Goal: Task Accomplishment & Management: Manage account settings

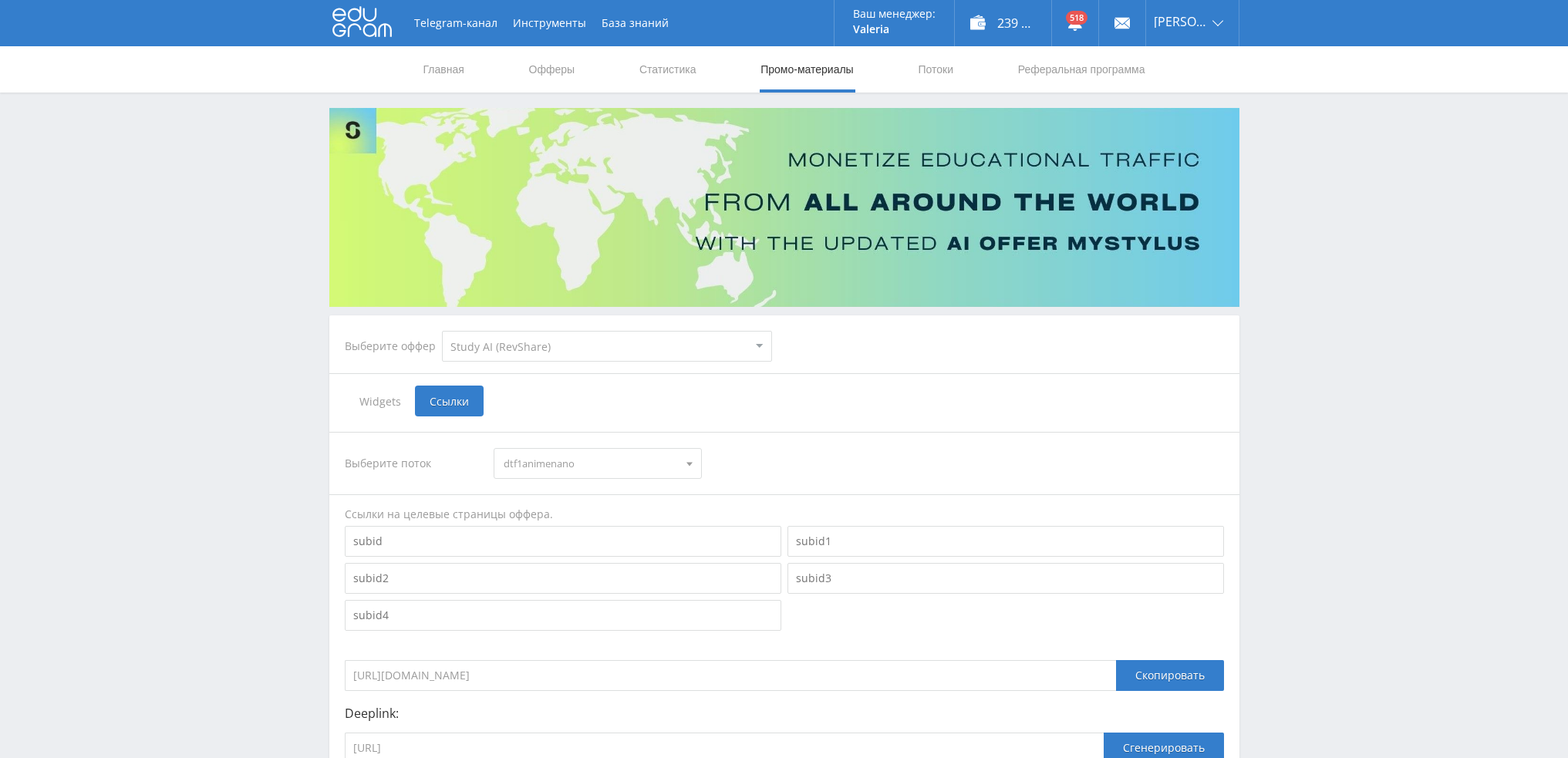
select select "376"
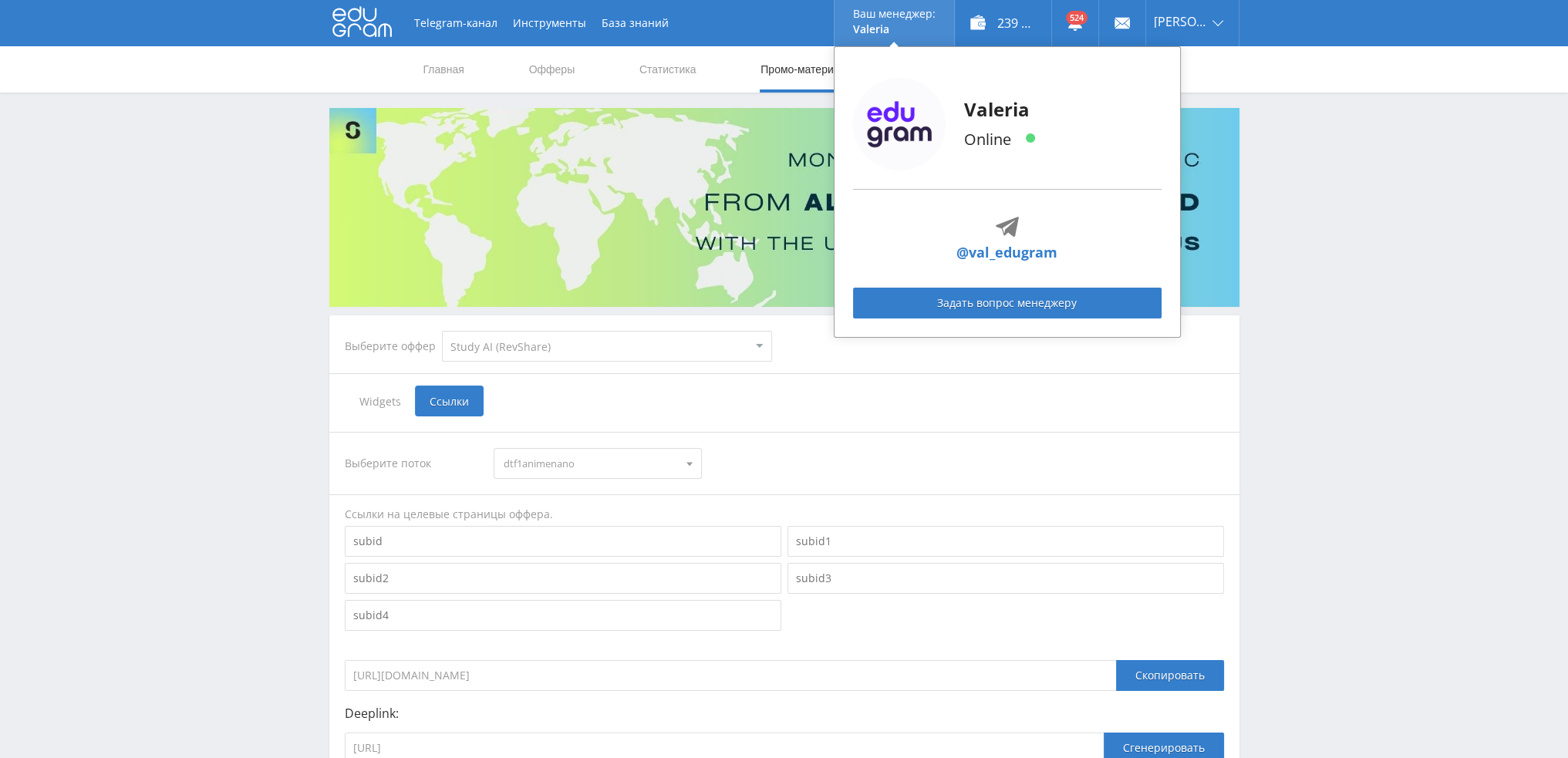
click at [935, 79] on img at bounding box center [899, 124] width 92 height 92
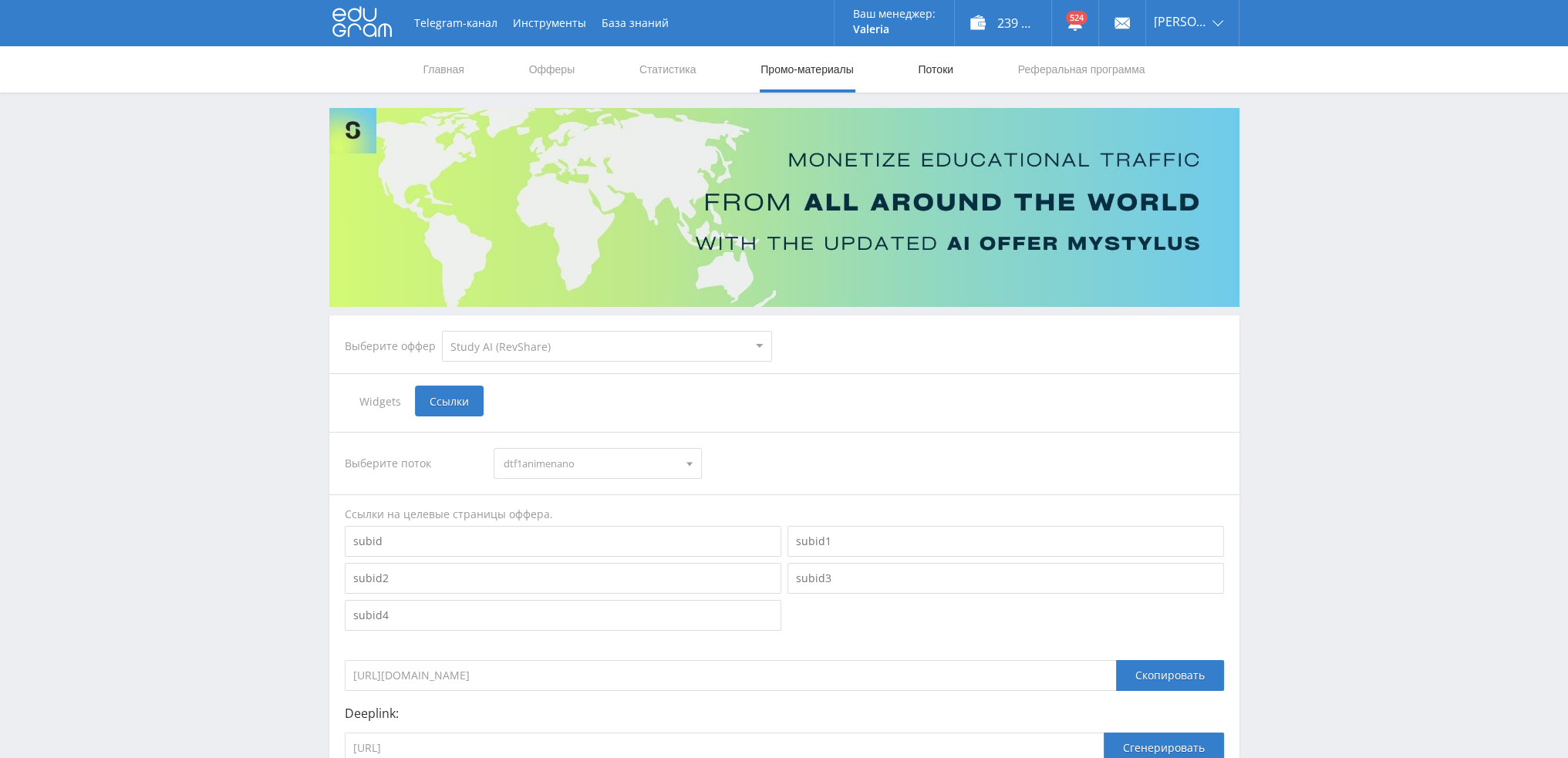
click at [944, 67] on link "Потоки" at bounding box center [935, 70] width 38 height 47
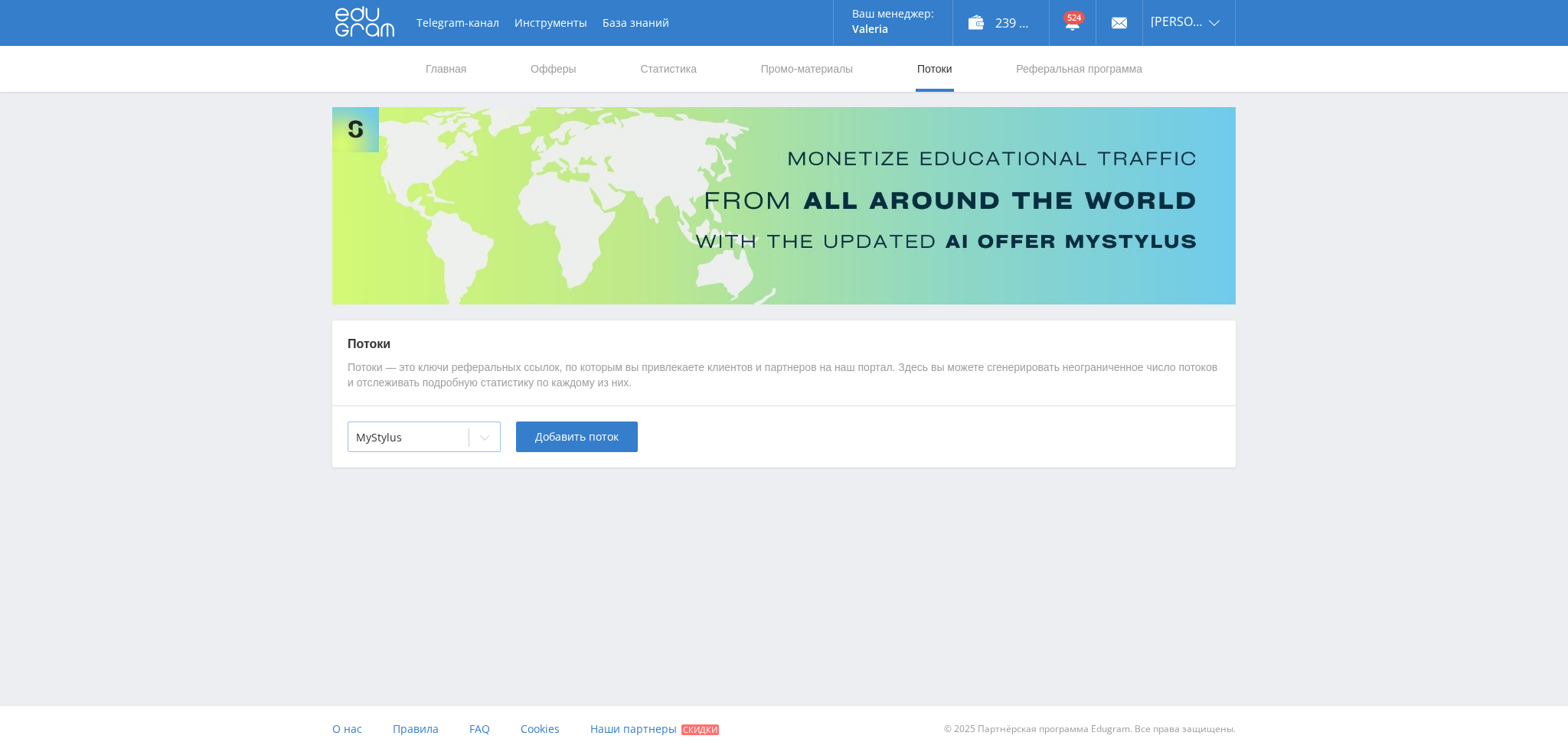
click at [440, 444] on div at bounding box center [408, 438] width 105 height 15
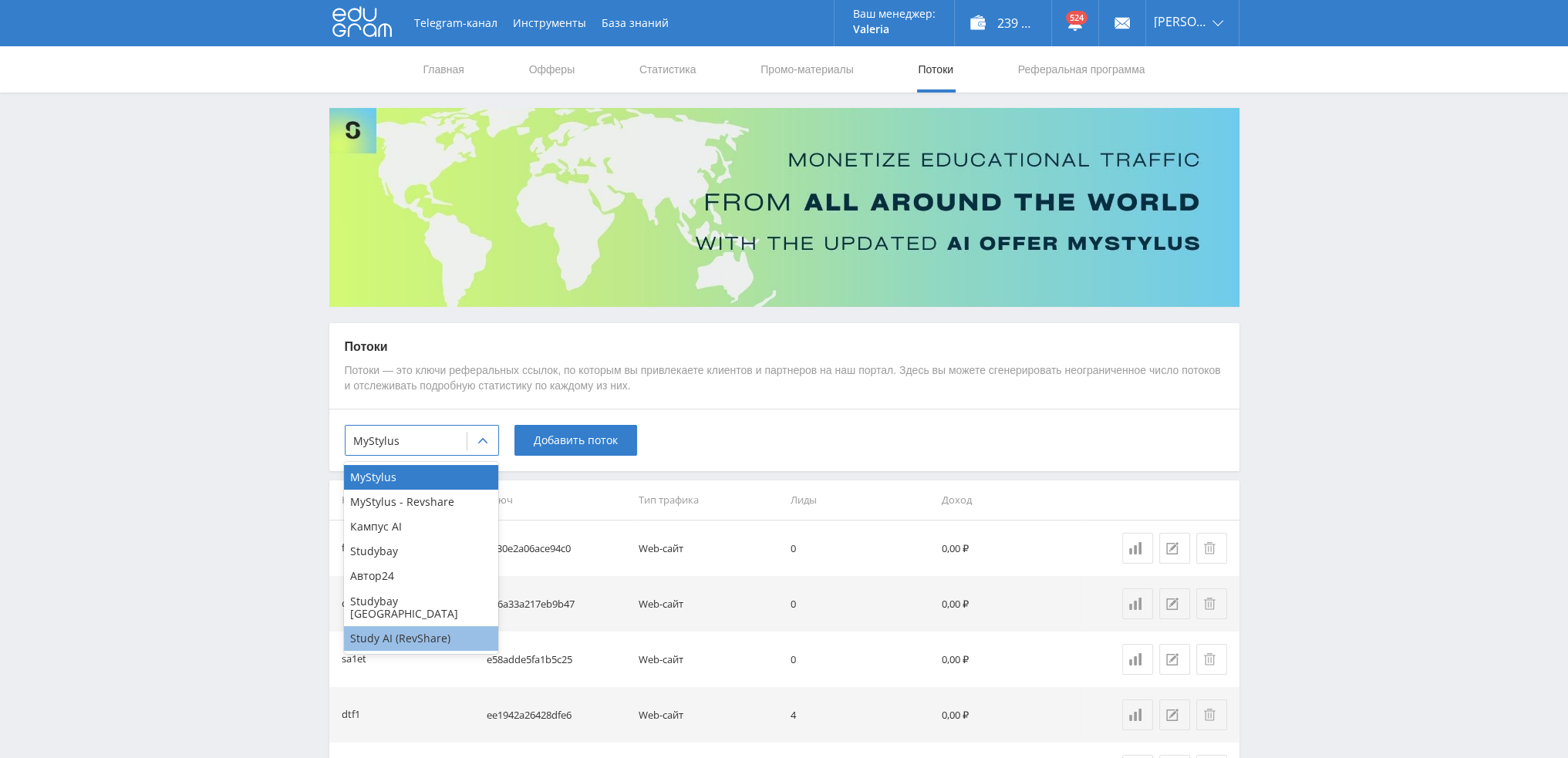
click at [412, 629] on div "Study AI (RevShare)" at bounding box center [421, 638] width 154 height 25
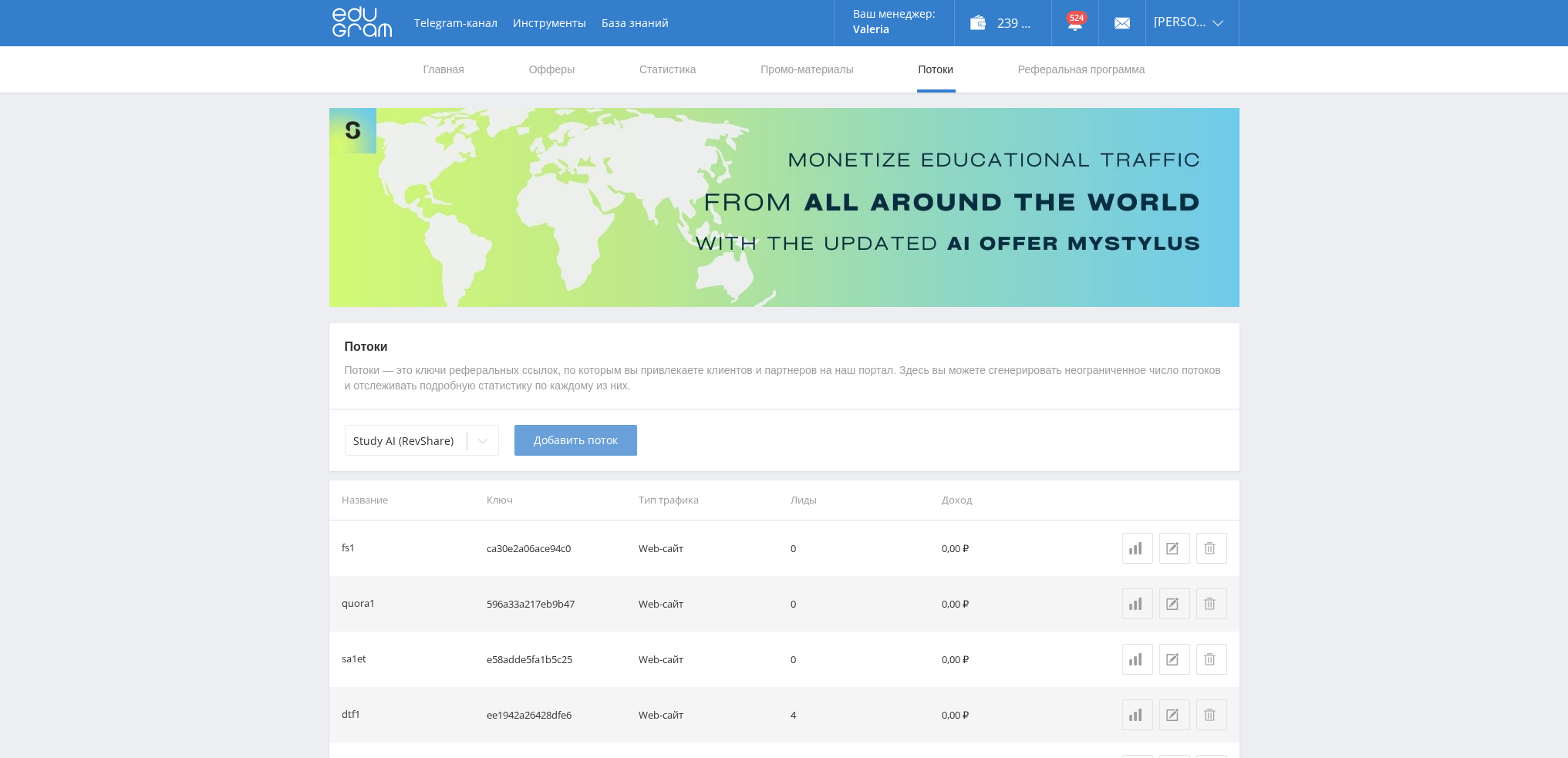
click at [545, 449] on button "Добавить поток" at bounding box center [576, 440] width 123 height 31
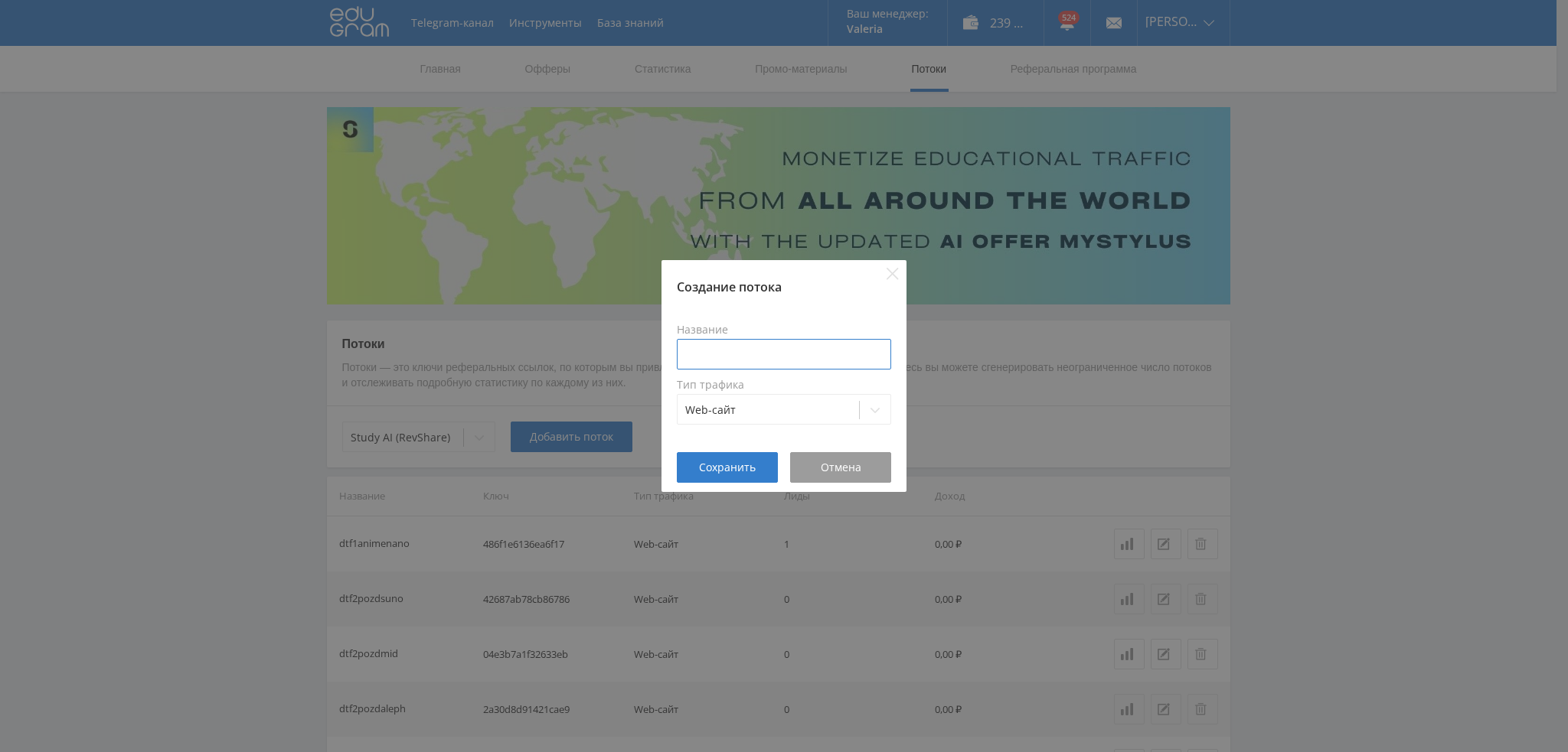
click at [756, 347] on input at bounding box center [784, 355] width 214 height 31
type input "в"
type input "pika3pozdchat"
click at [725, 468] on span "Сохранить" at bounding box center [727, 467] width 57 height 12
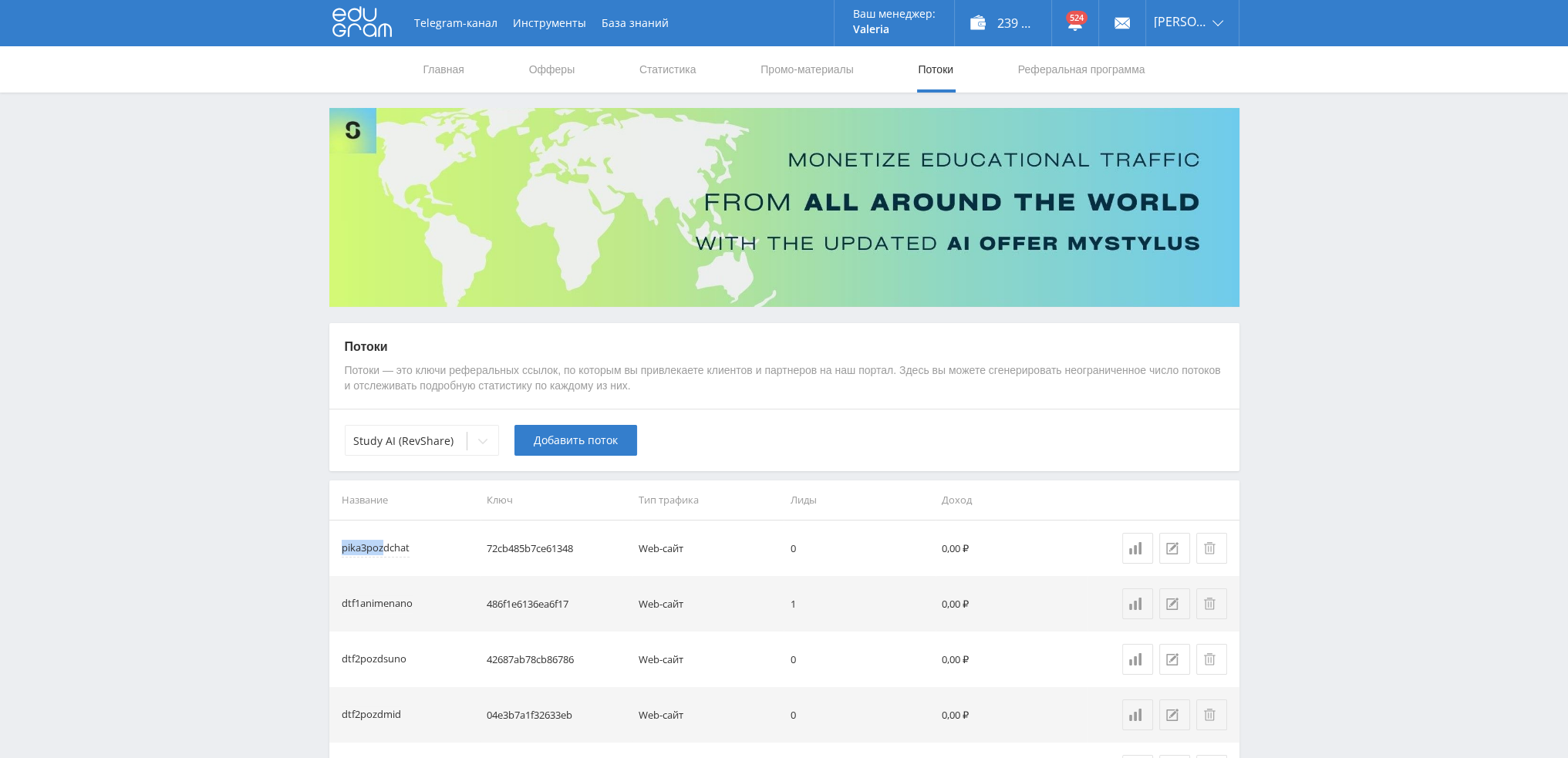
drag, startPoint x: 430, startPoint y: 545, endPoint x: 385, endPoint y: 546, distance: 45.0
click at [385, 546] on div "pika3pozdchat" at bounding box center [396, 548] width 108 height 16
click at [409, 548] on div "pika3pozdchat" at bounding box center [376, 549] width 68 height 18
click at [577, 445] on span "Добавить поток" at bounding box center [575, 440] width 84 height 12
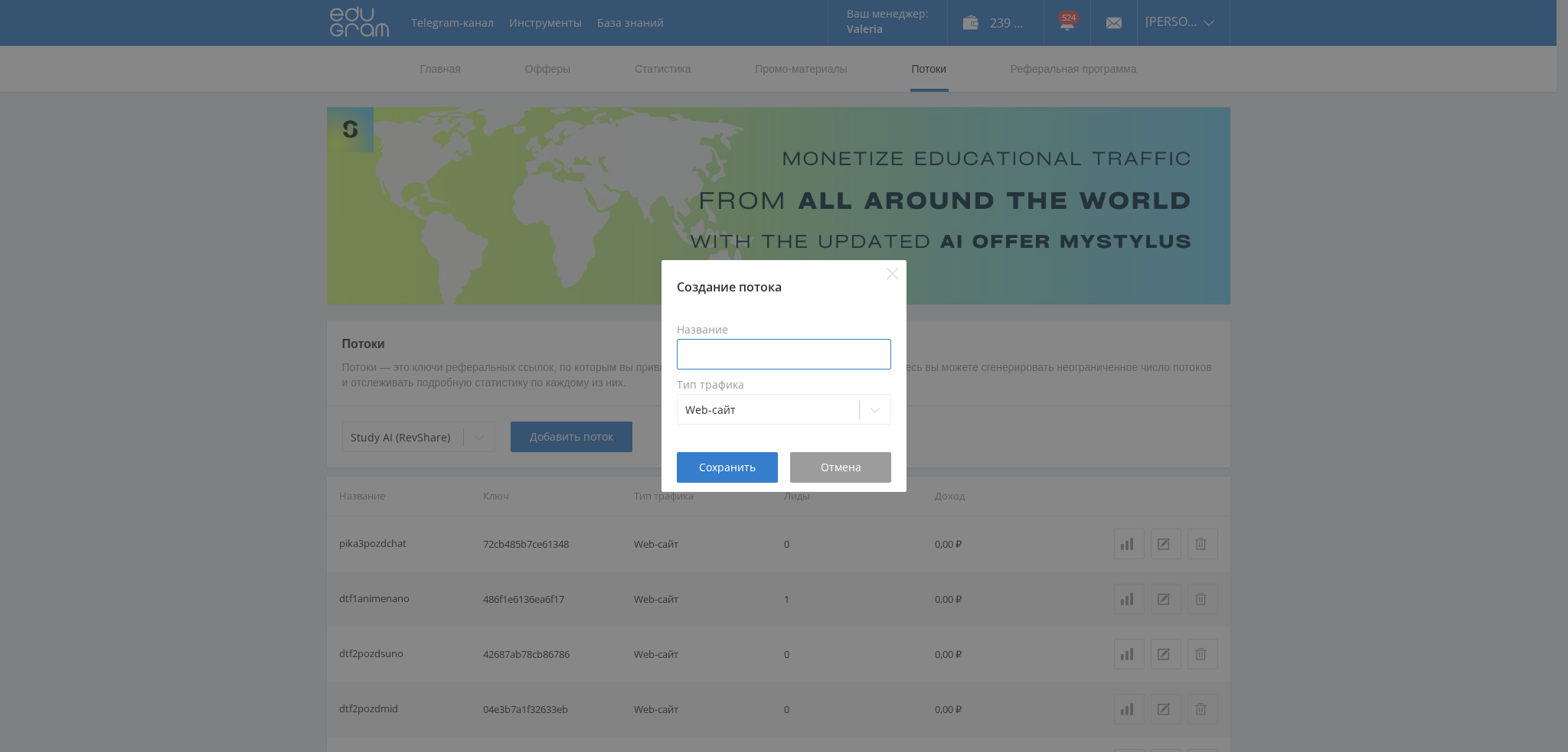
click at [729, 352] on input at bounding box center [784, 355] width 214 height 31
paste input "pika3pozd"
type input "pika3pozdvid"
click at [718, 473] on span "Сохранить" at bounding box center [727, 467] width 57 height 12
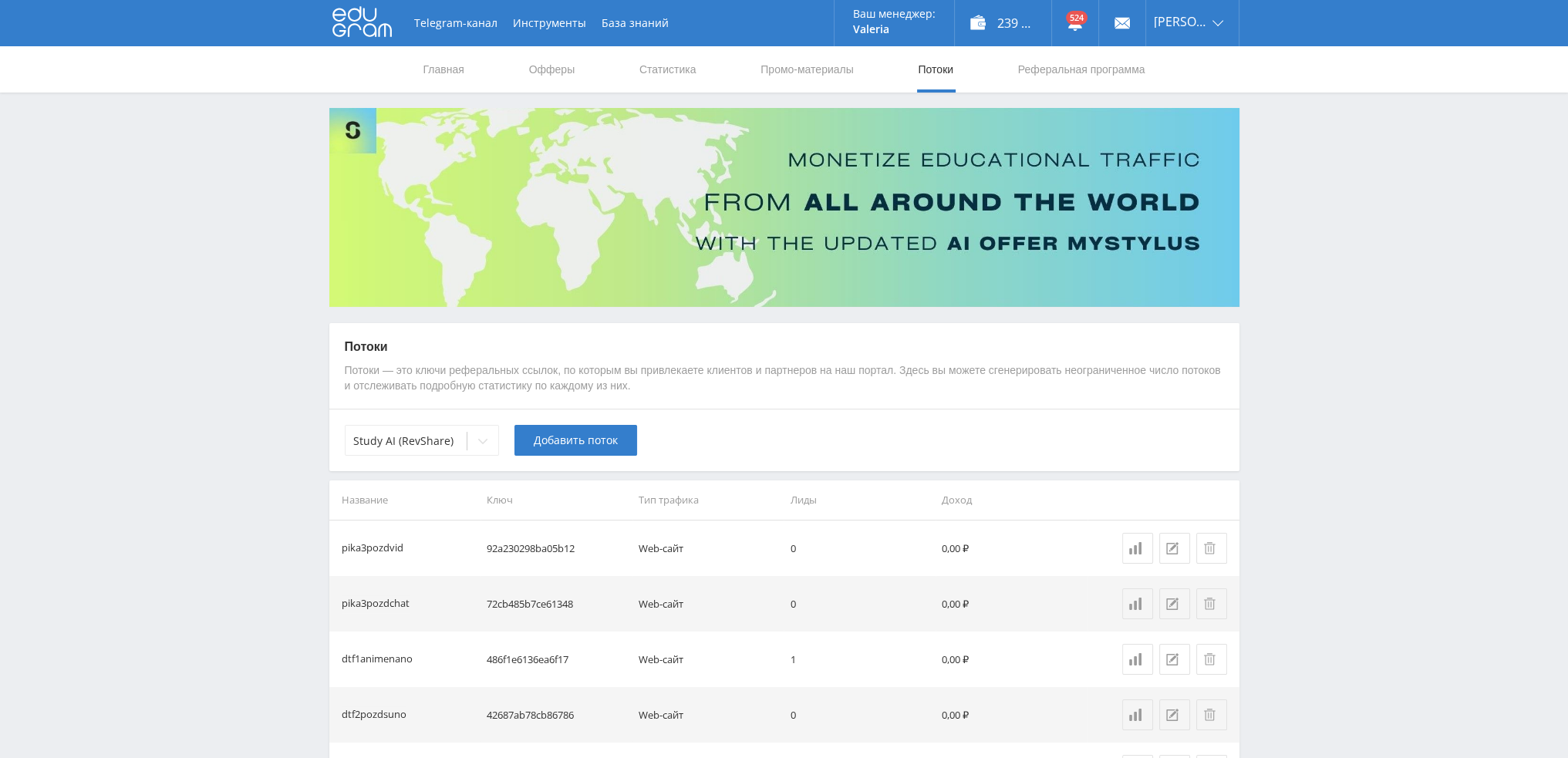
click at [560, 441] on span "Добавить поток" at bounding box center [575, 440] width 84 height 12
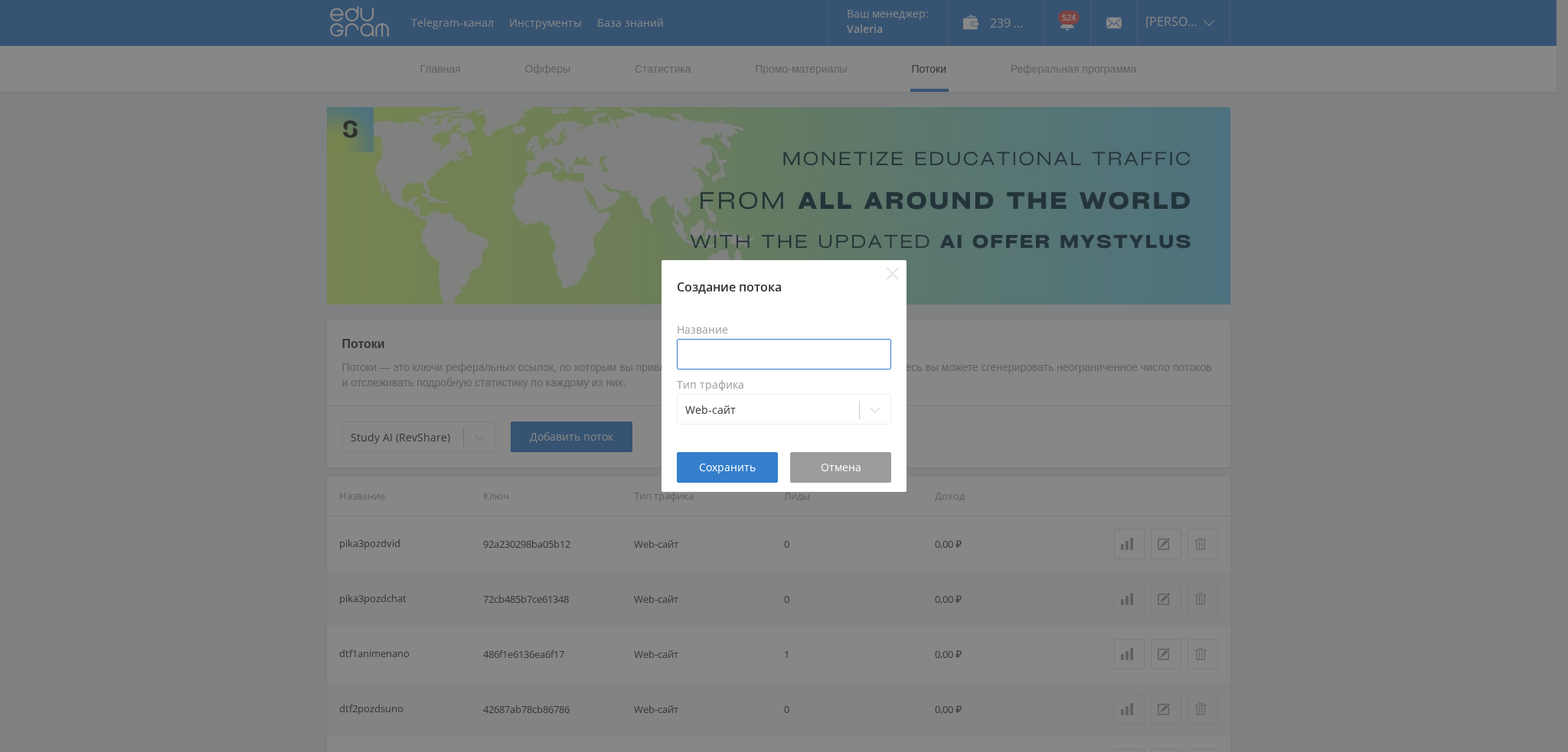
click at [727, 353] on input at bounding box center [784, 355] width 214 height 31
paste input "pika3pozd"
type input "pika3pozdveo3"
click at [706, 473] on span "Сохранить" at bounding box center [727, 467] width 57 height 12
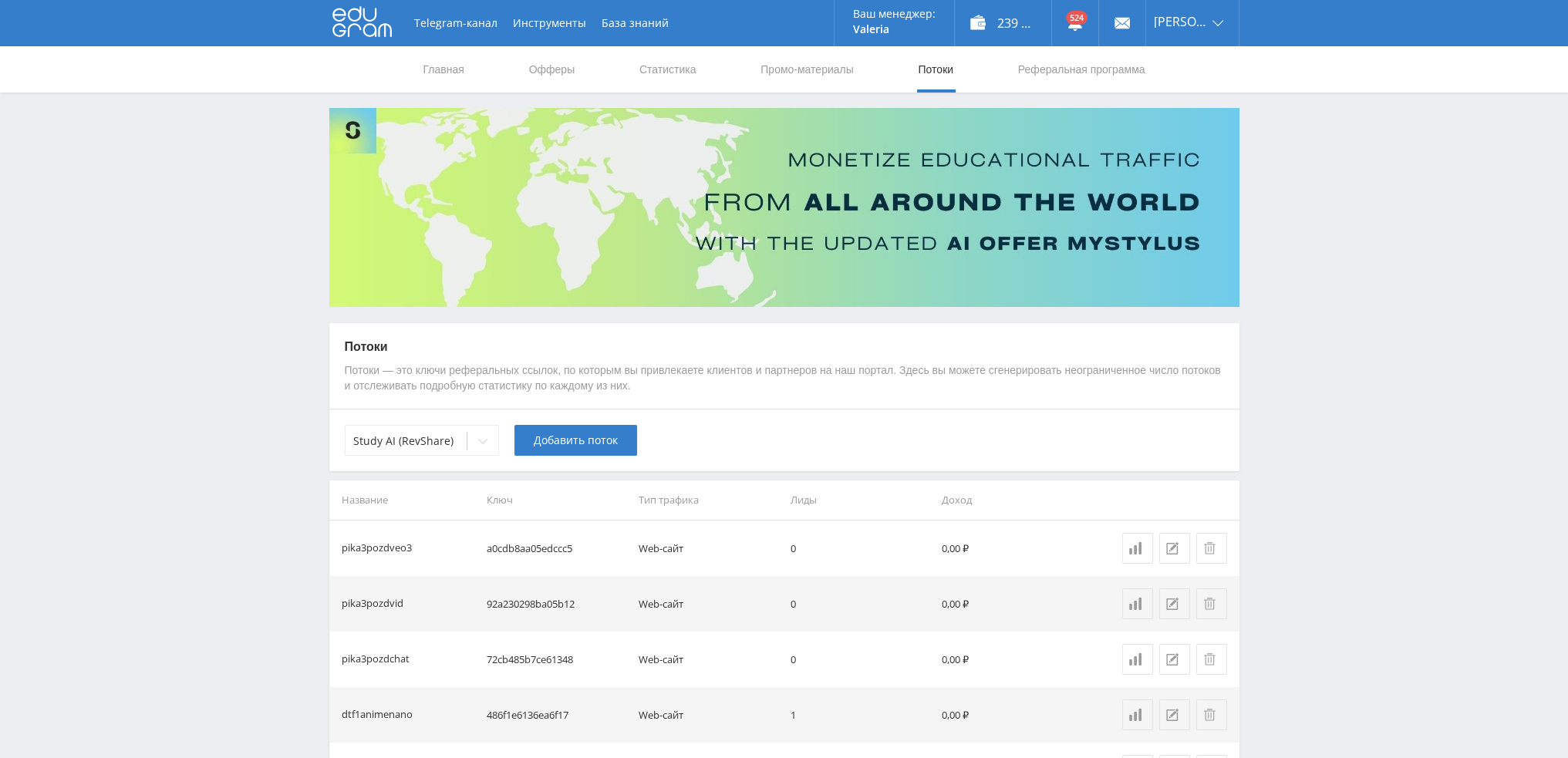
click at [555, 443] on span "Добавить поток" at bounding box center [575, 440] width 84 height 12
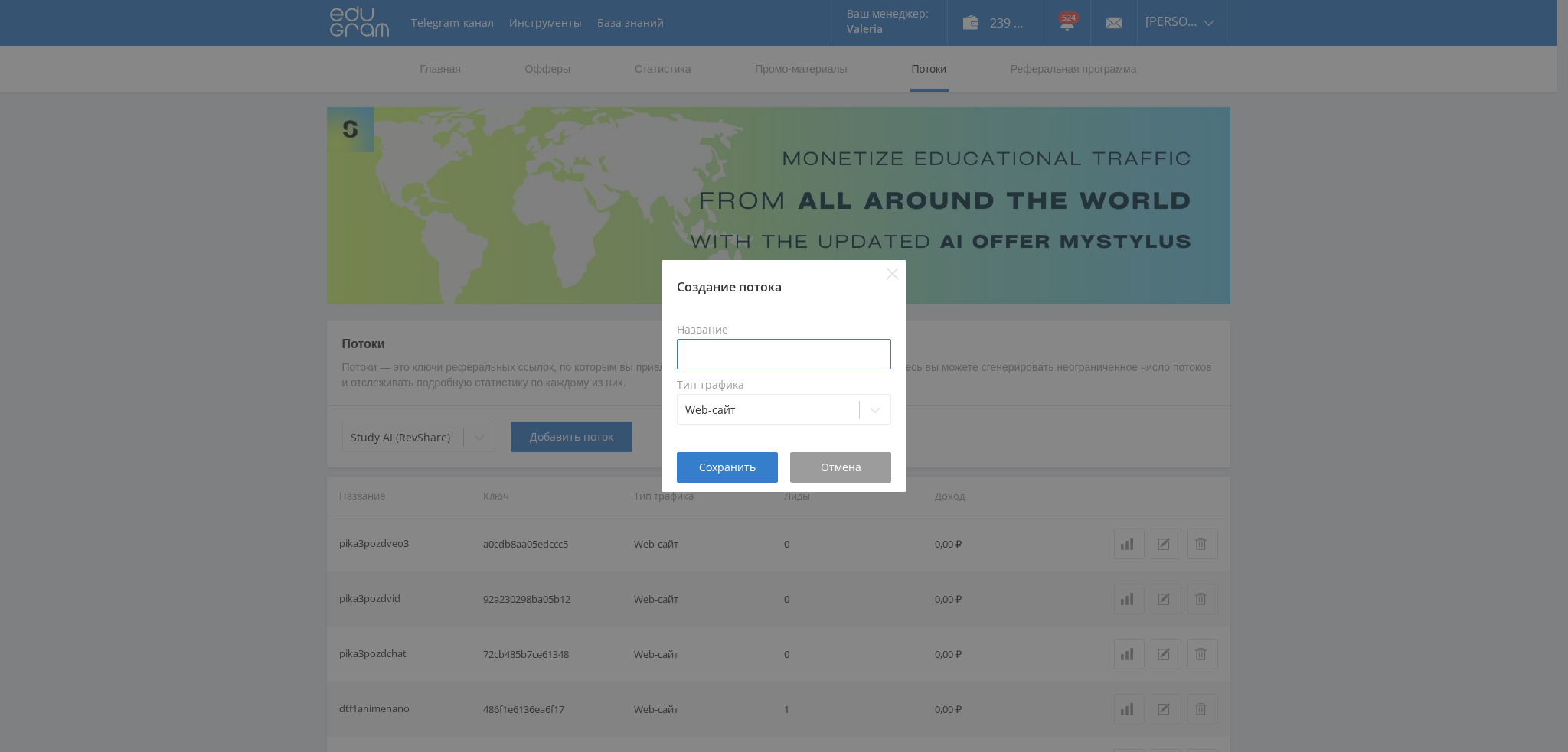
click at [762, 365] on input at bounding box center [784, 355] width 214 height 31
paste input "pika3pozd"
type input "pika3pozdsuno"
click at [695, 471] on button "Сохранить" at bounding box center [727, 468] width 101 height 31
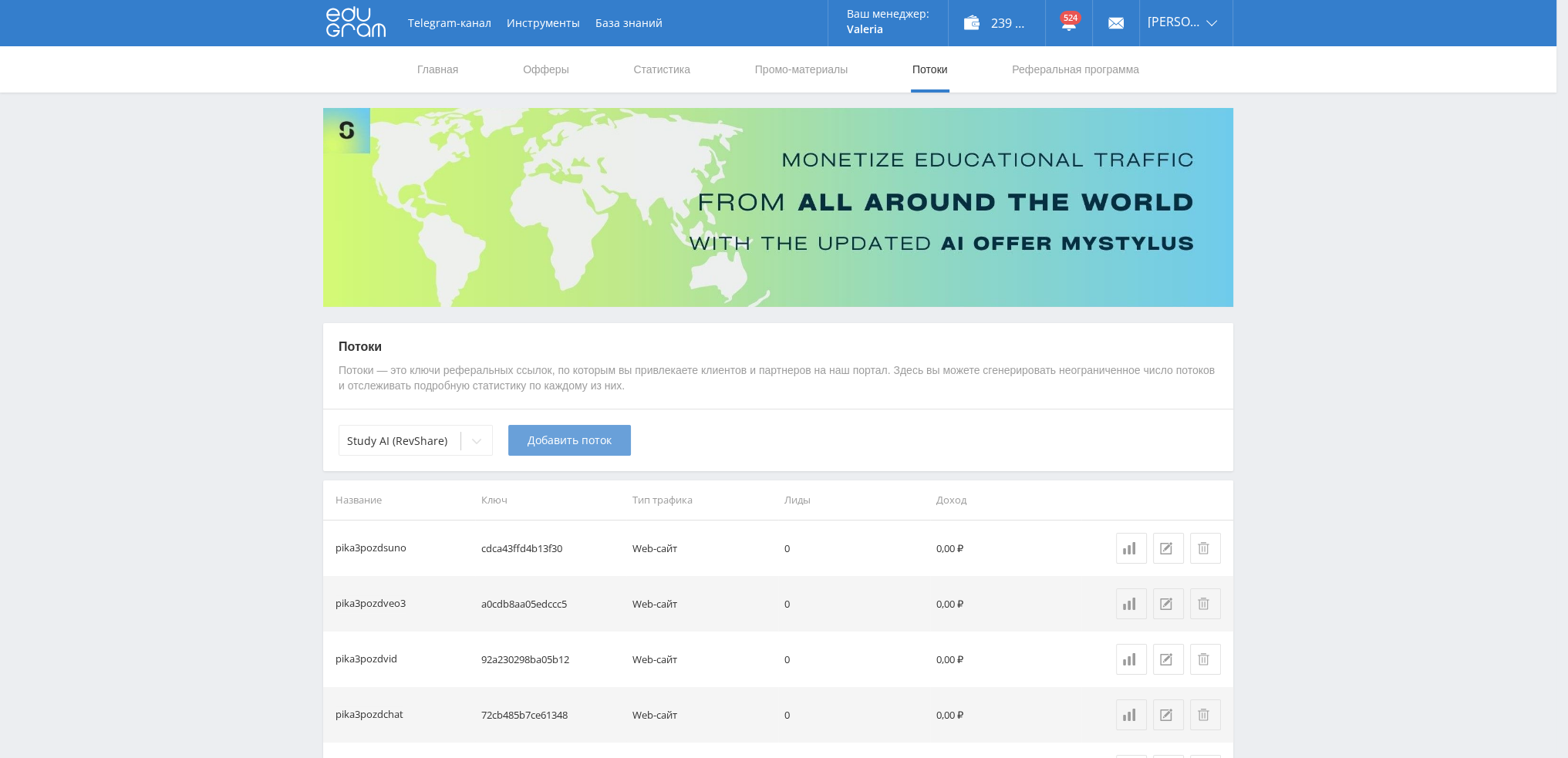
click at [562, 446] on span "Добавить поток" at bounding box center [570, 440] width 84 height 12
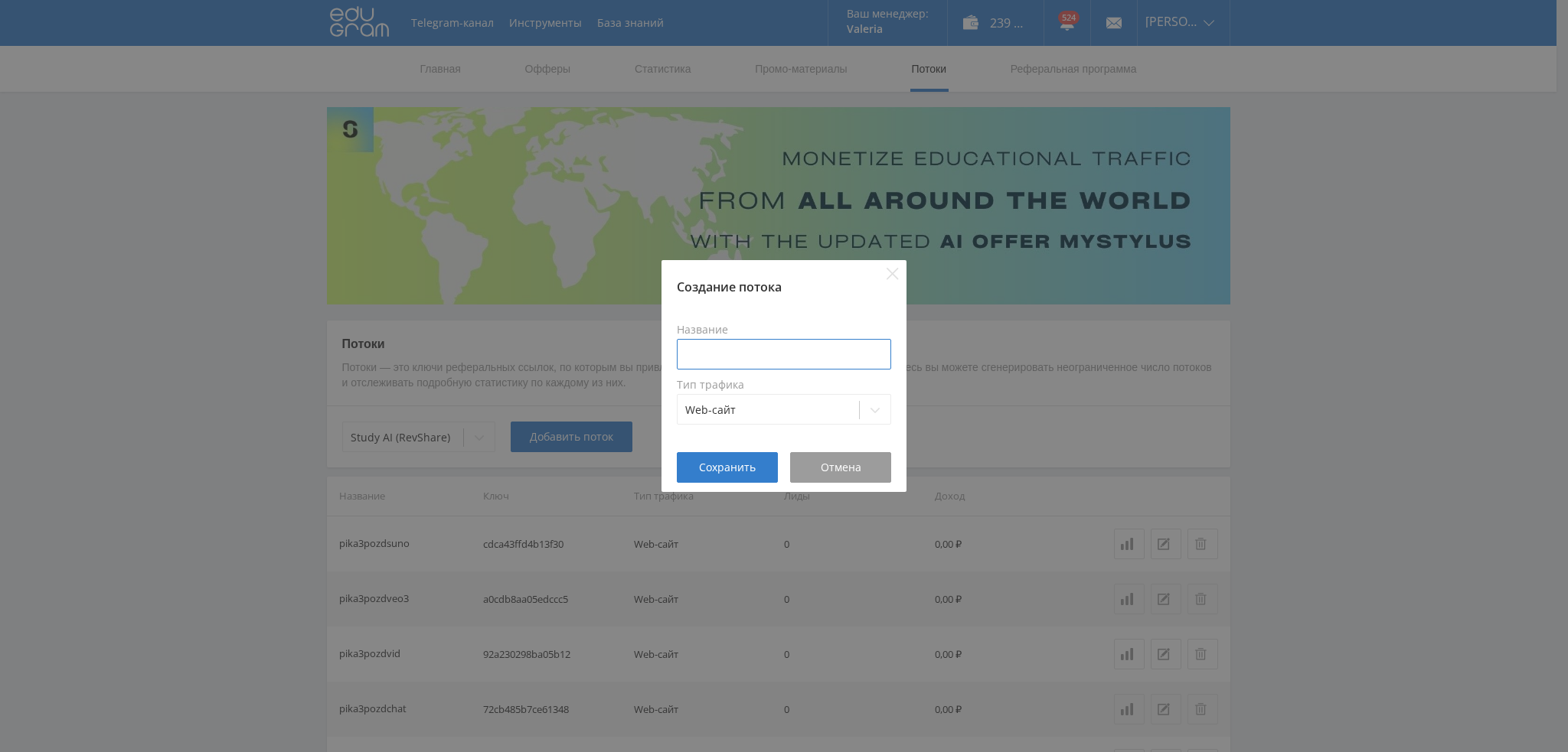
click at [751, 354] on input at bounding box center [784, 355] width 214 height 31
paste input "pika3pozd"
type input "pika3pozdkling"
click at [723, 471] on span "Сохранить" at bounding box center [727, 467] width 57 height 12
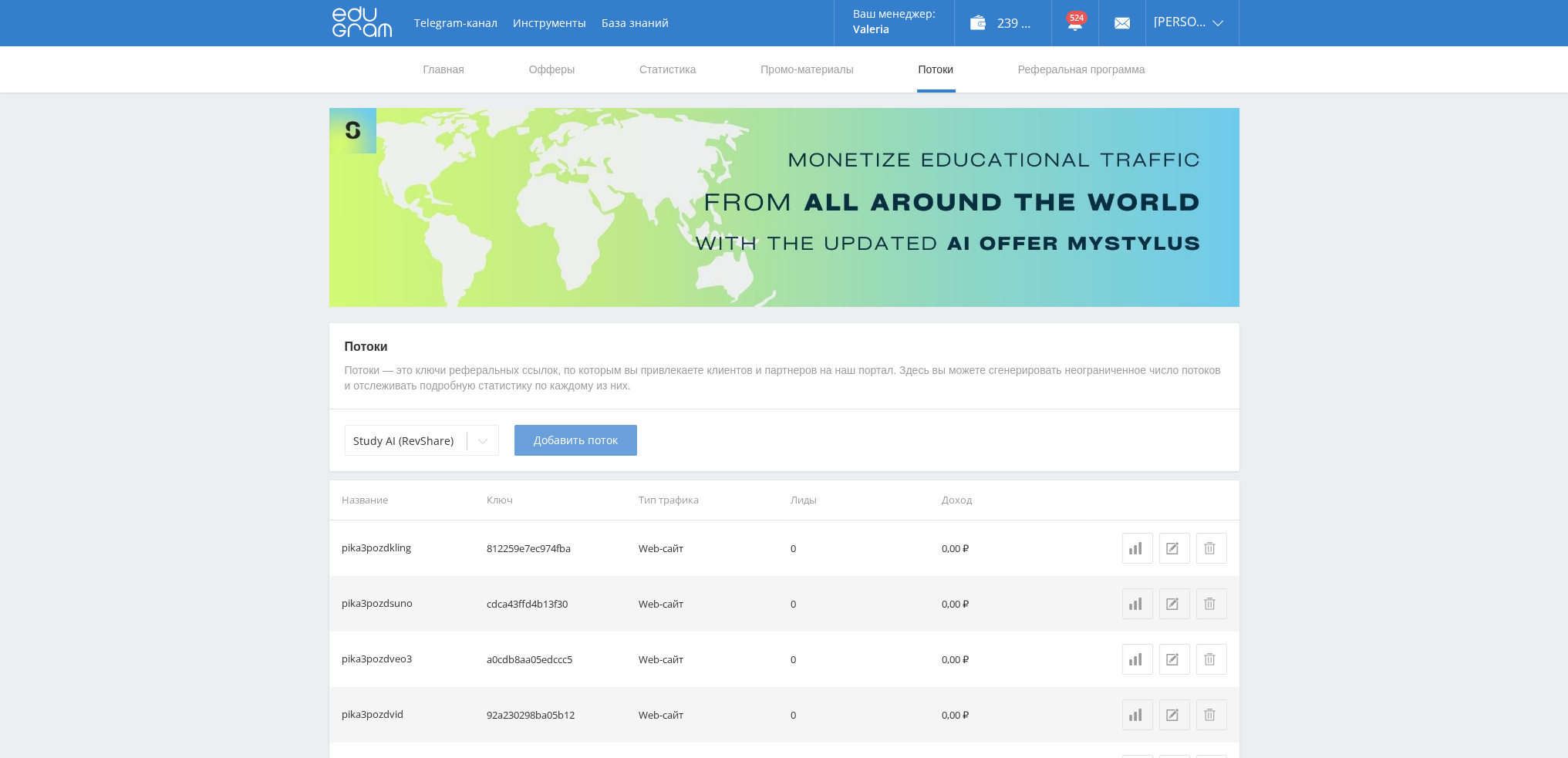
click at [551, 444] on span "Добавить поток" at bounding box center [575, 440] width 84 height 12
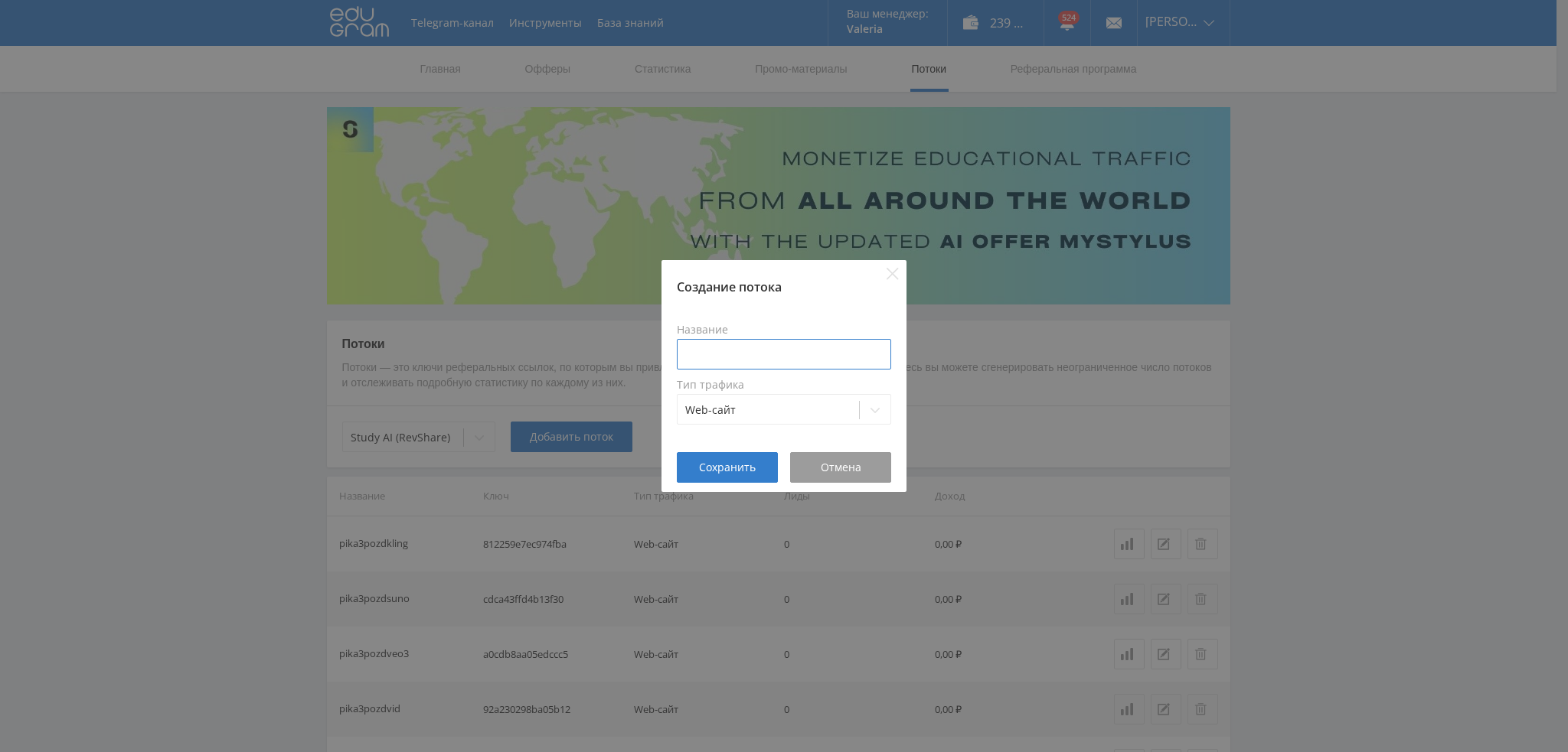
click at [750, 352] on input at bounding box center [784, 355] width 214 height 31
paste input "pika3pozd"
type input "pika3pozdoziv"
click at [721, 468] on span "Сохранить" at bounding box center [727, 467] width 57 height 12
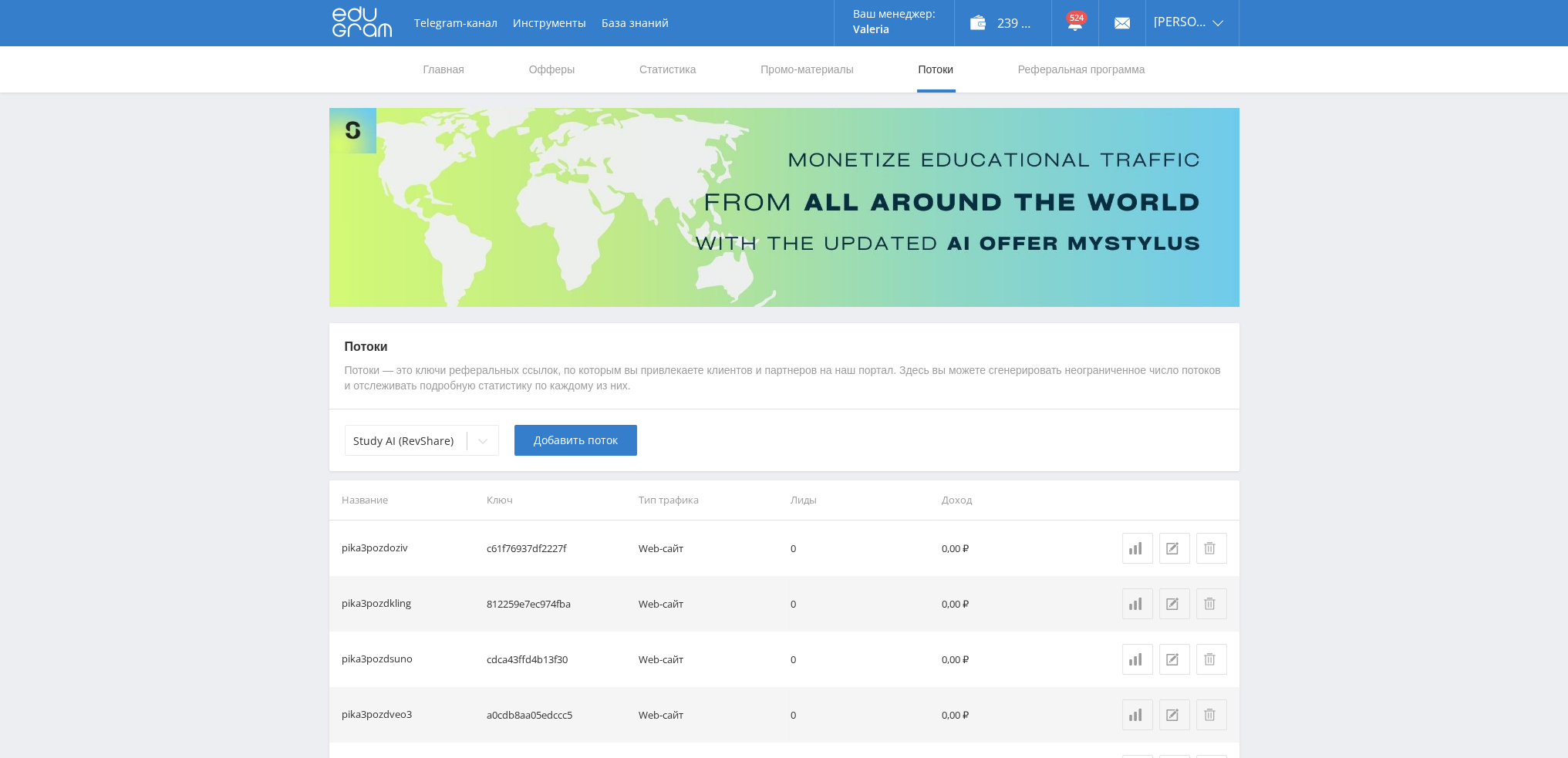
click at [561, 442] on span "Добавить поток" at bounding box center [575, 440] width 84 height 12
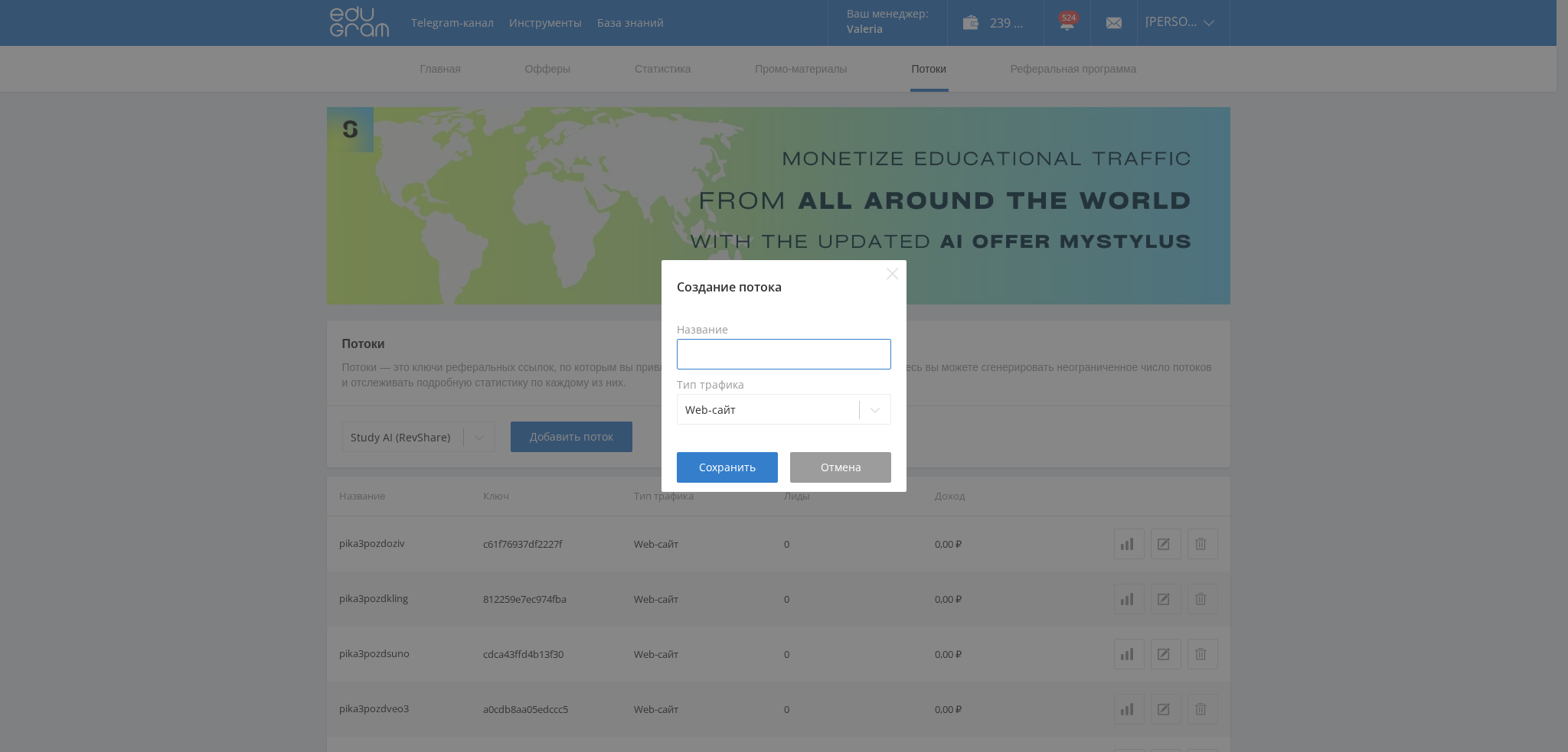
click at [741, 350] on input at bounding box center [784, 355] width 214 height 31
paste input "pika3pozd"
click at [750, 468] on span "Сохранить" at bounding box center [727, 467] width 57 height 12
click at [706, 465] on span "Сохранить" at bounding box center [727, 467] width 57 height 12
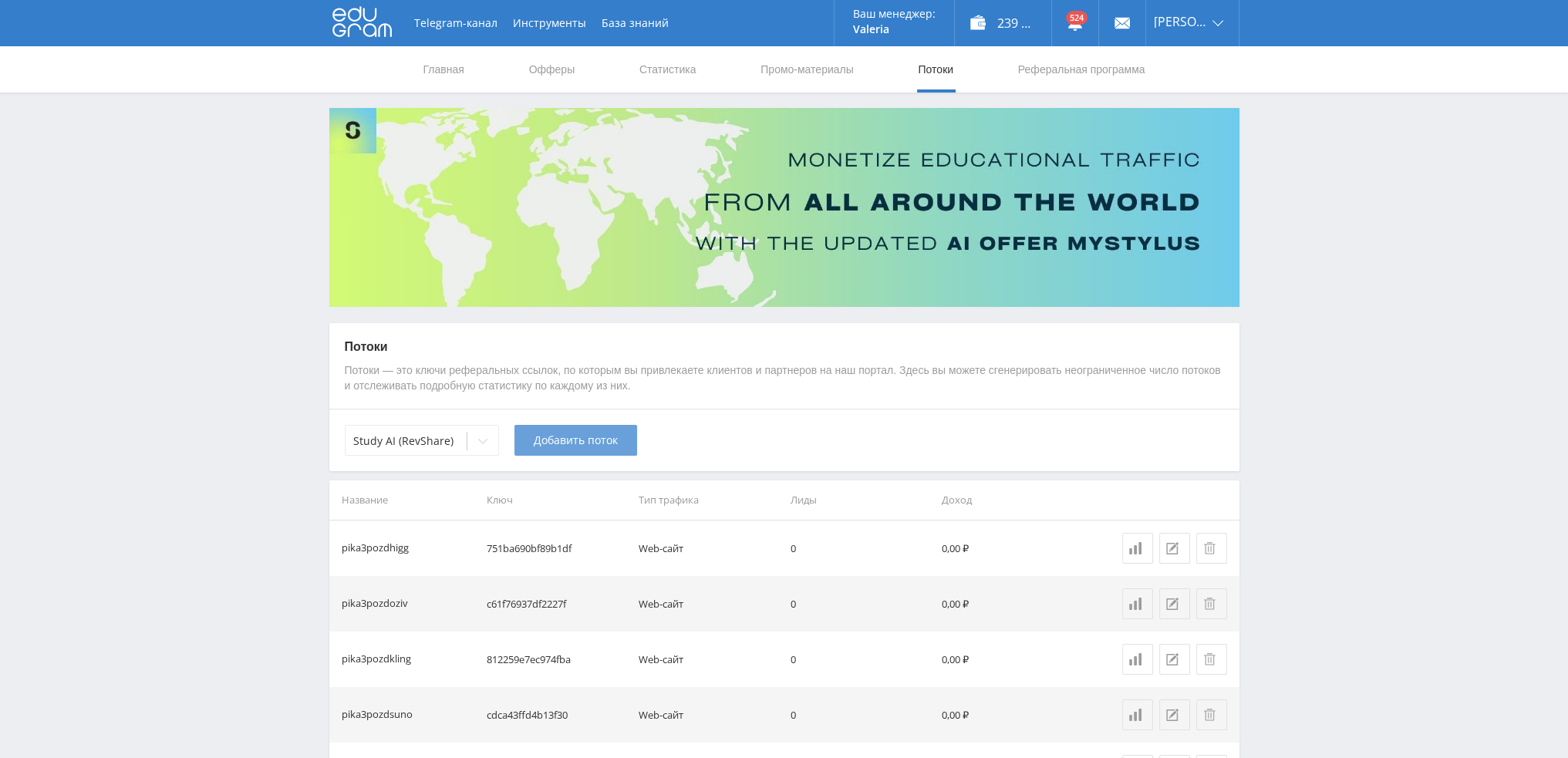
click at [598, 431] on button "Добавить поток" at bounding box center [576, 440] width 123 height 31
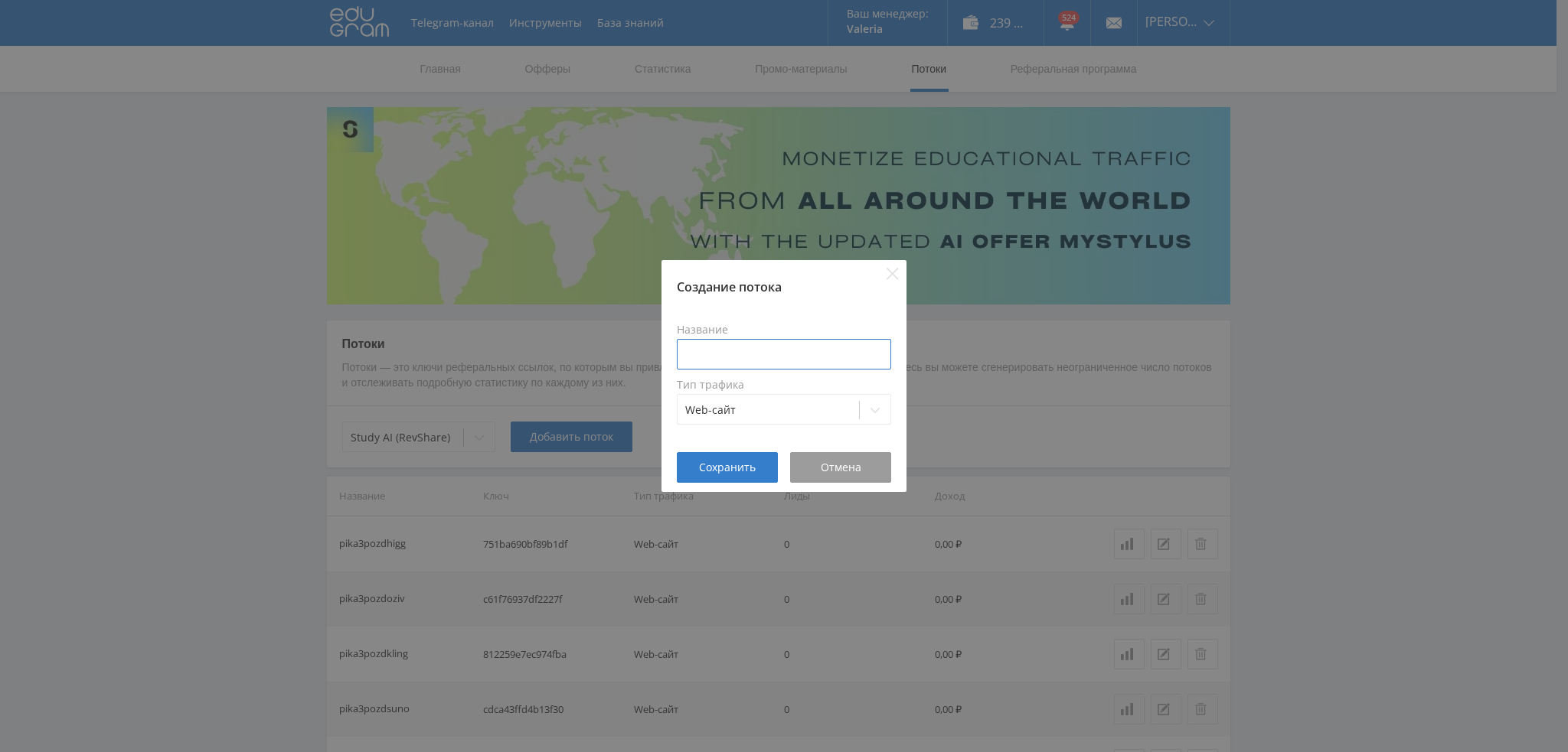
click at [787, 354] on input at bounding box center [784, 355] width 214 height 31
paste input "pika3pozd"
type input "pika3pozdmid"
click at [701, 463] on span "Сохранить" at bounding box center [727, 467] width 57 height 12
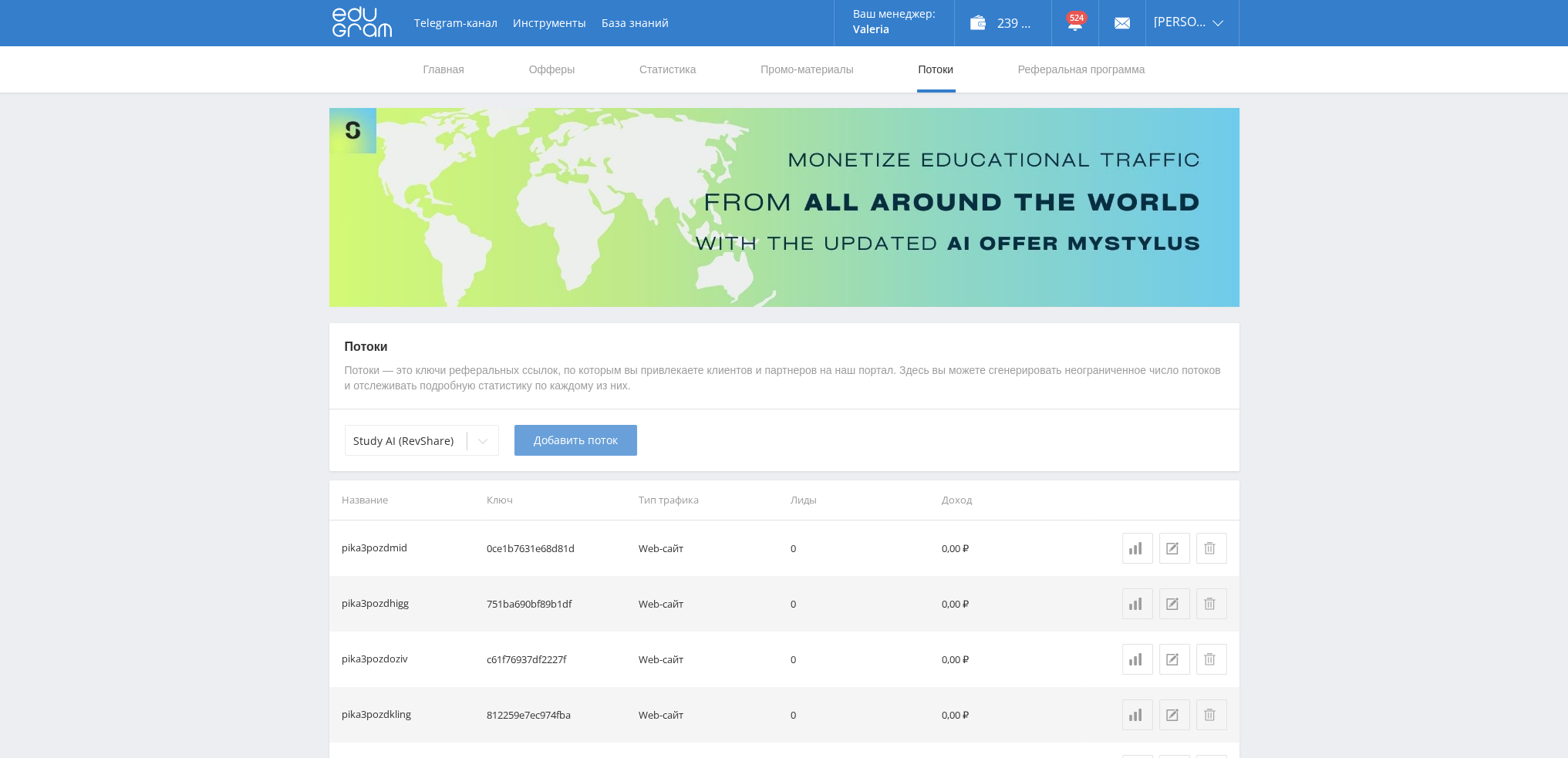
click at [562, 446] on span "Добавить поток" at bounding box center [575, 440] width 84 height 12
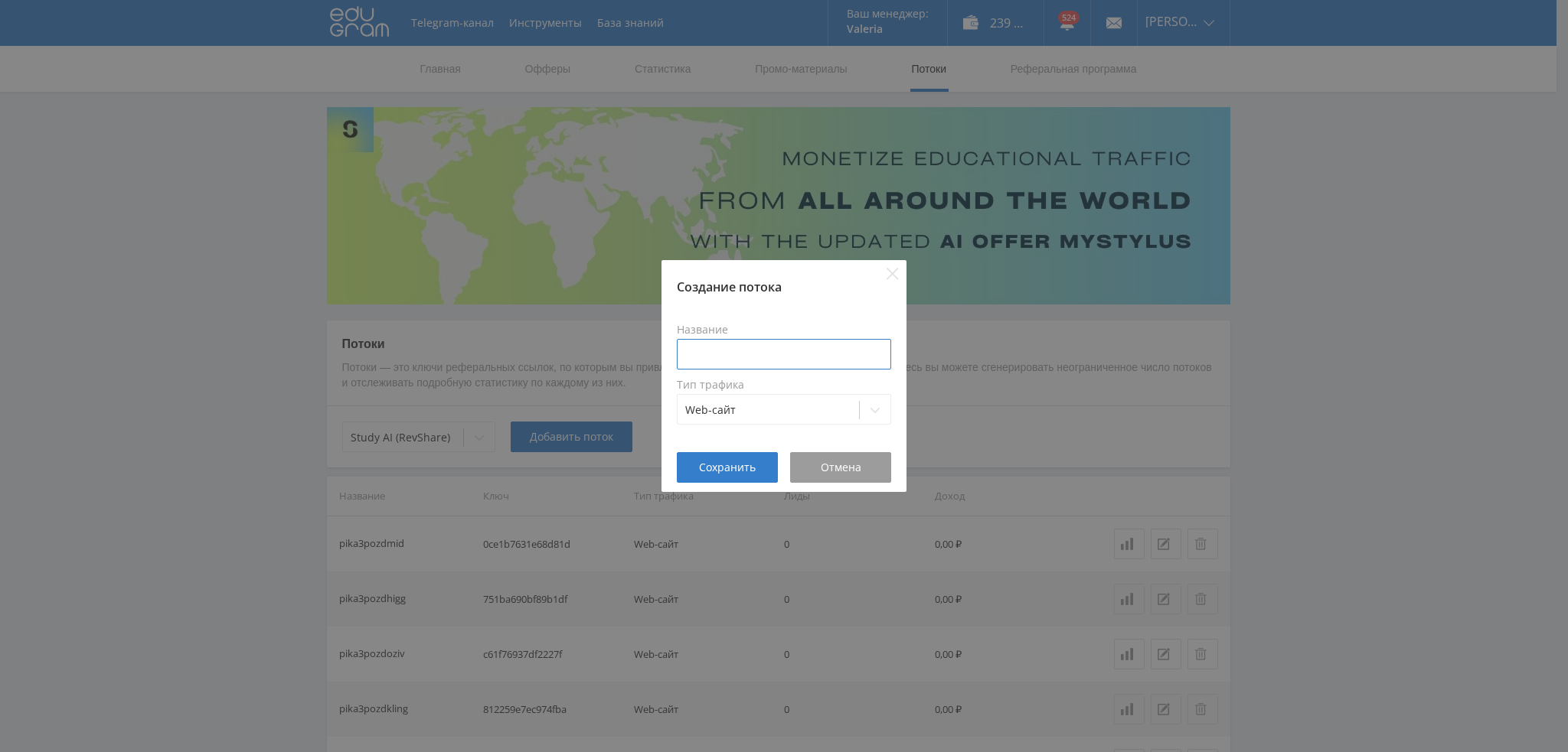
click at [756, 354] on input at bounding box center [784, 355] width 214 height 31
paste input "pika3pozd"
type input "pika3pozdgrok"
click at [722, 474] on button "Сохранить" at bounding box center [727, 468] width 101 height 31
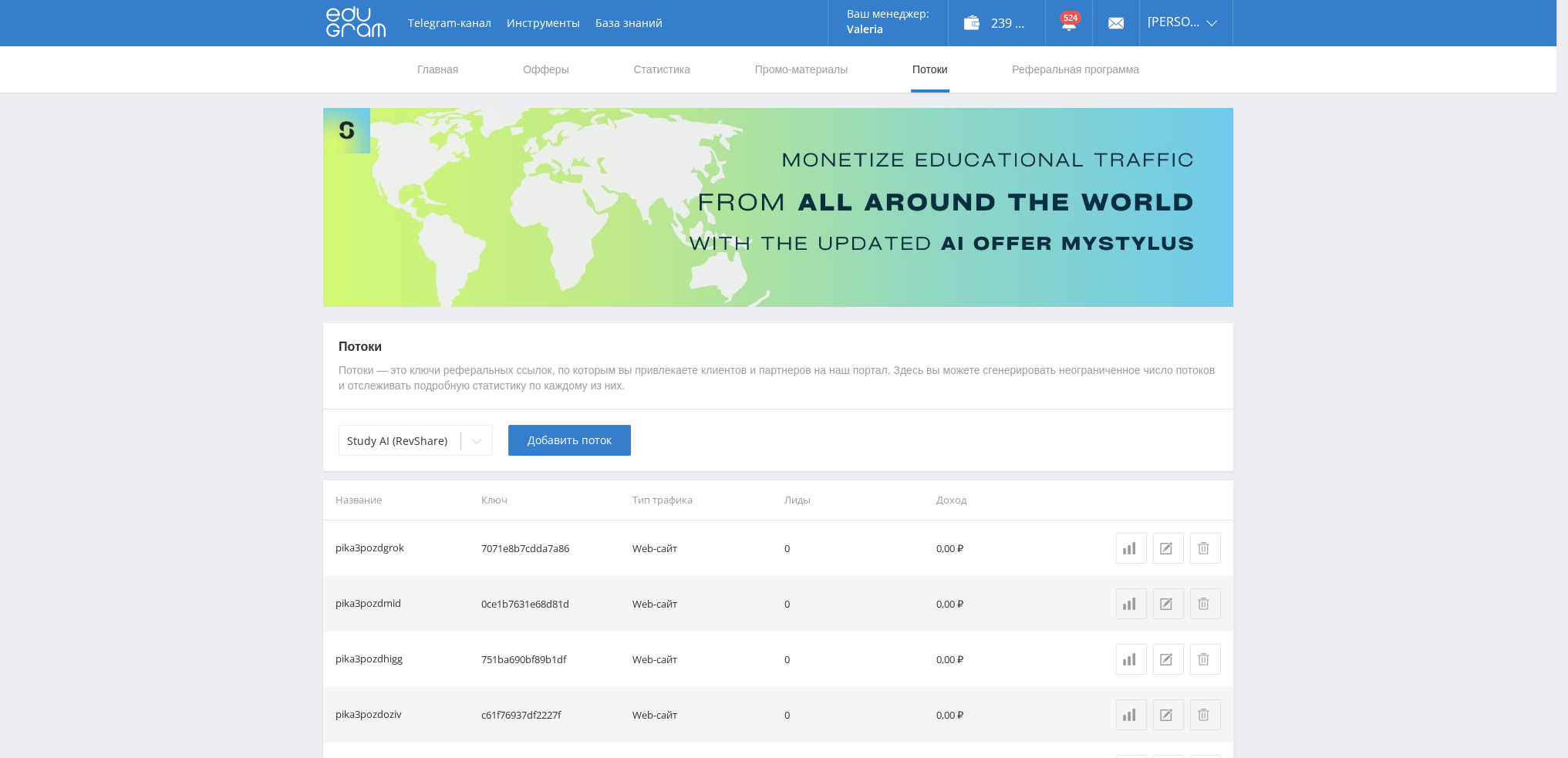
click at [569, 447] on span "Добавить поток" at bounding box center [570, 440] width 84 height 12
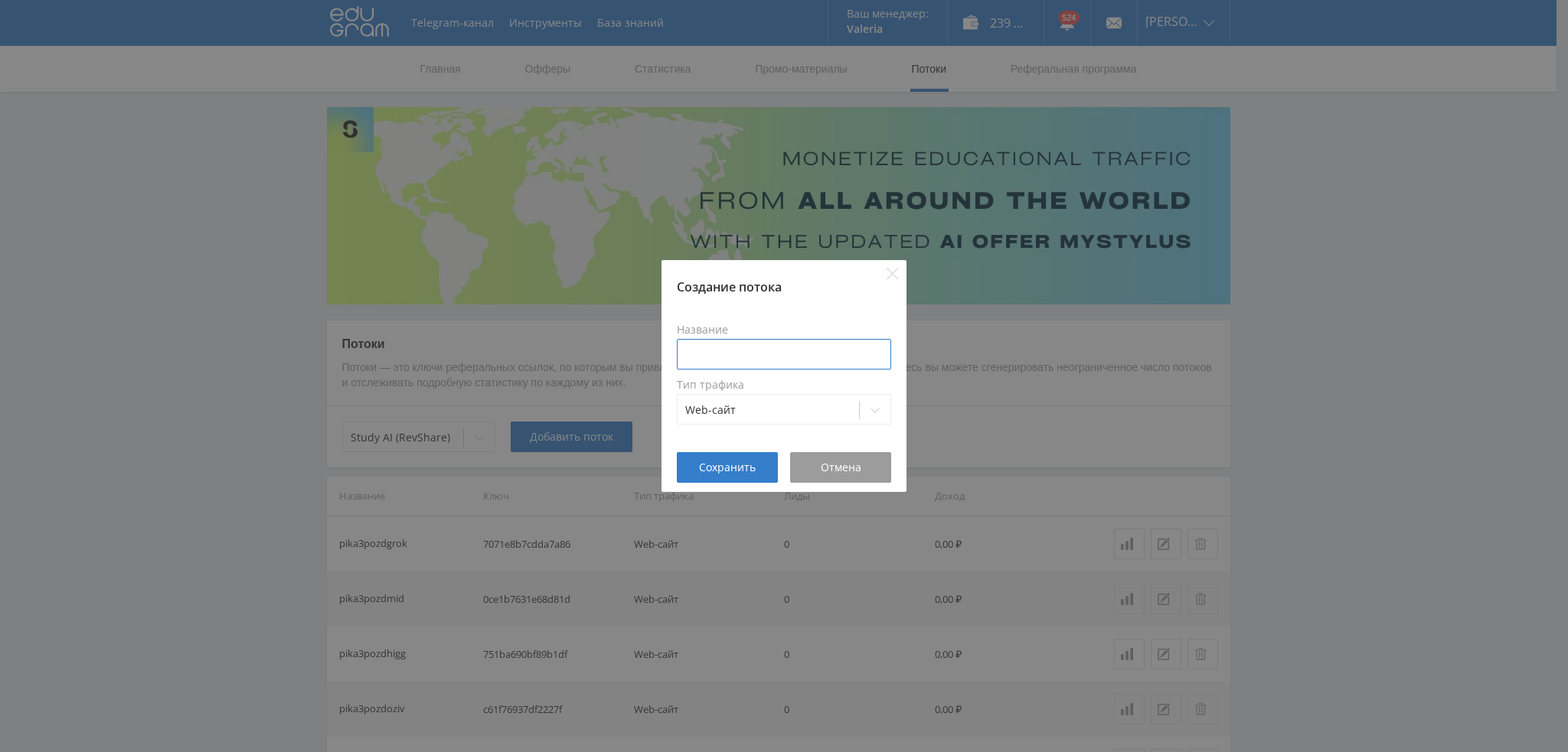
click at [727, 359] on input at bounding box center [784, 355] width 214 height 31
paste input "pika3pozd"
type input "pika3pozdopen"
click at [725, 478] on button "Сохранить" at bounding box center [727, 468] width 101 height 31
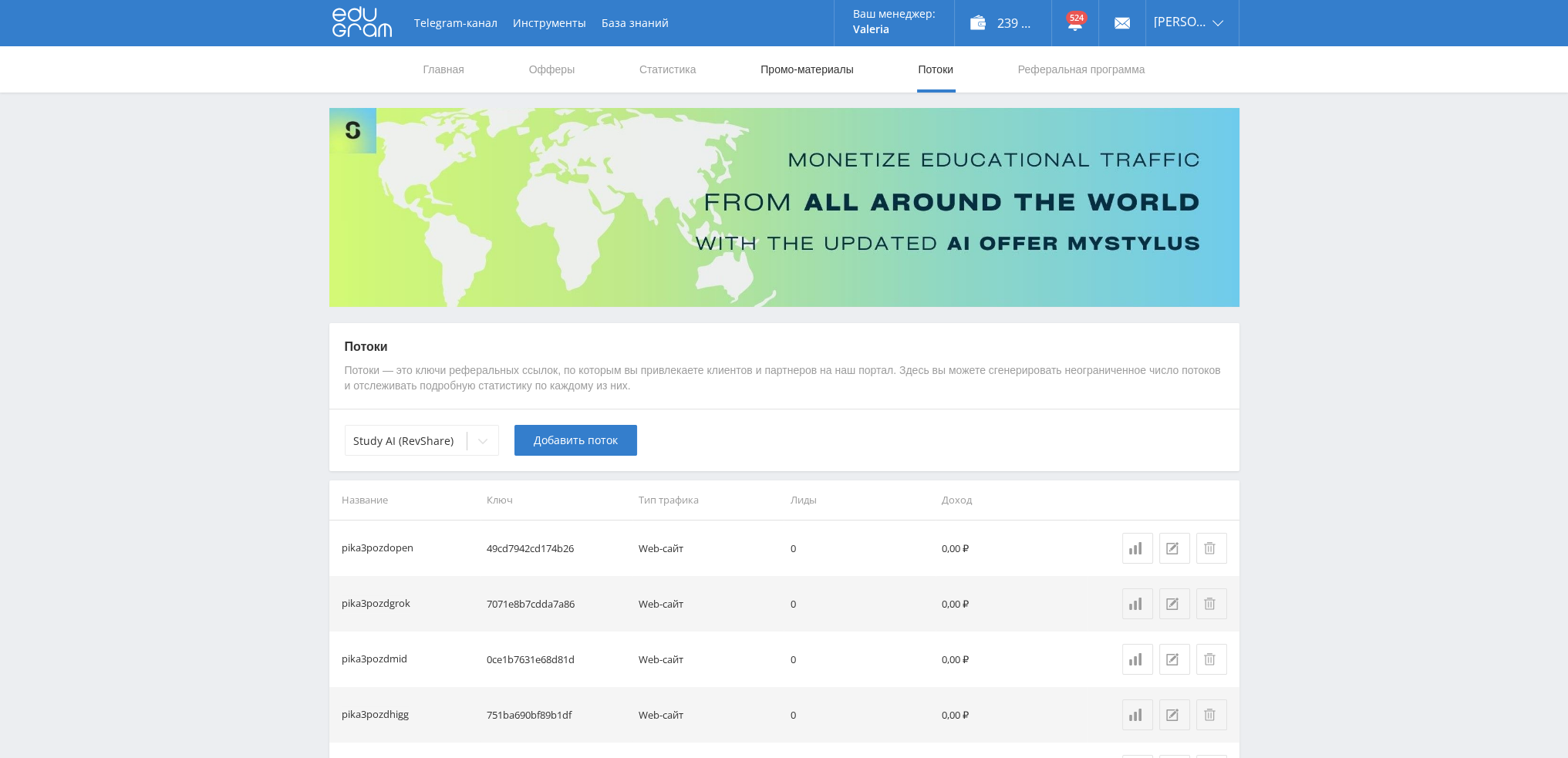
click at [805, 60] on link "Промо-материалы" at bounding box center [806, 70] width 96 height 47
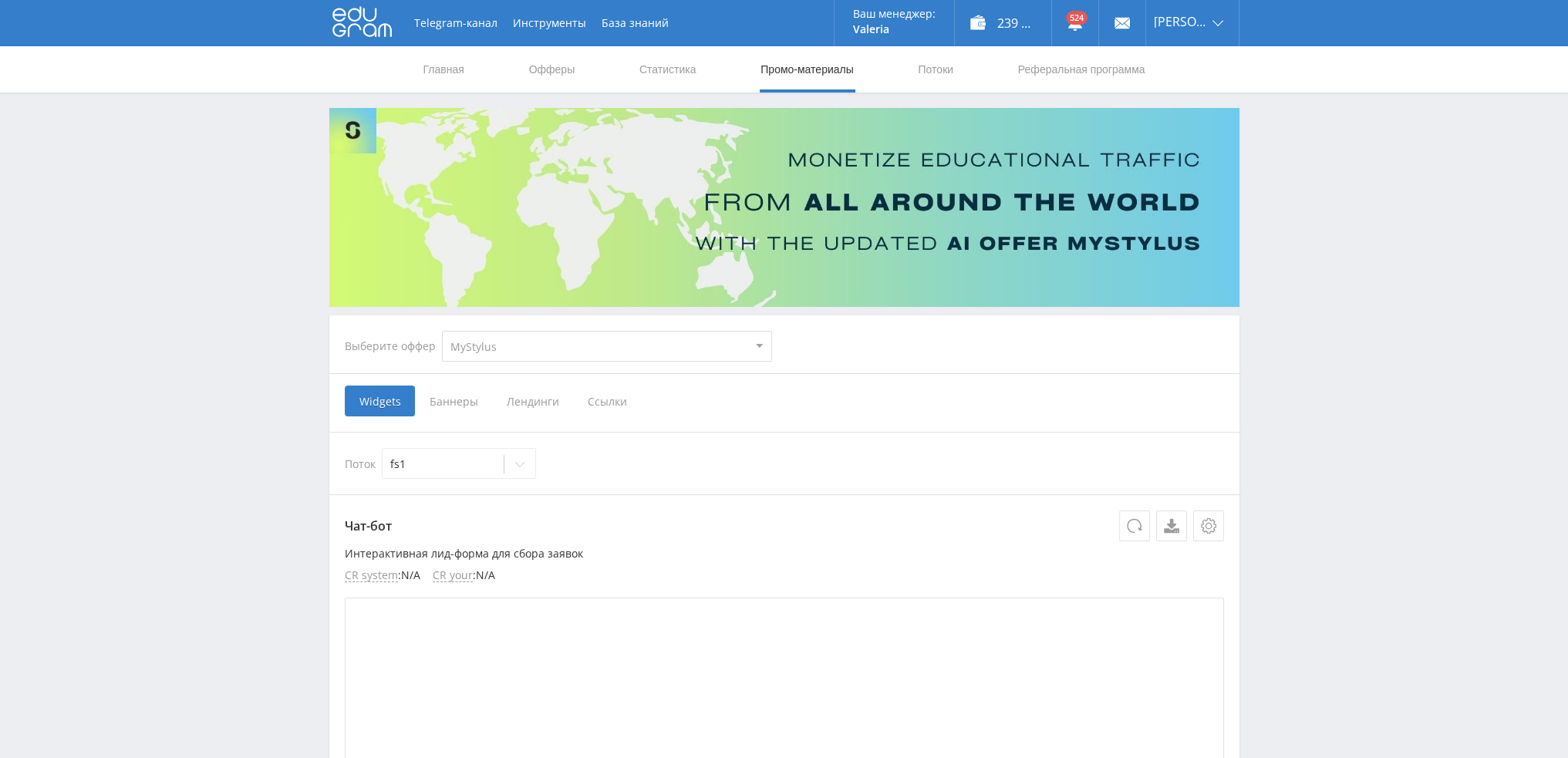
select select "376"
click at [442, 331] on select "MyStylus MyStylus - Revshare Кампус AI Studybay Автор24 Studybay Brazil Study A…" at bounding box center [606, 346] width 330 height 31
select select "376"
click at [448, 404] on span "Ссылки" at bounding box center [449, 401] width 69 height 31
click at [0, 0] on input "Ссылки" at bounding box center [0, 0] width 0 height 0
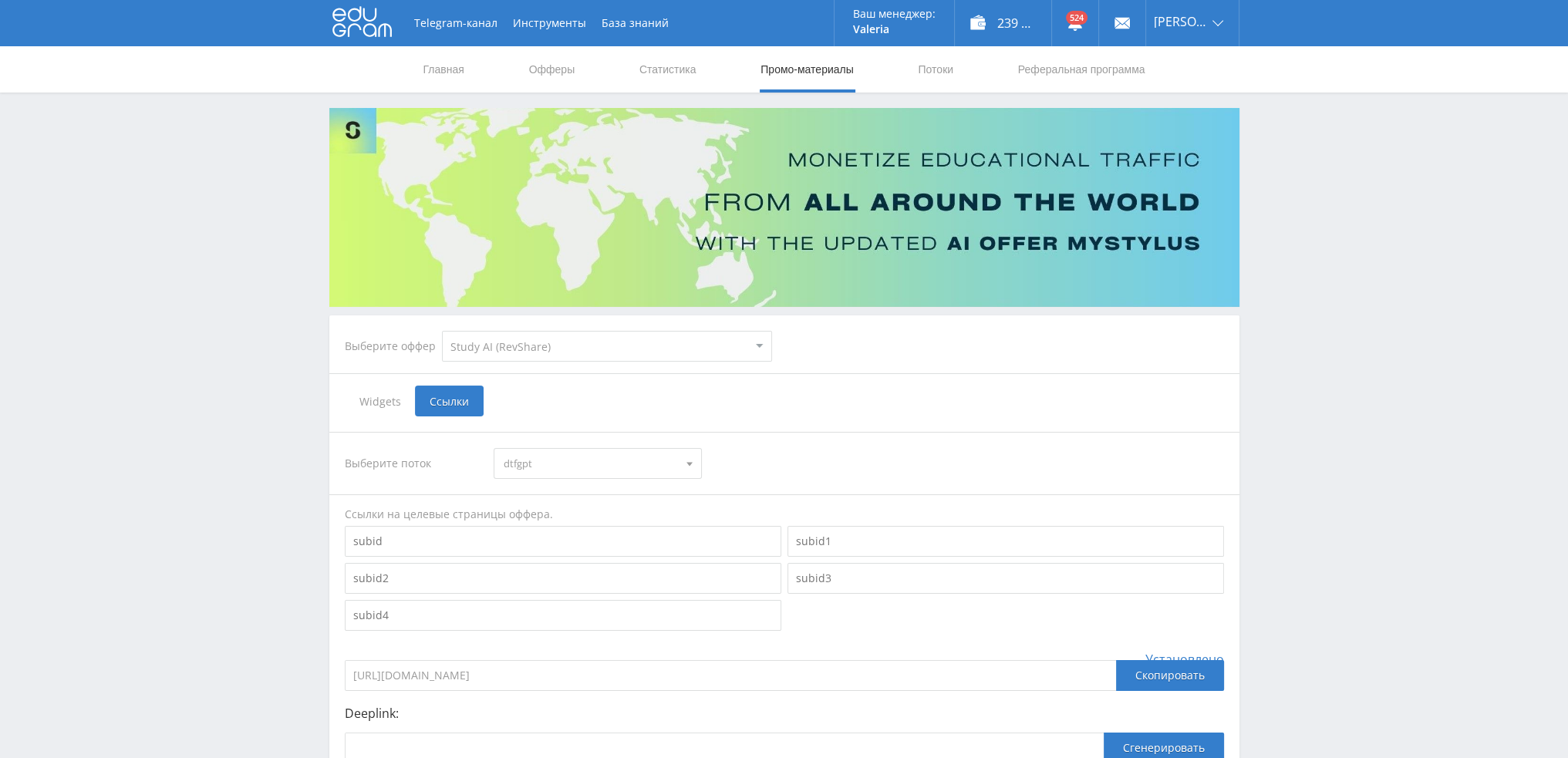
click at [543, 471] on span "dtfgpt" at bounding box center [590, 464] width 174 height 29
click at [579, 521] on button "pika3pozdopen" at bounding box center [597, 515] width 207 height 21
click at [935, 73] on link "Потоки" at bounding box center [935, 70] width 38 height 47
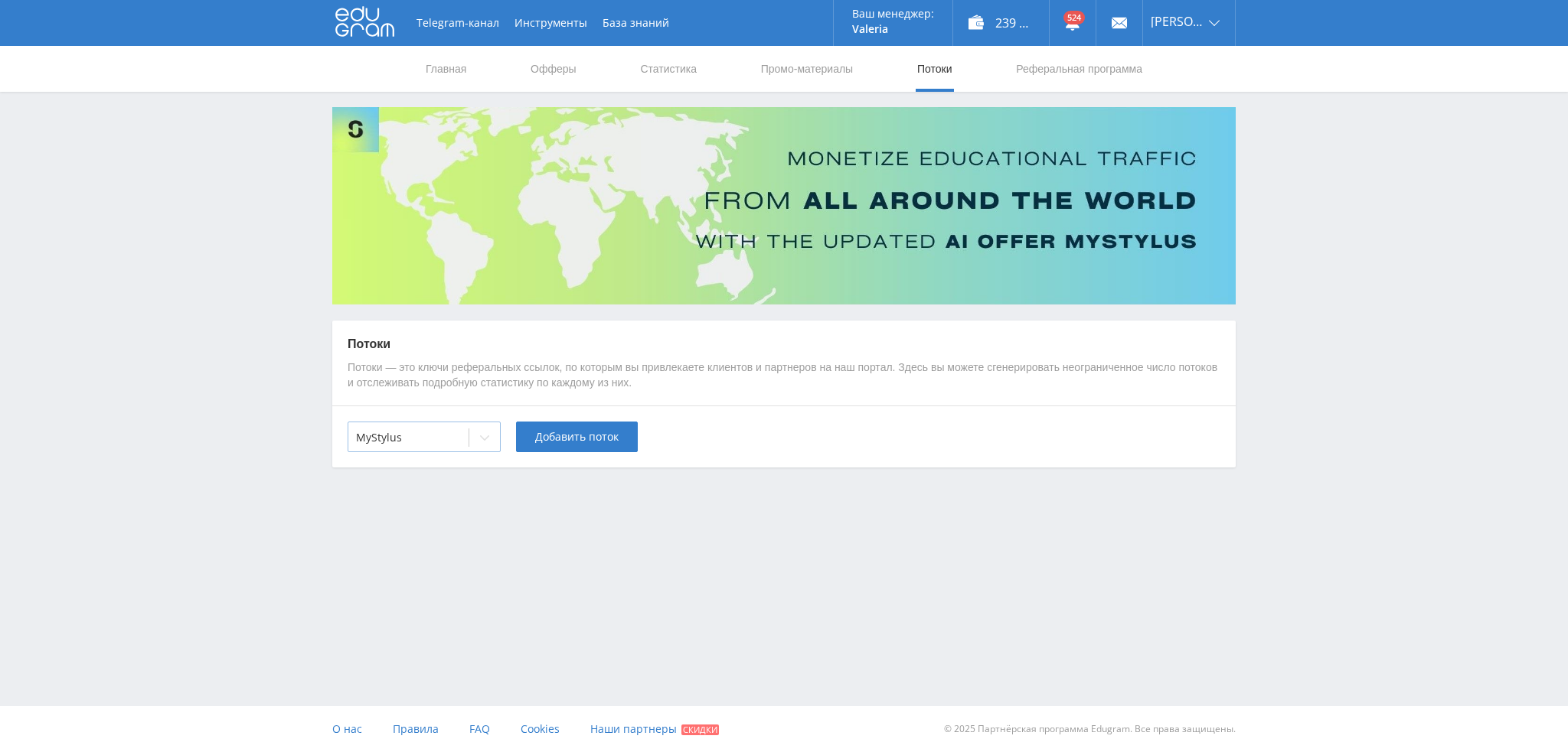
click at [459, 446] on div "MyStylus" at bounding box center [409, 438] width 120 height 21
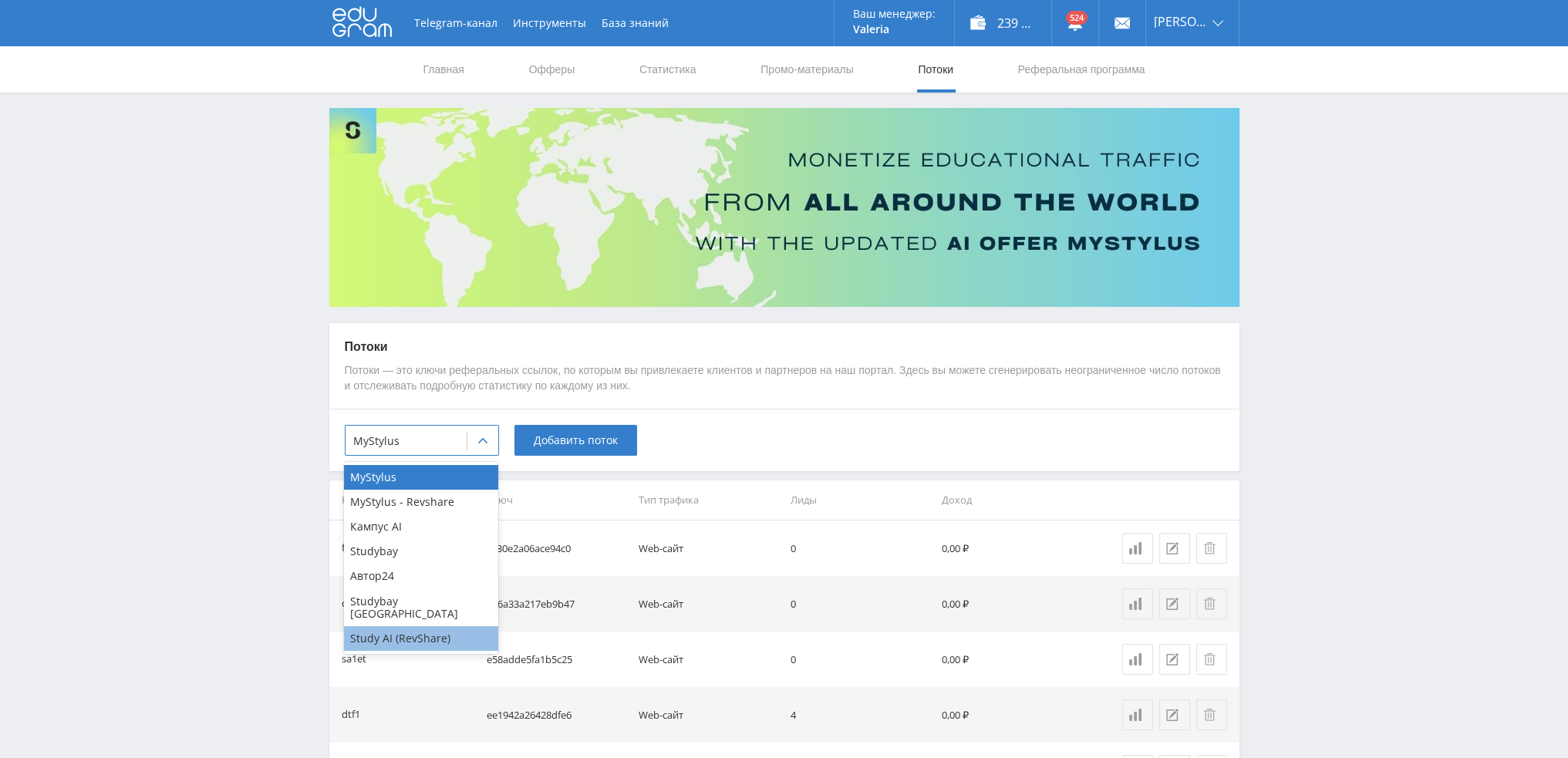
click at [439, 626] on div "Study AI (RevShare)" at bounding box center [421, 638] width 154 height 25
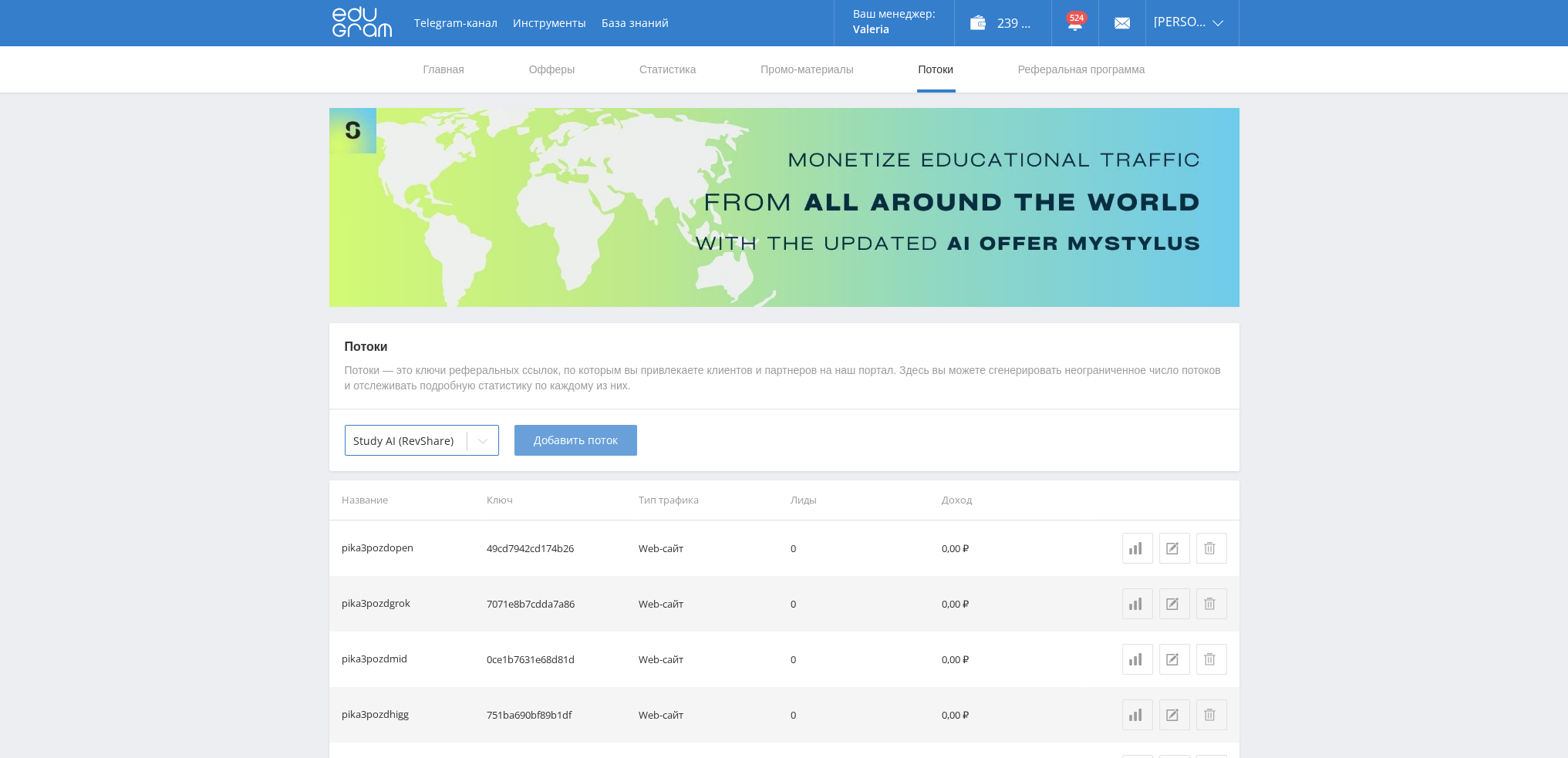
click at [560, 442] on span "Добавить поток" at bounding box center [575, 440] width 84 height 12
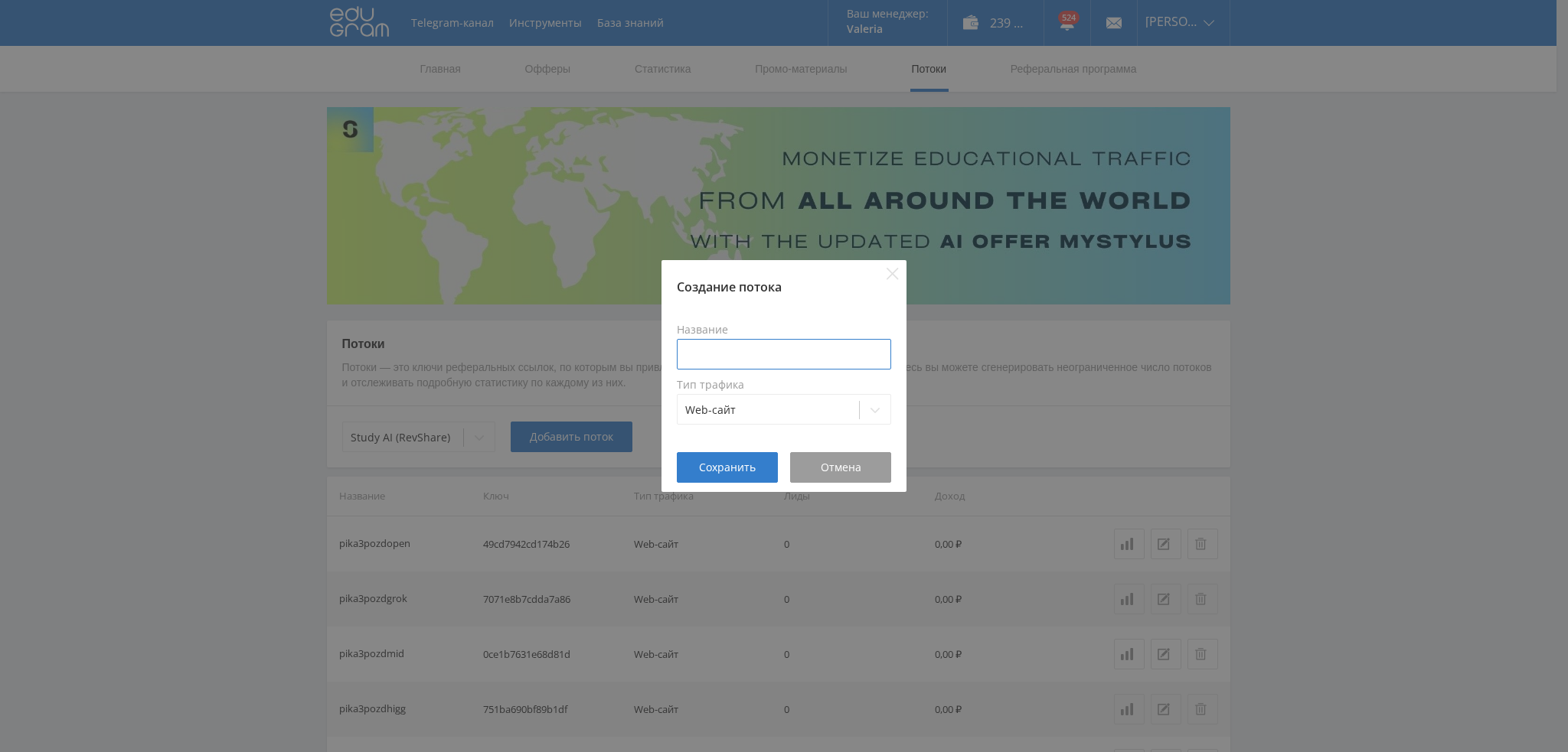
click at [732, 345] on input at bounding box center [784, 355] width 214 height 31
paste input "pika3pozd"
type input "pika3pozdnano"
click at [746, 474] on button "Сохранить" at bounding box center [727, 468] width 101 height 31
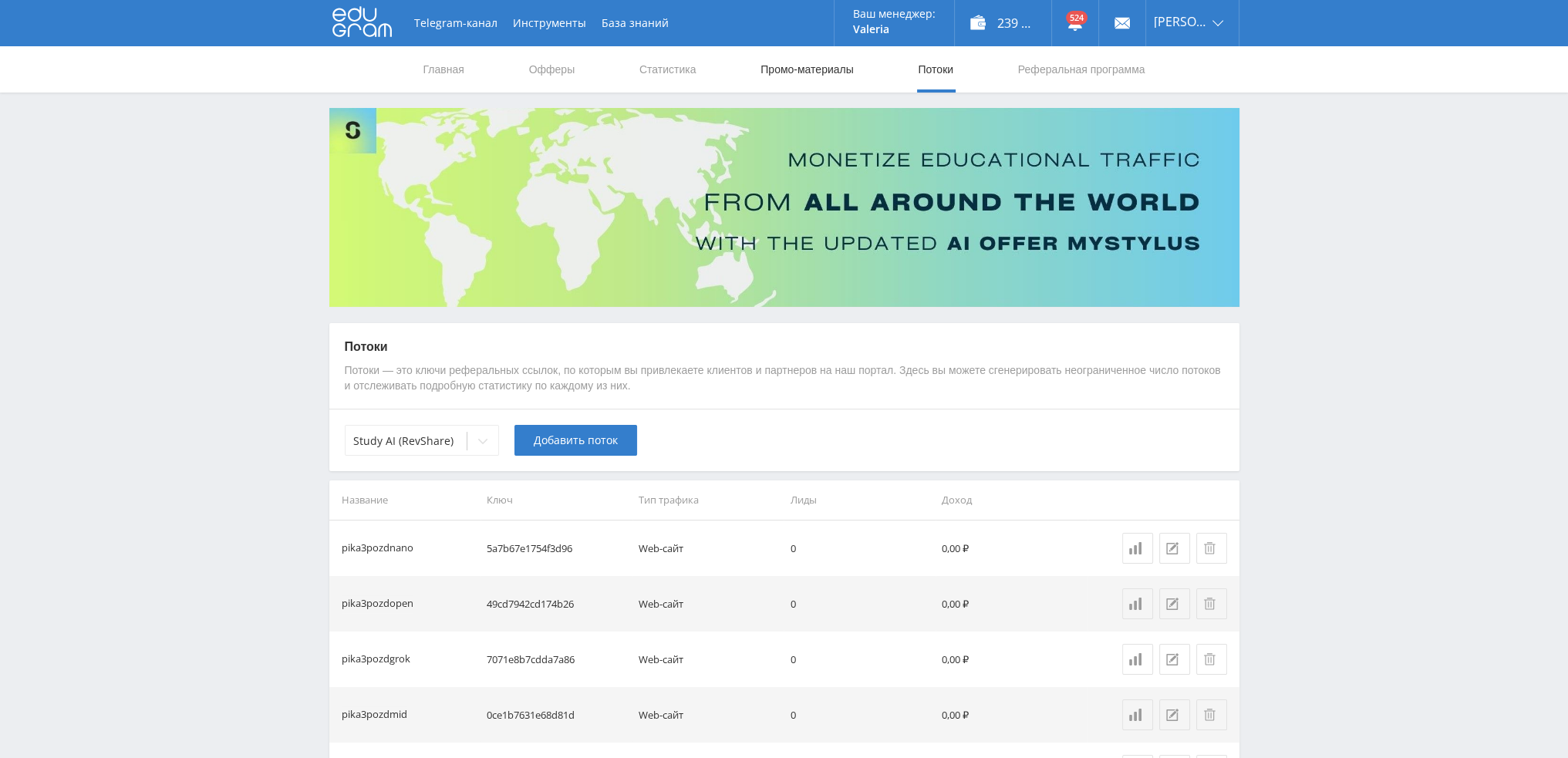
click at [790, 74] on link "Промо-материалы" at bounding box center [806, 70] width 96 height 47
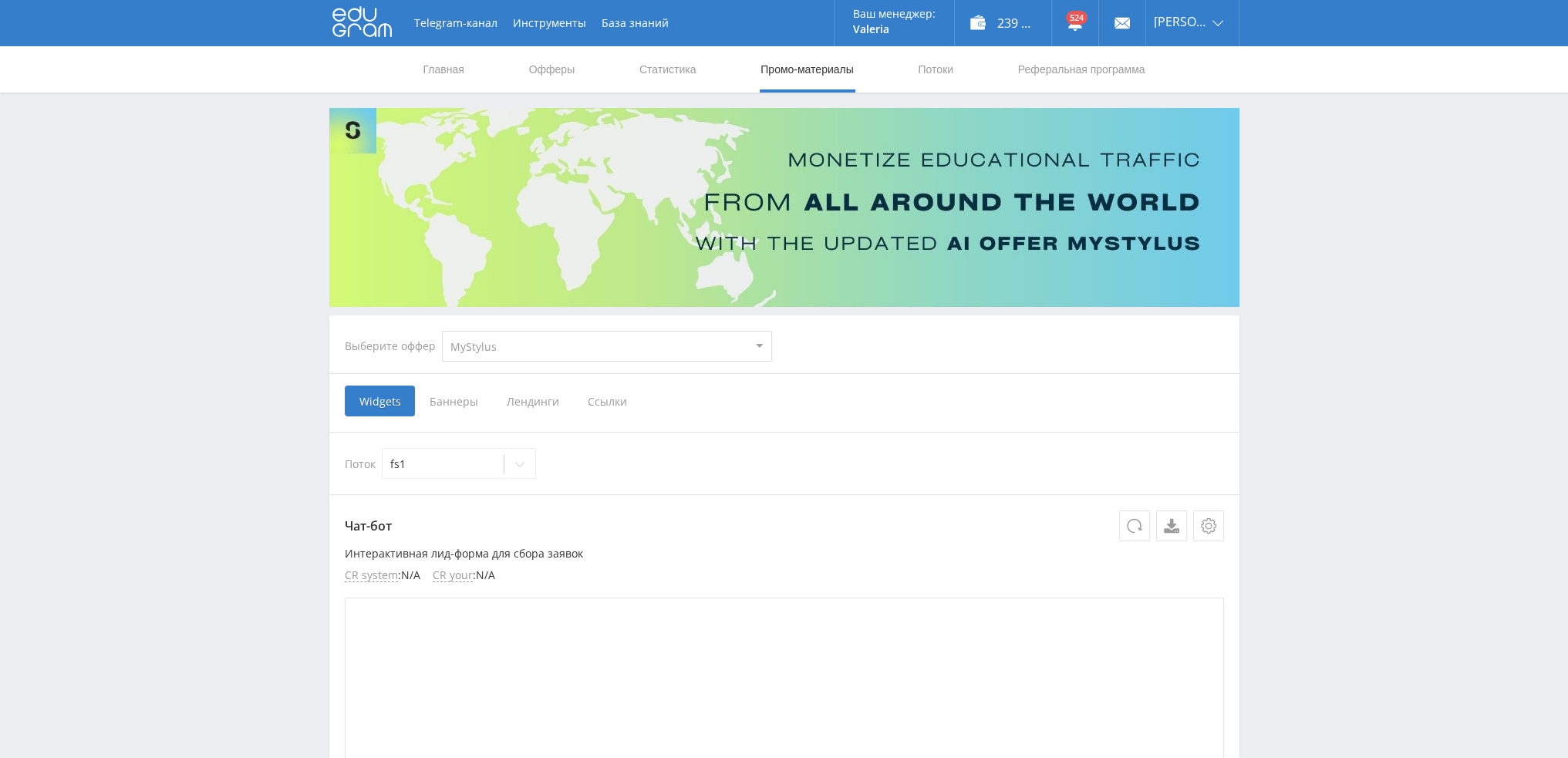
click at [510, 347] on select "MyStylus MyStylus - Revshare Кампус AI Studybay Автор24 Studybay Brazil Study A…" at bounding box center [606, 346] width 330 height 31
select select "376"
click at [442, 331] on select "MyStylus MyStylus - Revshare Кампус AI Studybay Автор24 Studybay Brazil Study A…" at bounding box center [606, 346] width 330 height 31
select select "376"
click at [449, 399] on span "Ссылки" at bounding box center [449, 401] width 69 height 31
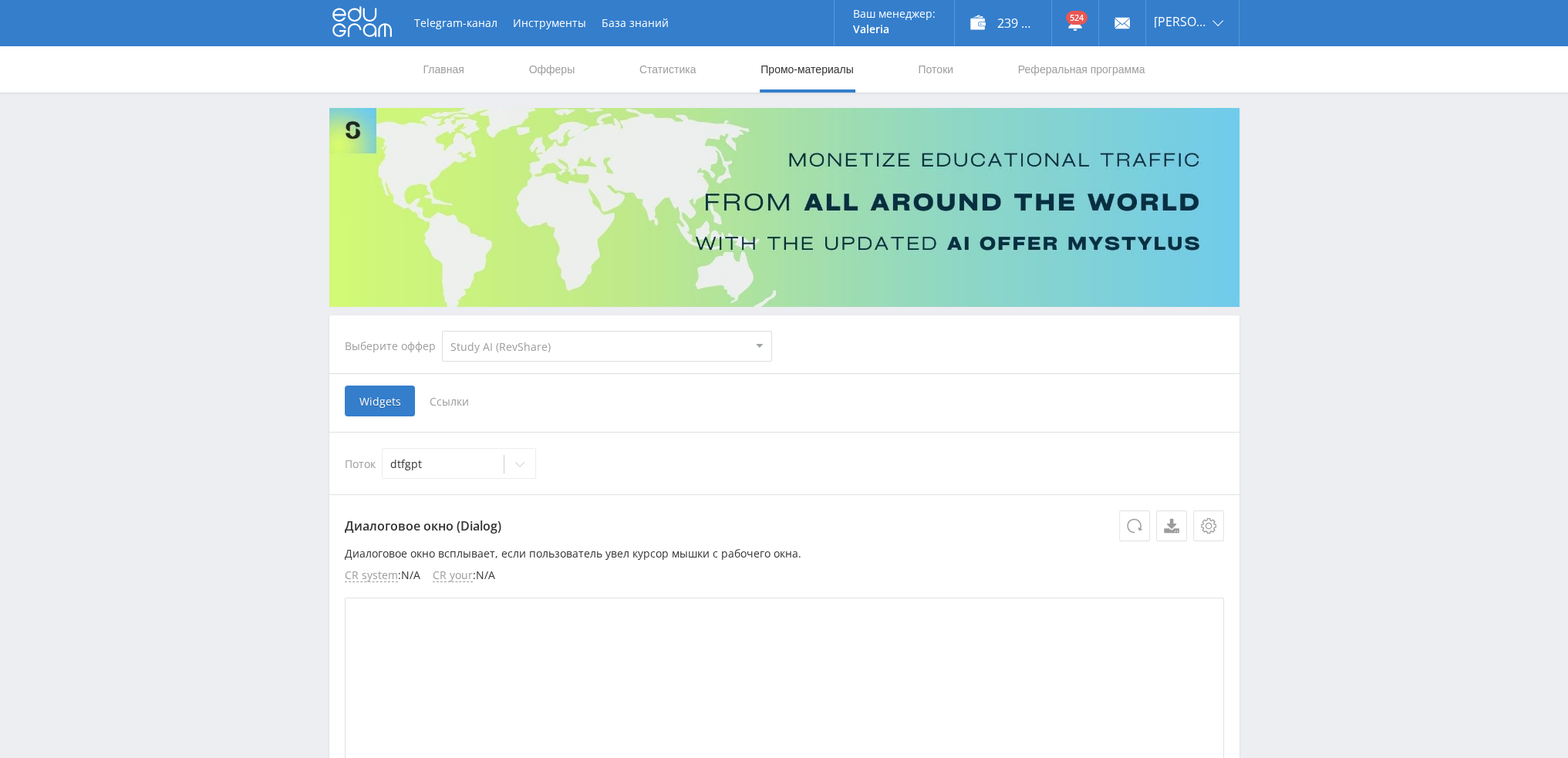
click at [0, 0] on input "Ссылки" at bounding box center [0, 0] width 0 height 0
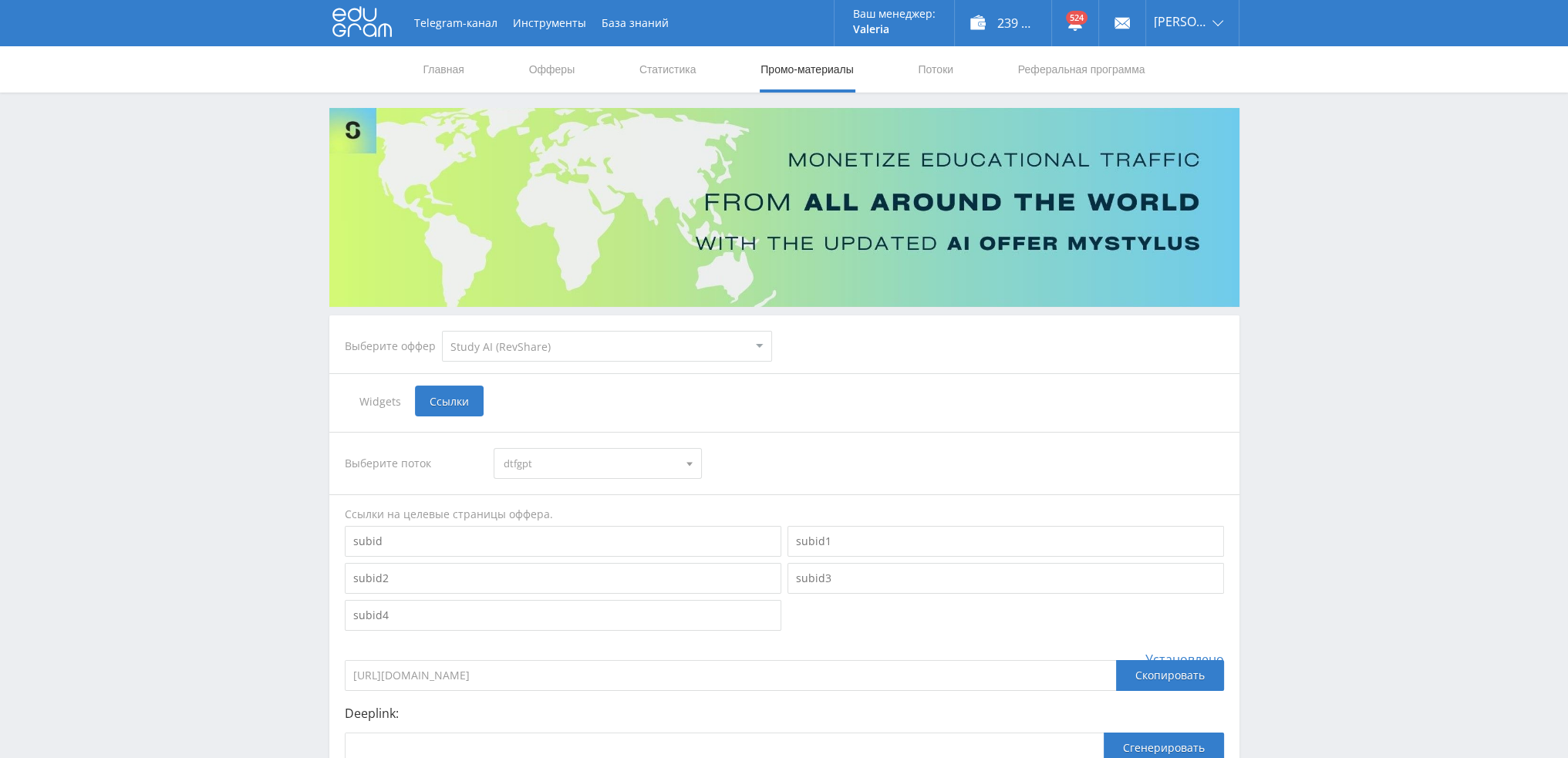
click at [554, 462] on span "dtfgpt" at bounding box center [590, 464] width 174 height 29
click at [616, 566] on button "pika3pozdnano" at bounding box center [597, 569] width 207 height 21
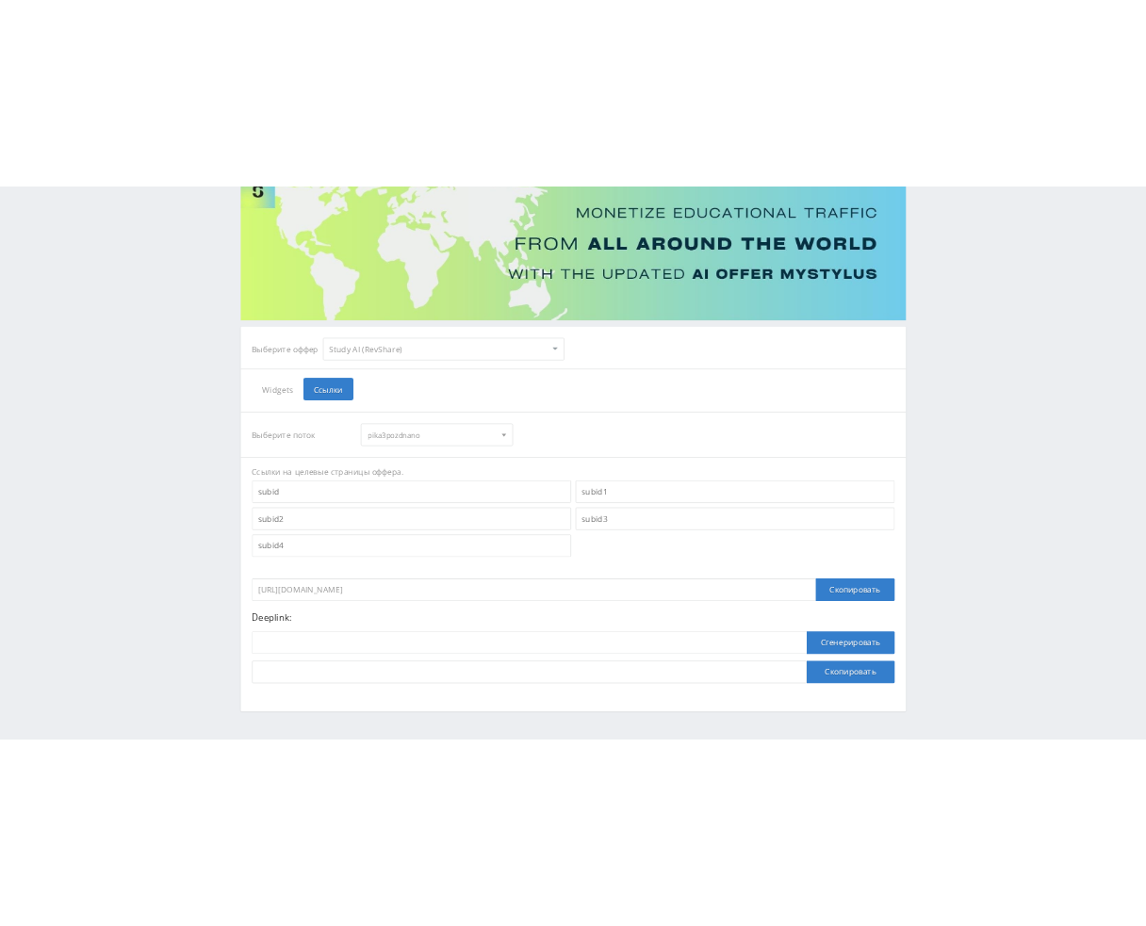
scroll to position [188, 0]
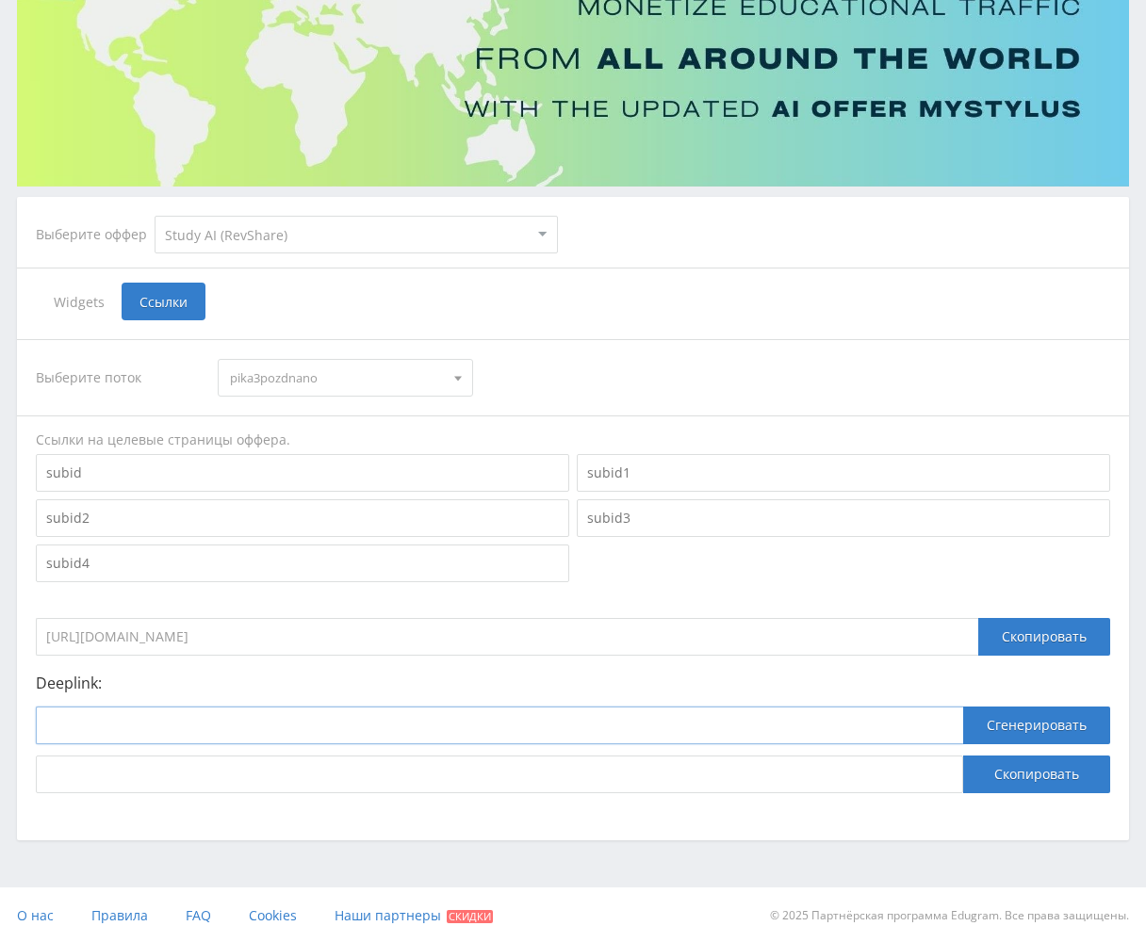
drag, startPoint x: 399, startPoint y: 727, endPoint x: 614, endPoint y: 725, distance: 215.8
click at [400, 727] on input at bounding box center [499, 726] width 927 height 38
paste input "https://study24.ai/chat/google_image"
type input "https://study24.ai/chat/google_image"
click at [1023, 727] on button "Сгенерировать" at bounding box center [1036, 726] width 147 height 38
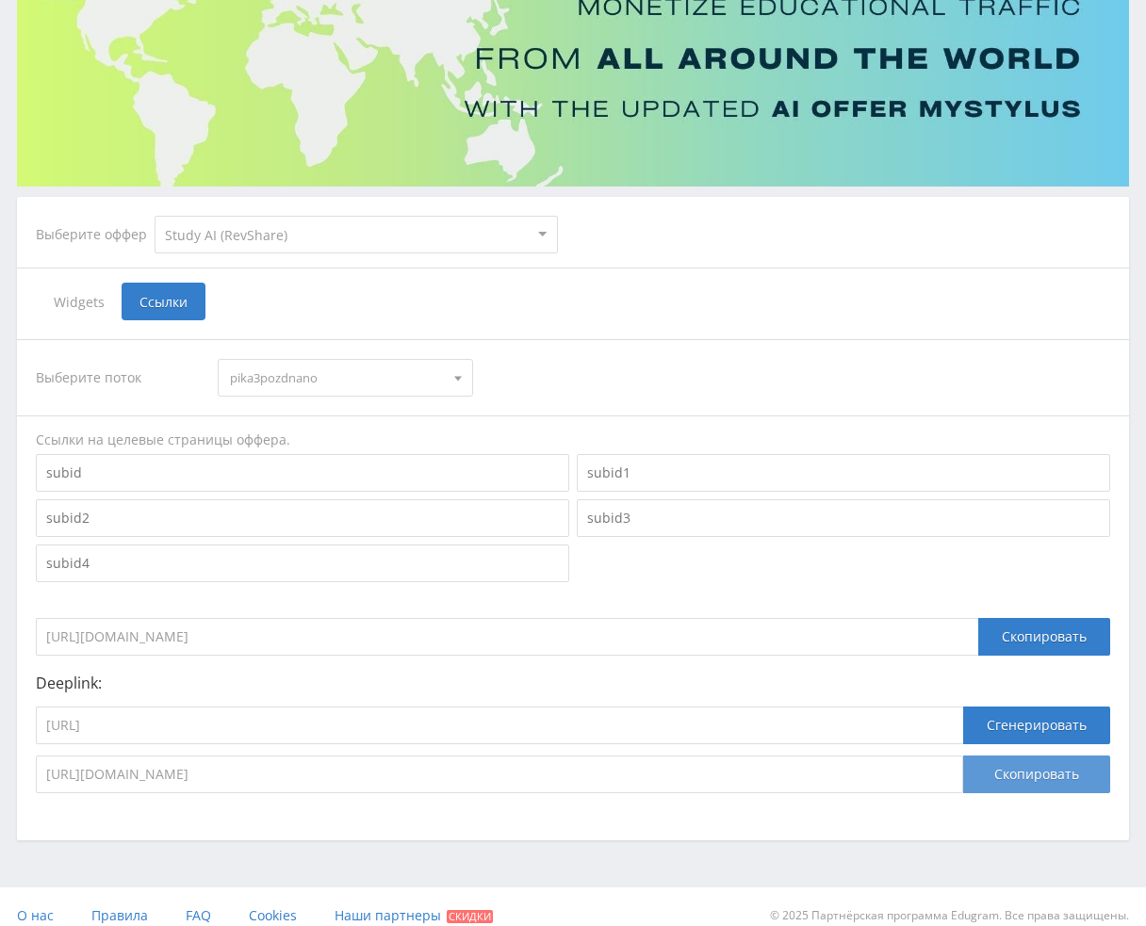
click at [1025, 764] on button "Скопировать" at bounding box center [1036, 775] width 147 height 38
click at [293, 383] on span "pika3pozdnano" at bounding box center [336, 378] width 213 height 36
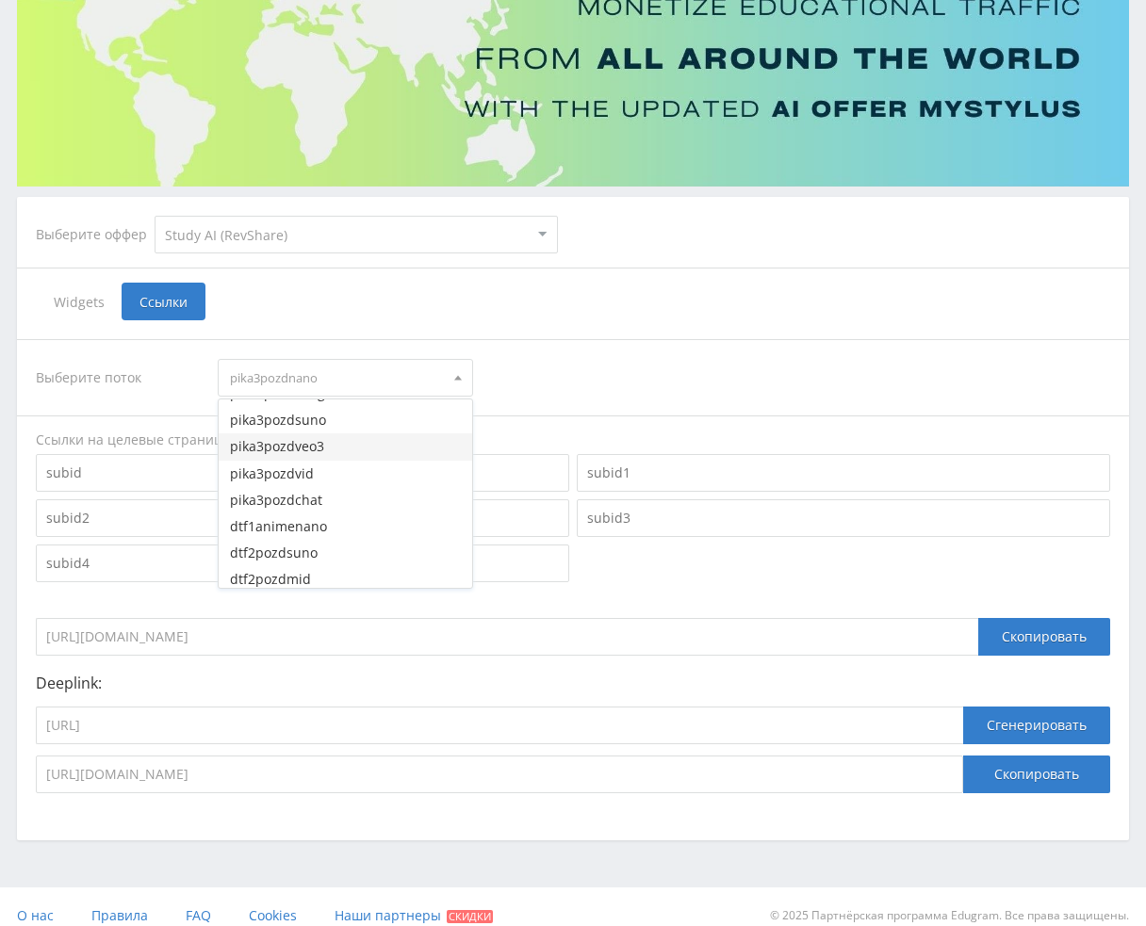
scroll to position [3525, 0]
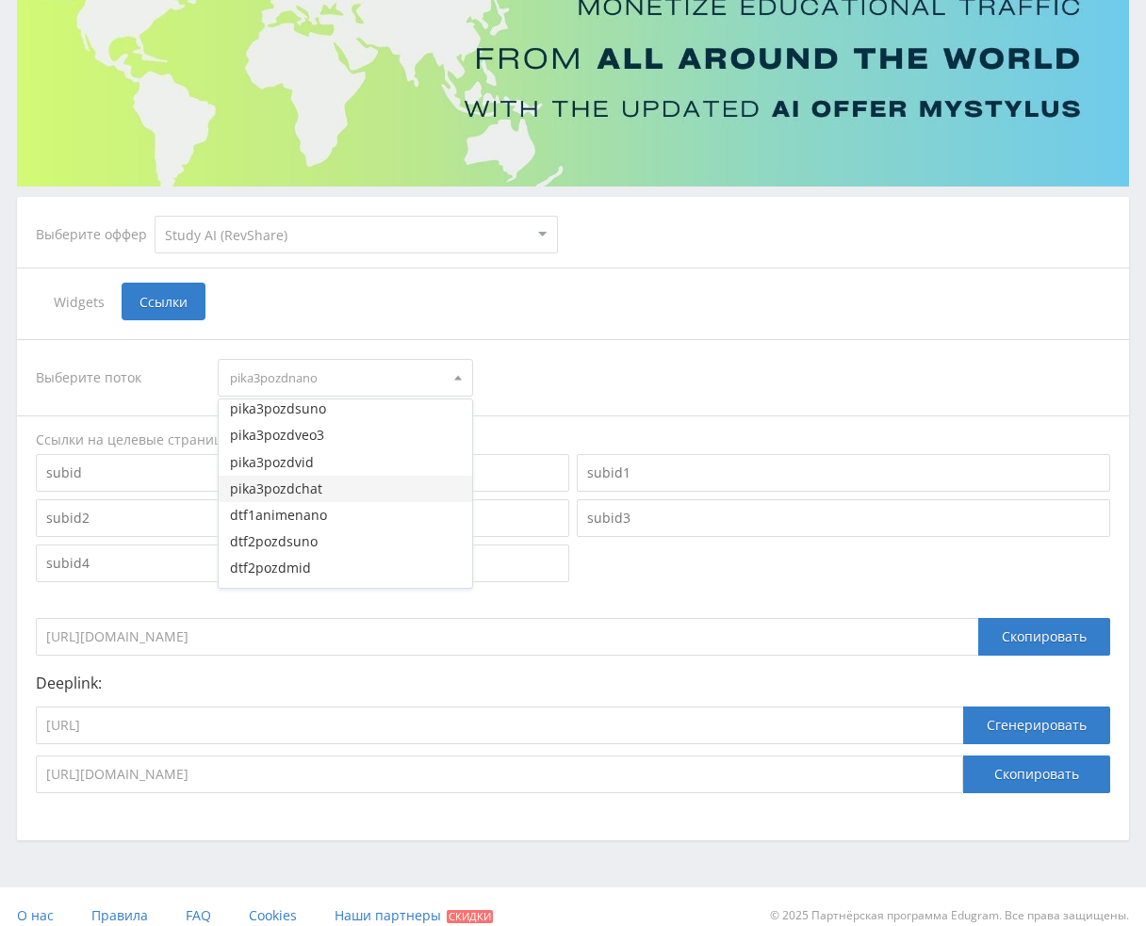
click at [331, 485] on button "pika3pozdchat" at bounding box center [345, 489] width 253 height 26
click at [366, 735] on input "https://study24.ai/chat/google_image" at bounding box center [499, 726] width 927 height 38
paste input "chat_gpt5"
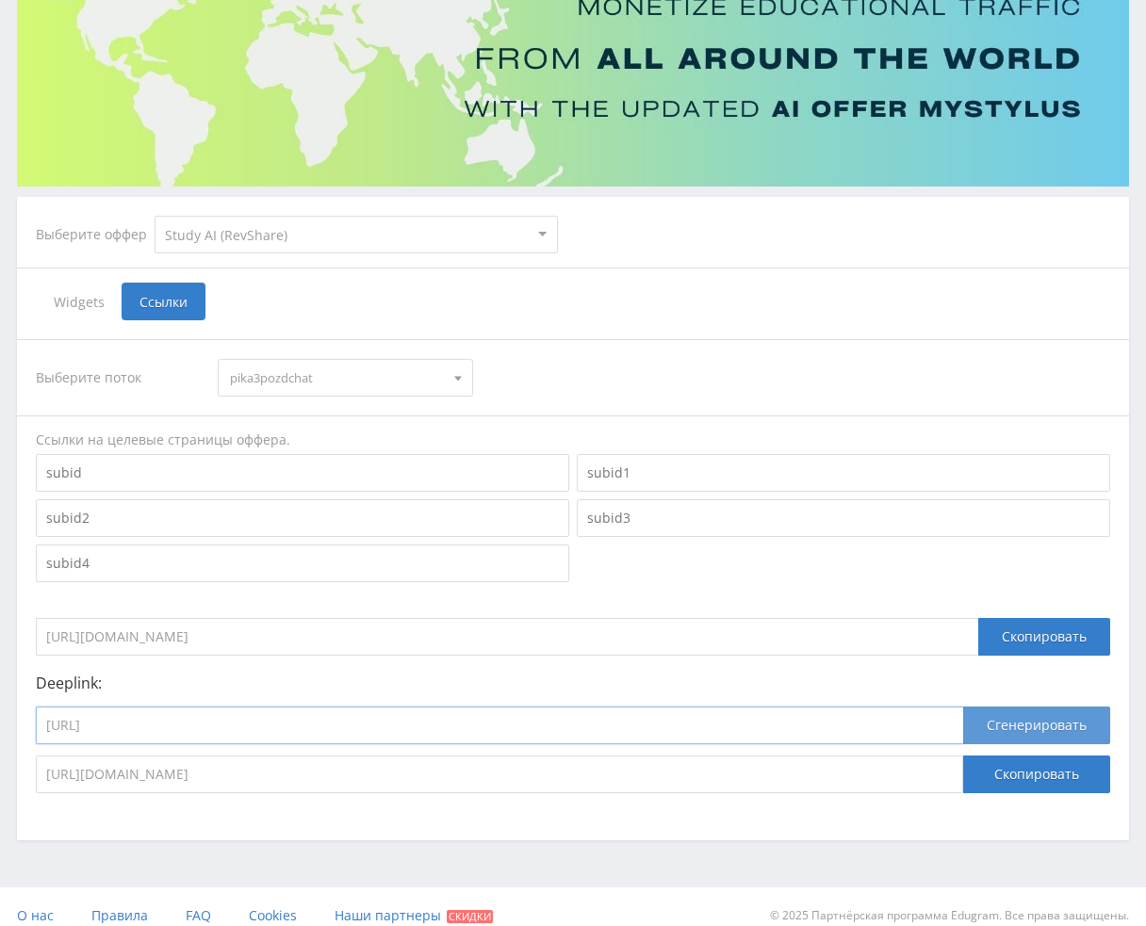
type input "https://study24.ai/chat/chat_gpt5"
click at [1048, 730] on button "Сгенерировать" at bounding box center [1036, 726] width 147 height 38
click at [1045, 776] on button "Скопировать" at bounding box center [1036, 775] width 147 height 38
click at [611, 723] on input "https://study24.ai/chat/chat_gpt5" at bounding box center [499, 726] width 927 height 38
paste input "google_veo3"
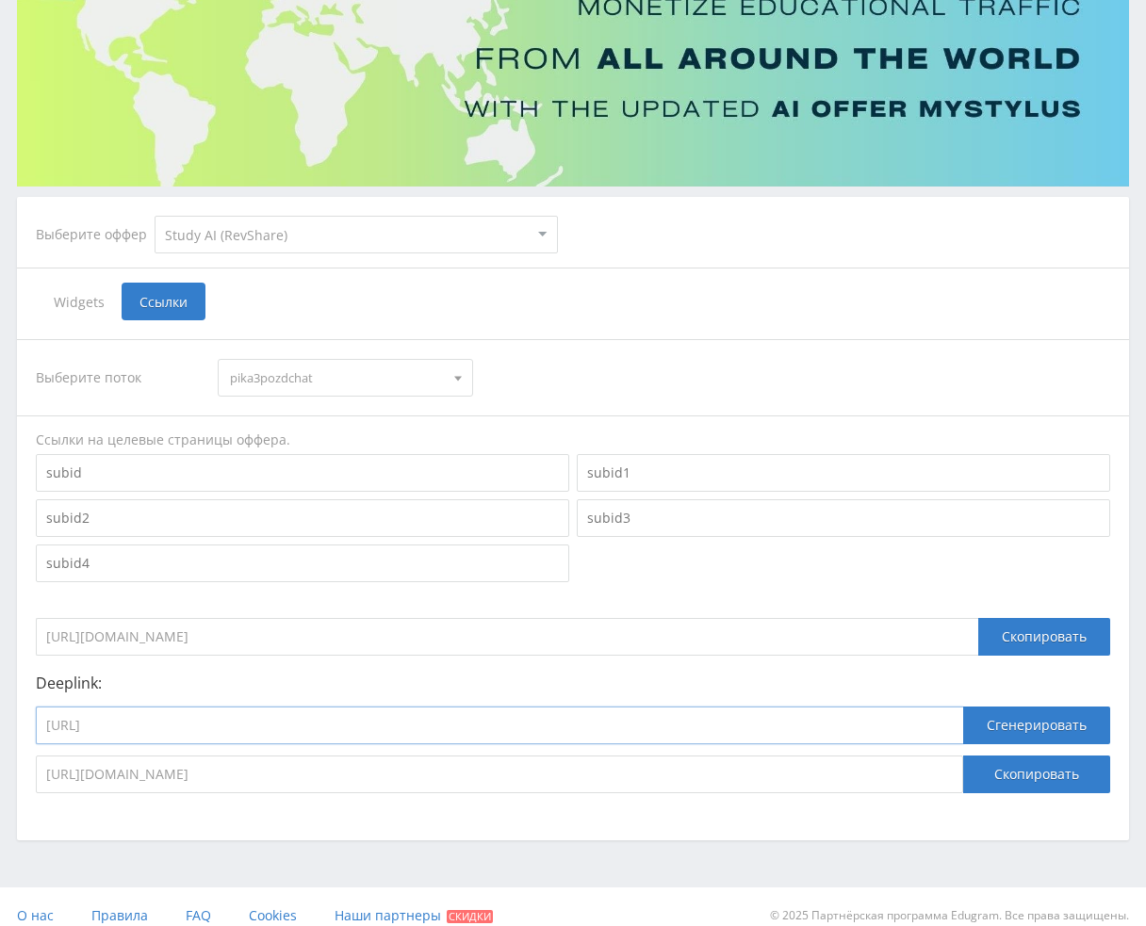
type input "https://study24.ai/chat/google_veo3"
click at [344, 365] on span "pika3pozdchat" at bounding box center [336, 378] width 213 height 36
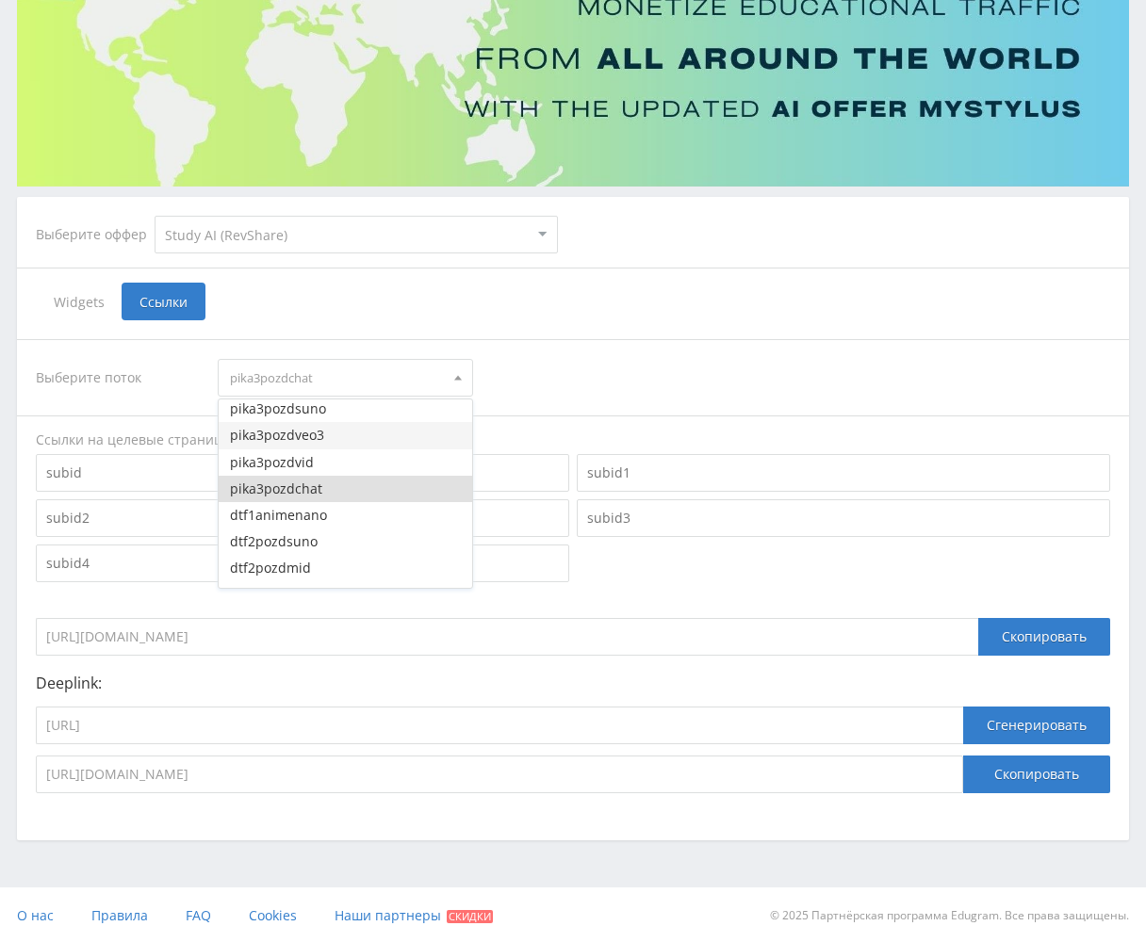
click at [325, 436] on button "pika3pozdveo3" at bounding box center [345, 435] width 253 height 26
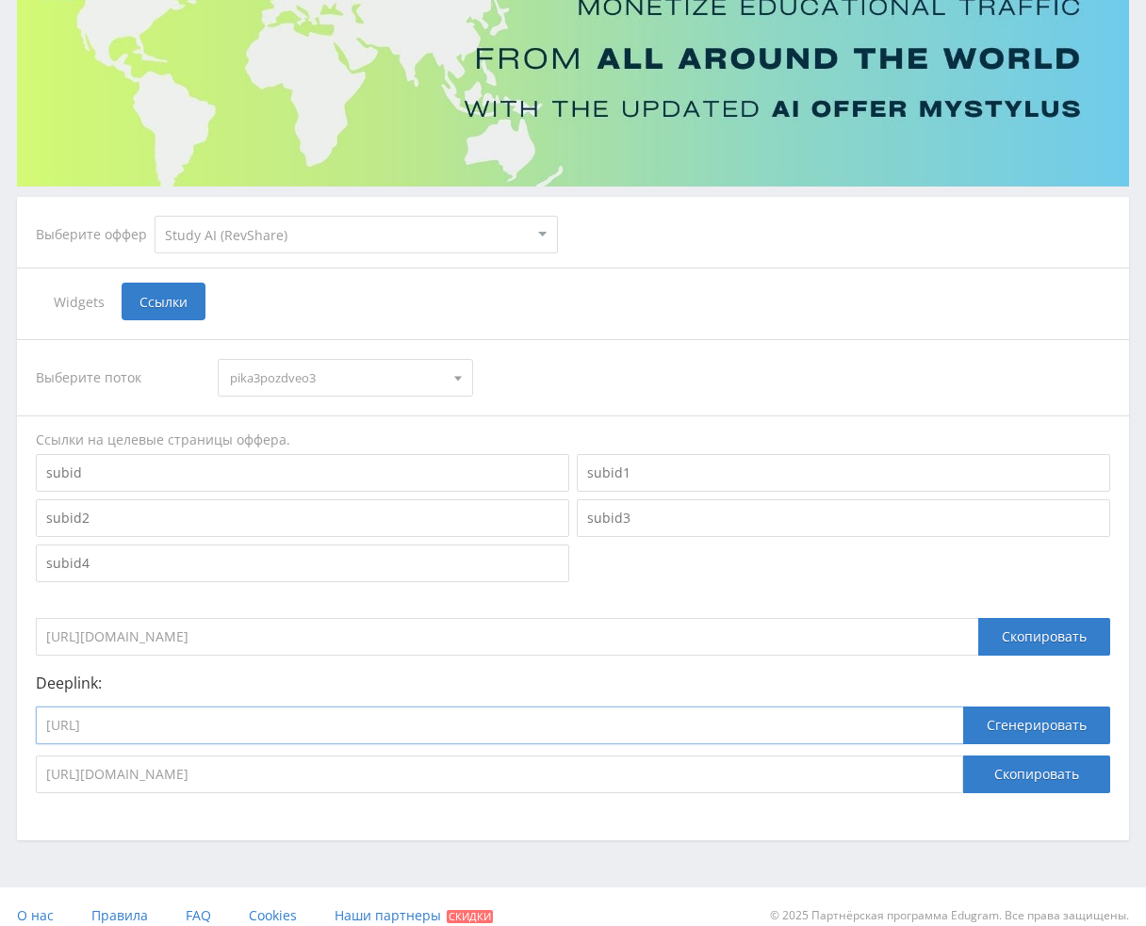
click at [412, 732] on input "https://study24.ai/chat/google_veo3" at bounding box center [499, 726] width 927 height 38
click at [1042, 725] on button "Сгенерировать" at bounding box center [1036, 726] width 147 height 38
click at [1043, 778] on button "Скопировать" at bounding box center [1036, 775] width 147 height 38
click at [278, 722] on input "https://study24.ai/chat/google_veo3" at bounding box center [499, 726] width 927 height 38
drag, startPoint x: 356, startPoint y: 335, endPoint x: 351, endPoint y: 391, distance: 56.8
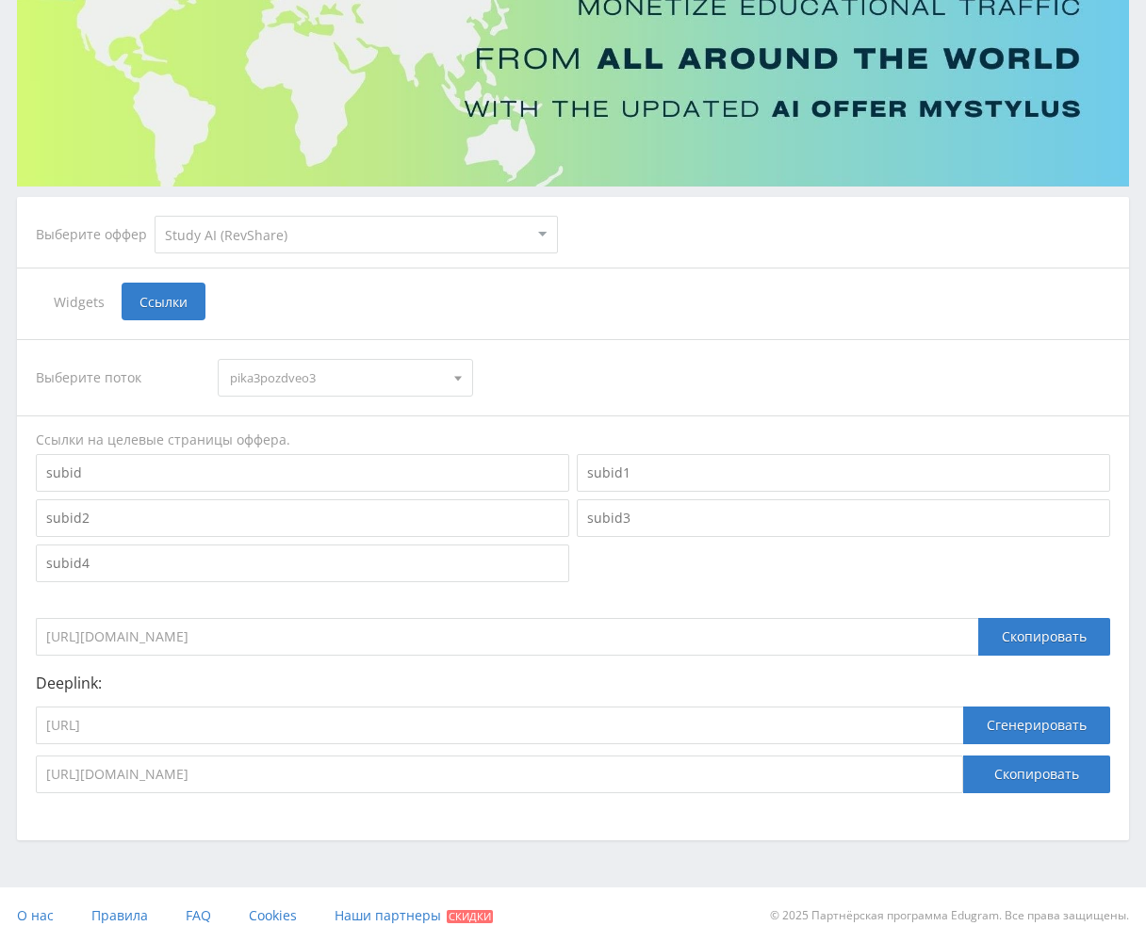
click at [355, 336] on div "Выберите поток pika3pozdveo3 dtfgpt pika1uchresh pika1uchai pika1uchprez pika1u…" at bounding box center [573, 566] width 1112 height 492
click at [350, 396] on div "Выберите поток pika3pozdveo3 dtfgpt pika1uchresh pika1uchai pika1uchprez pika1u…" at bounding box center [573, 566] width 1074 height 454
click at [352, 385] on span "pika3pozdveo3" at bounding box center [336, 378] width 213 height 36
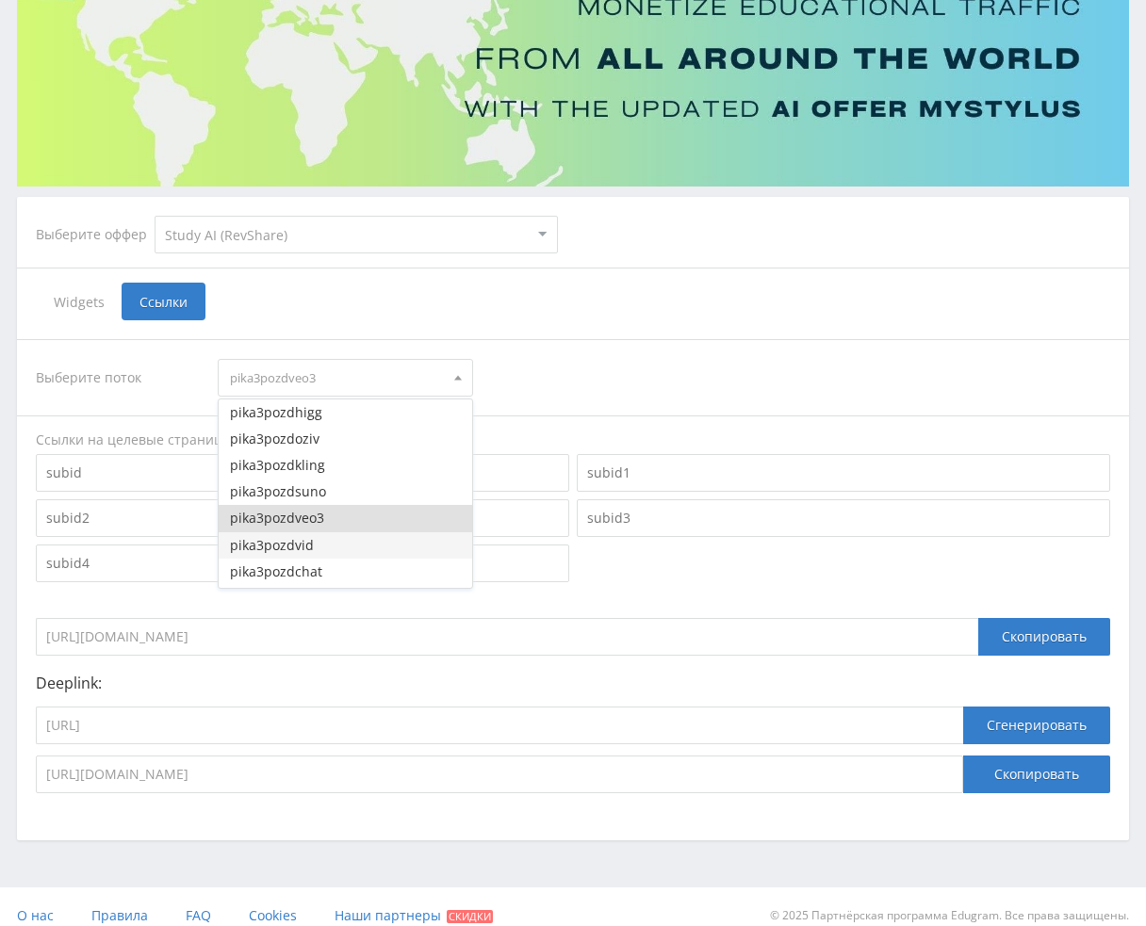
scroll to position [3431, 0]
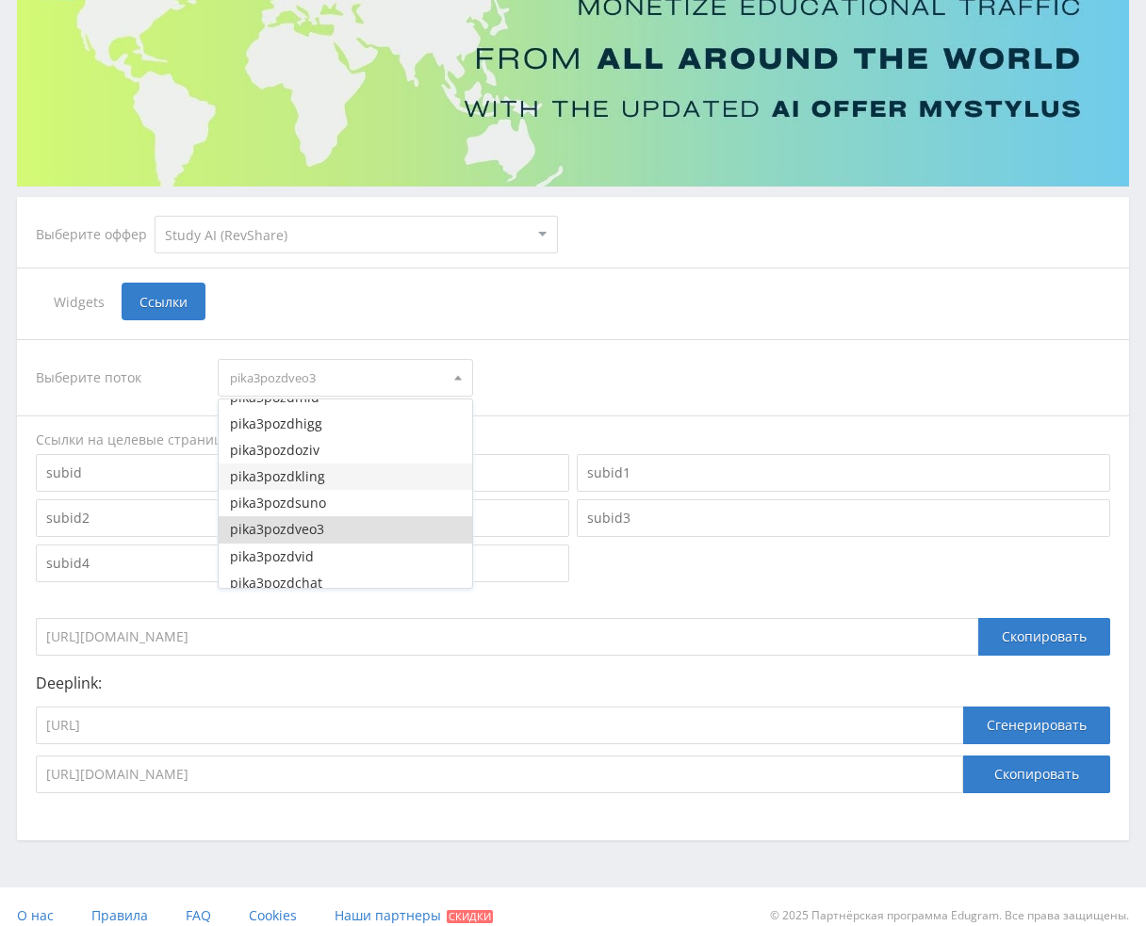
click at [342, 474] on button "pika3pozdkling" at bounding box center [345, 477] width 253 height 26
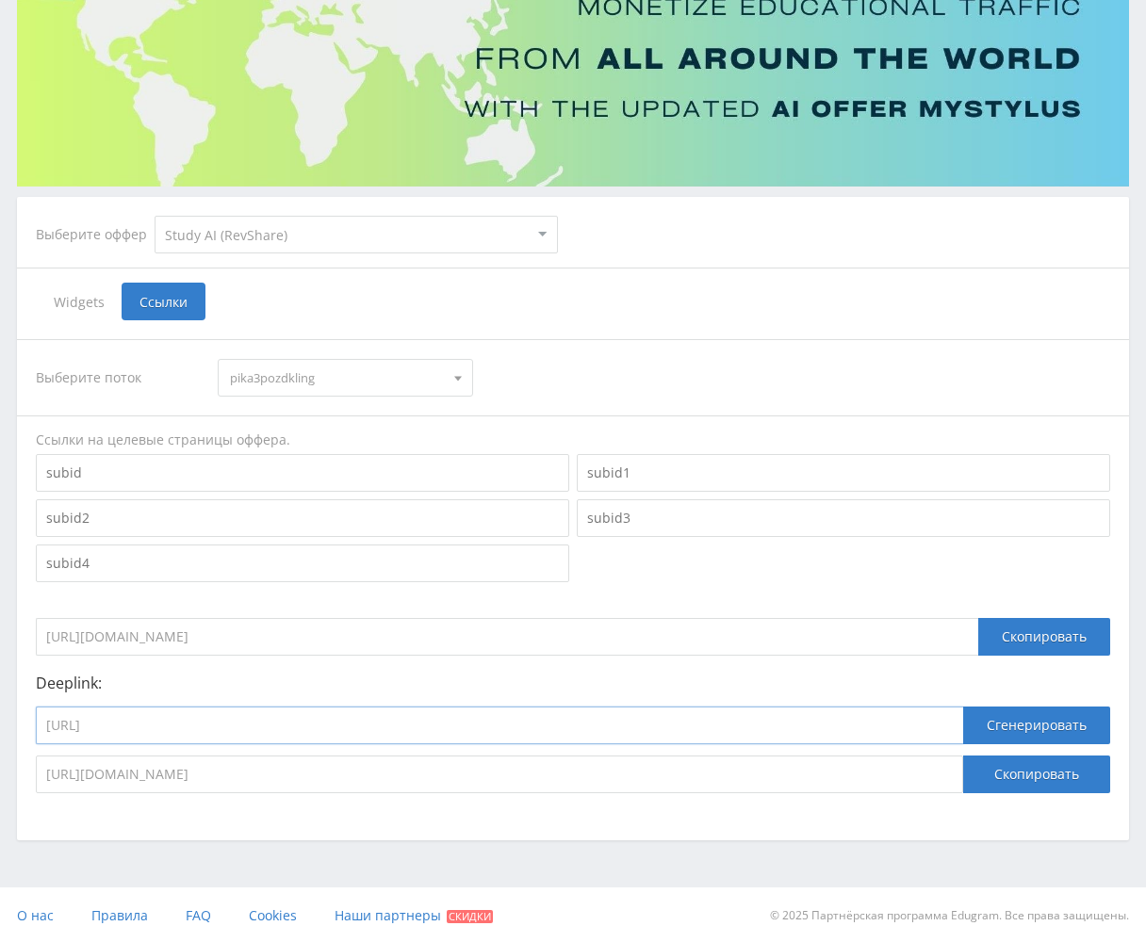
click at [368, 726] on input "https://study24.ai/chat/google_veo3" at bounding box center [499, 726] width 927 height 38
paste input "kling_2_1_master"
type input "https://study24.ai/chat/kling_2_1_master"
click at [1017, 733] on button "Сгенерировать" at bounding box center [1036, 726] width 147 height 38
click at [1027, 783] on button "Скопировать" at bounding box center [1036, 775] width 147 height 38
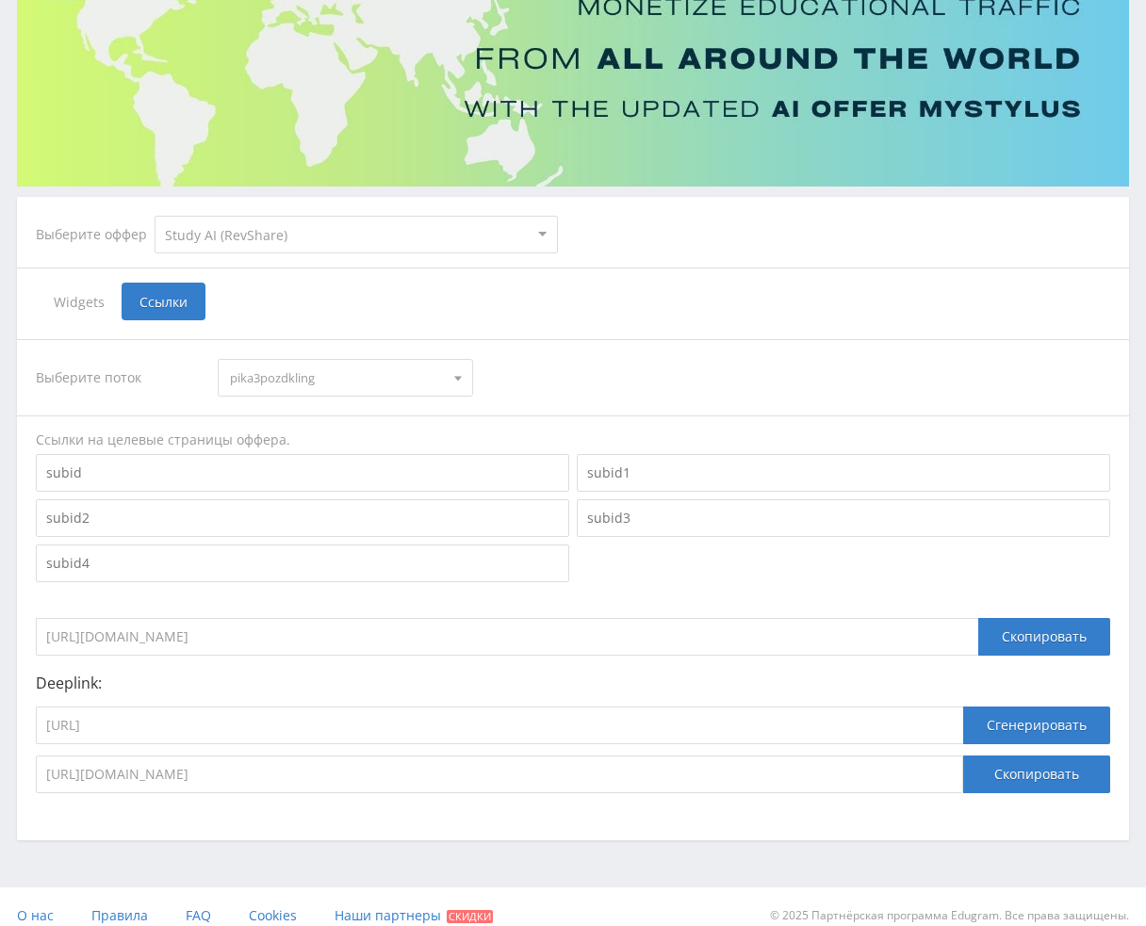
click at [333, 362] on span "pika3pozdkling" at bounding box center [336, 378] width 213 height 36
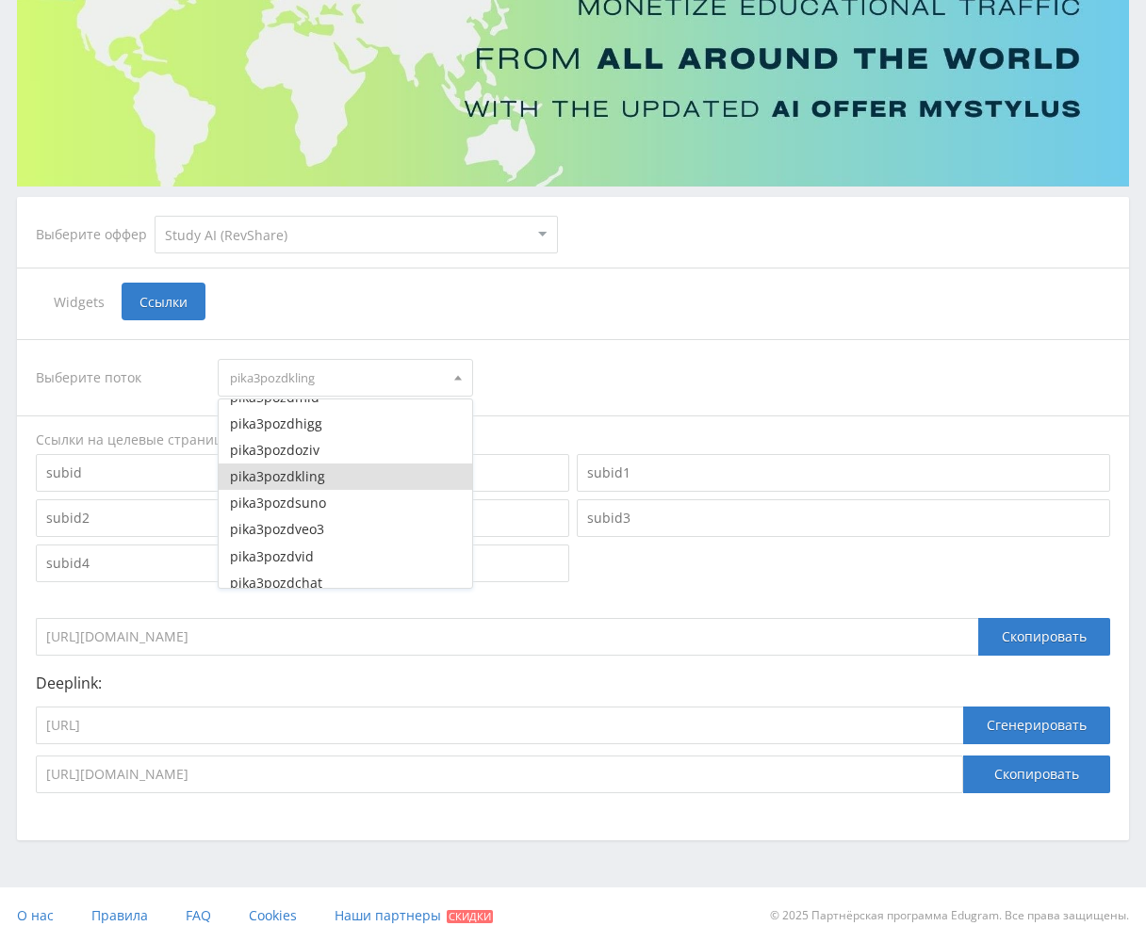
drag, startPoint x: 324, startPoint y: 512, endPoint x: 354, endPoint y: 461, distance: 59.2
click at [324, 512] on button "pika3pozdsuno" at bounding box center [345, 503] width 253 height 26
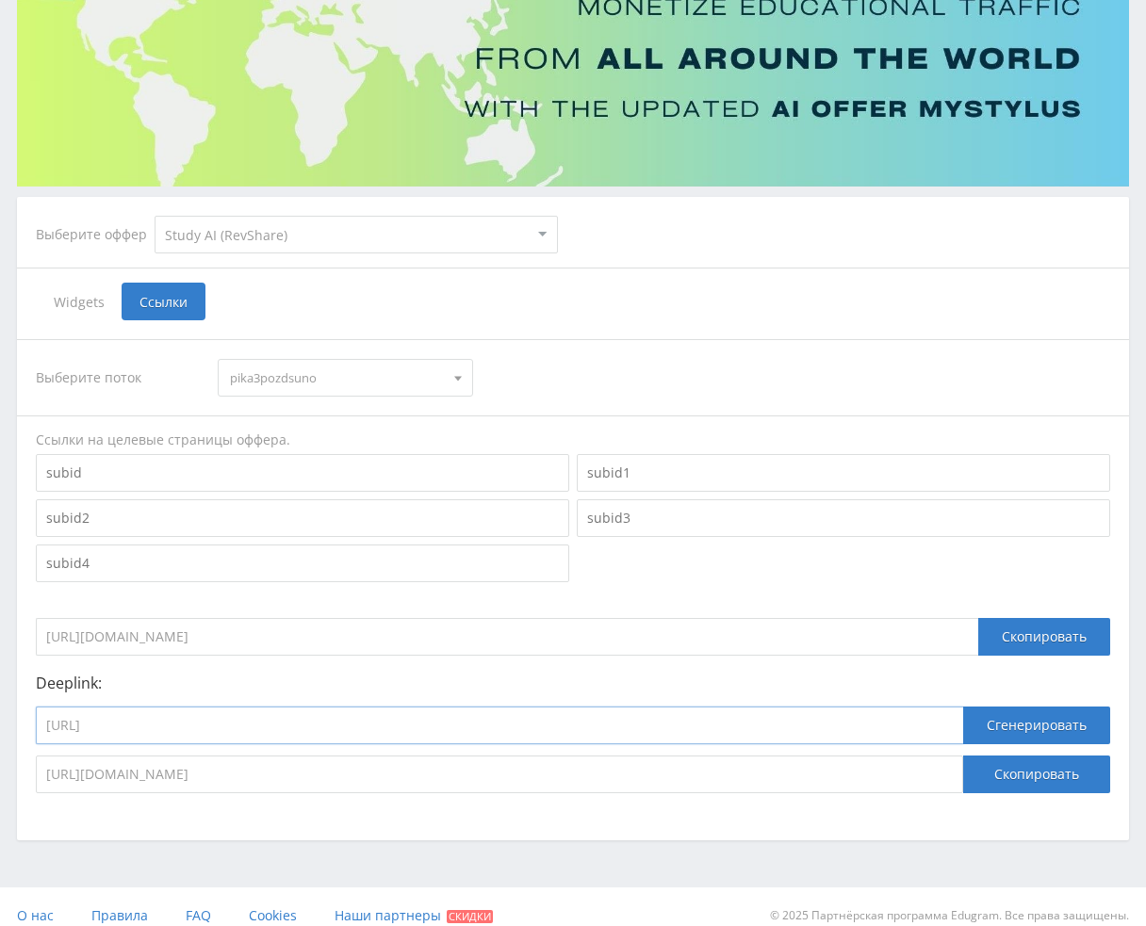
click at [452, 708] on input "https://study24.ai/chat/kling_2_1_master" at bounding box center [499, 726] width 927 height 38
paste input "suno"
type input "https://study24.ai/chat/suno"
click at [1037, 738] on button "Сгенерировать" at bounding box center [1036, 726] width 147 height 38
click at [1045, 781] on button "Скопировать" at bounding box center [1036, 775] width 147 height 38
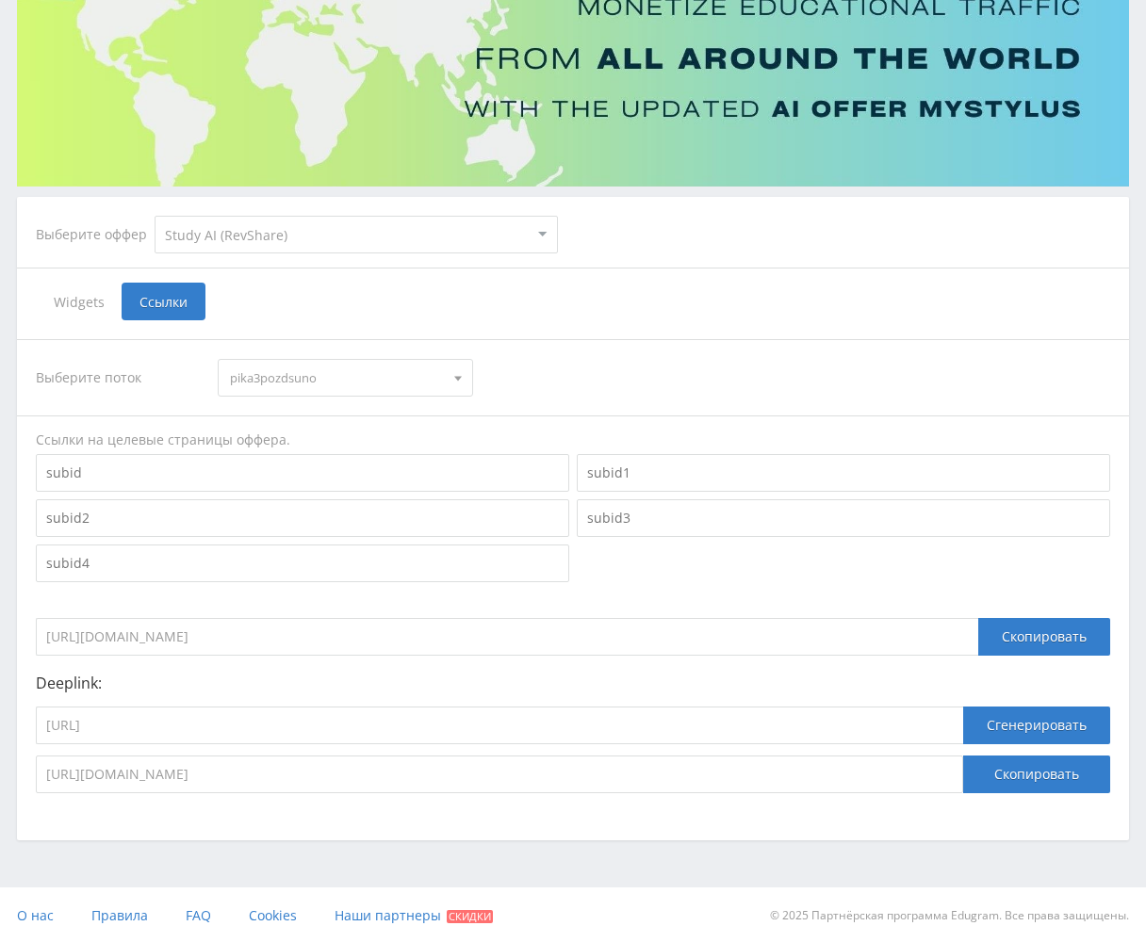
click at [355, 380] on span "pika3pozdsuno" at bounding box center [336, 378] width 213 height 36
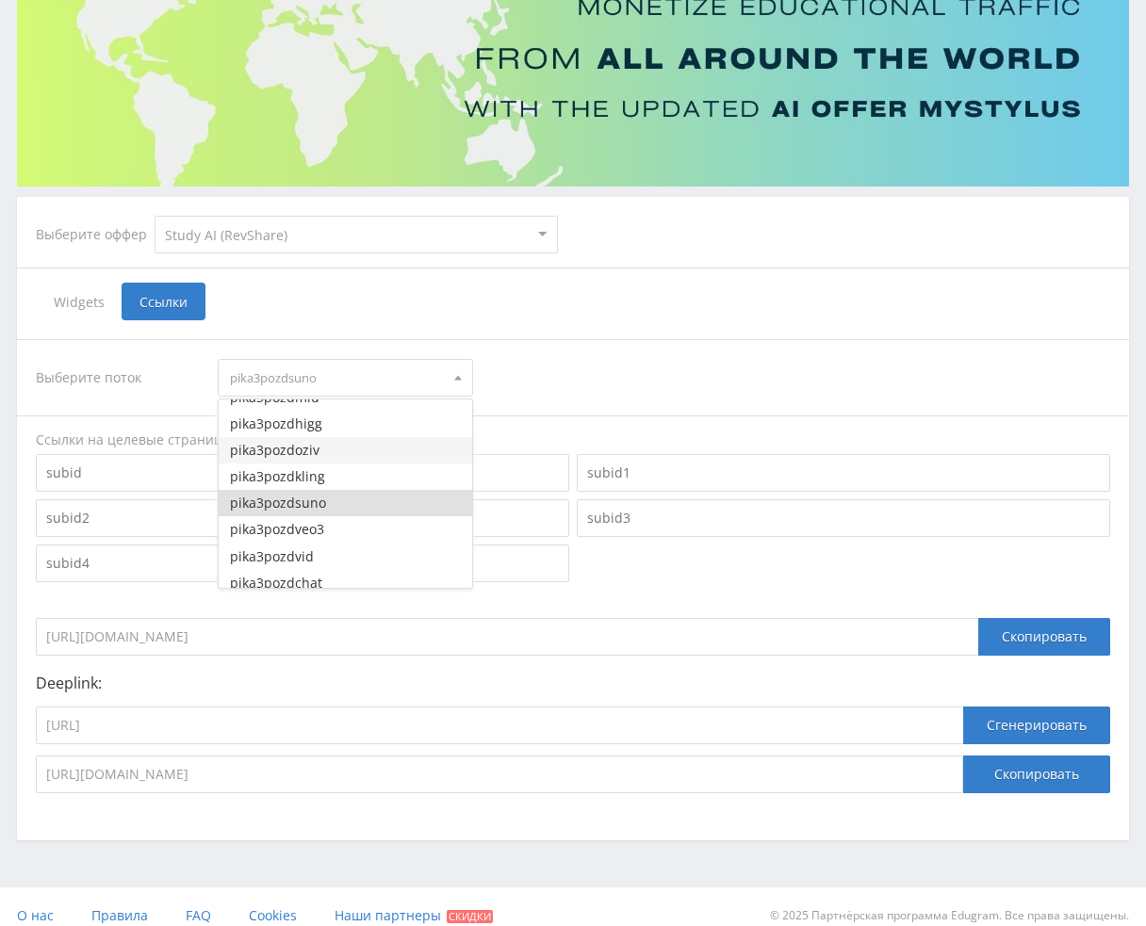
click at [326, 455] on button "pika3pozdoziv" at bounding box center [345, 450] width 253 height 26
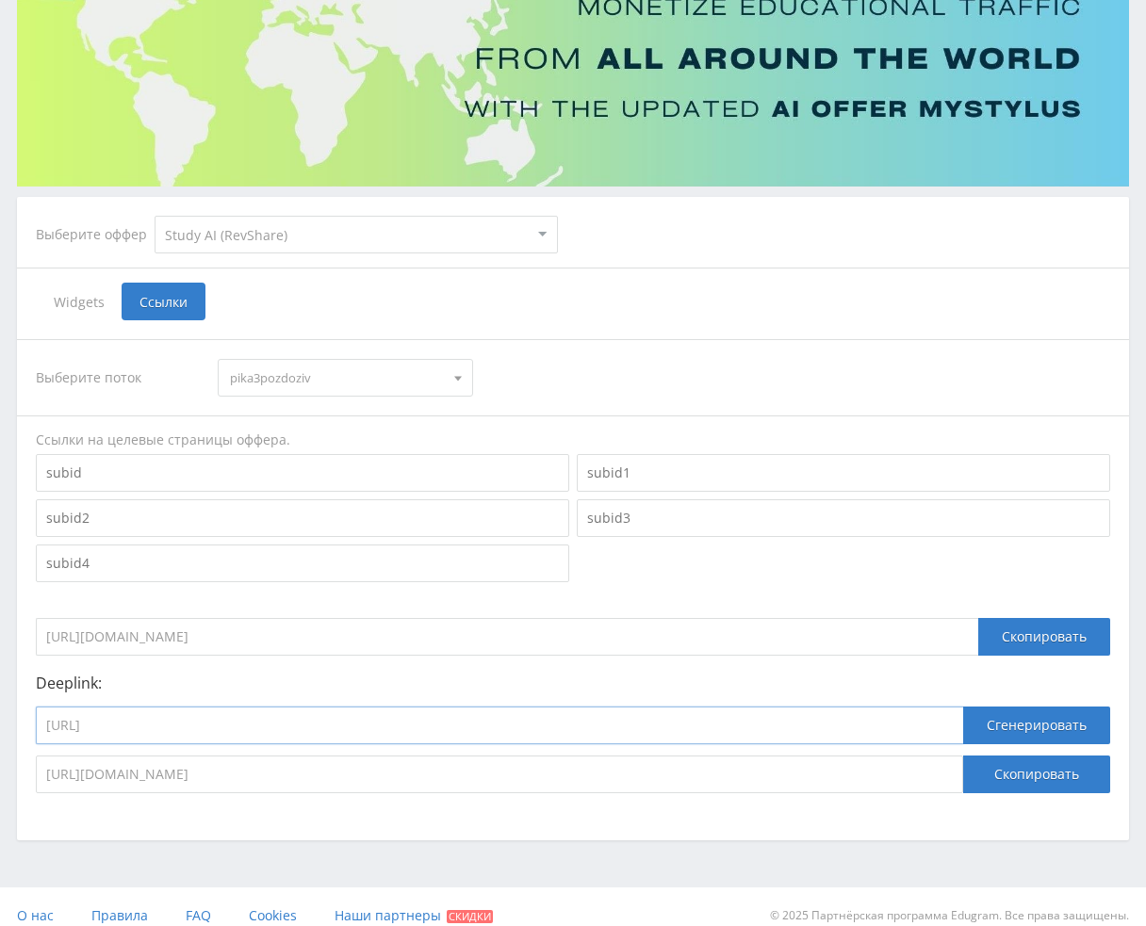
click at [341, 728] on input "https://study24.ai/chat/suno" at bounding box center [499, 726] width 927 height 38
paste input "animating_image"
type input "https://study24.ai/chat/animating_image"
click at [1065, 725] on button "Сгенерировать" at bounding box center [1036, 726] width 147 height 38
click at [1065, 771] on button "Скопировать" at bounding box center [1036, 775] width 147 height 38
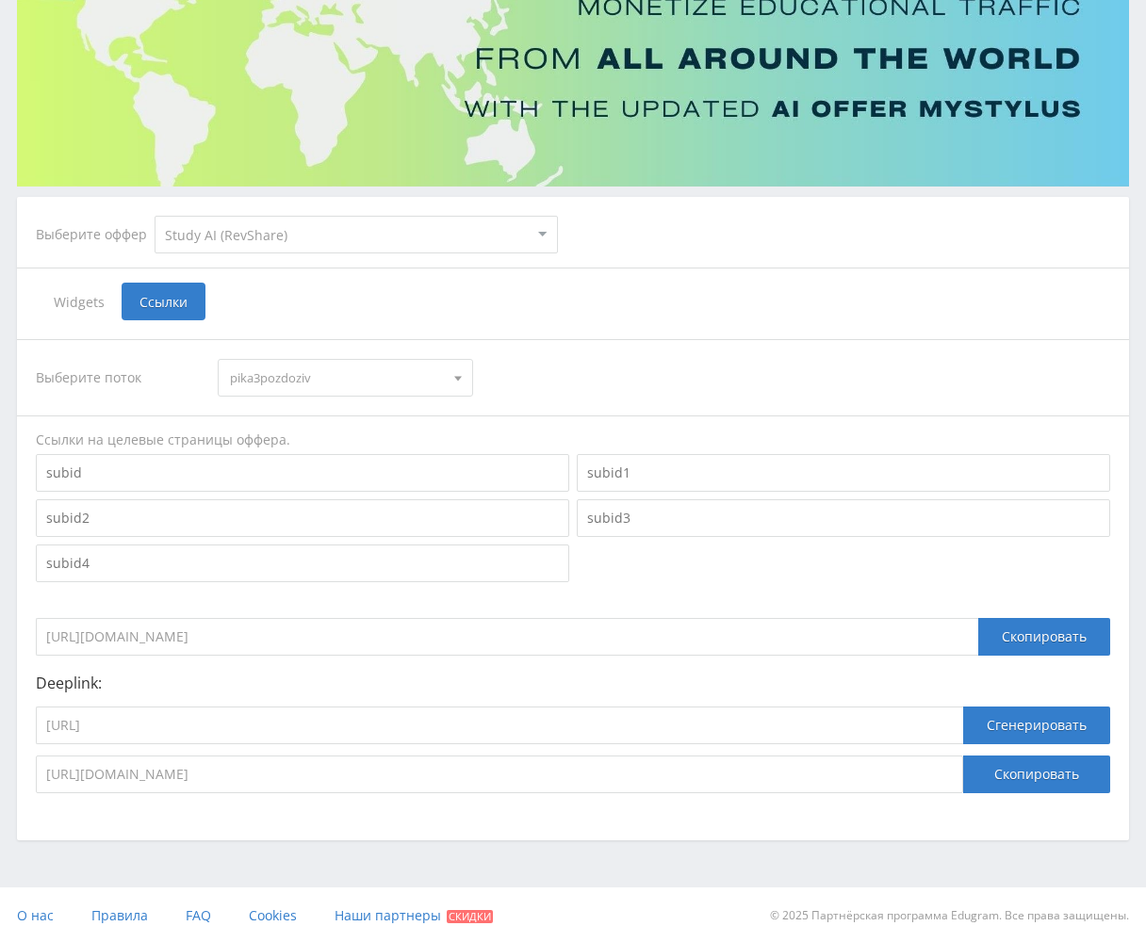
click at [302, 361] on span "pika3pozdoziv" at bounding box center [336, 378] width 213 height 36
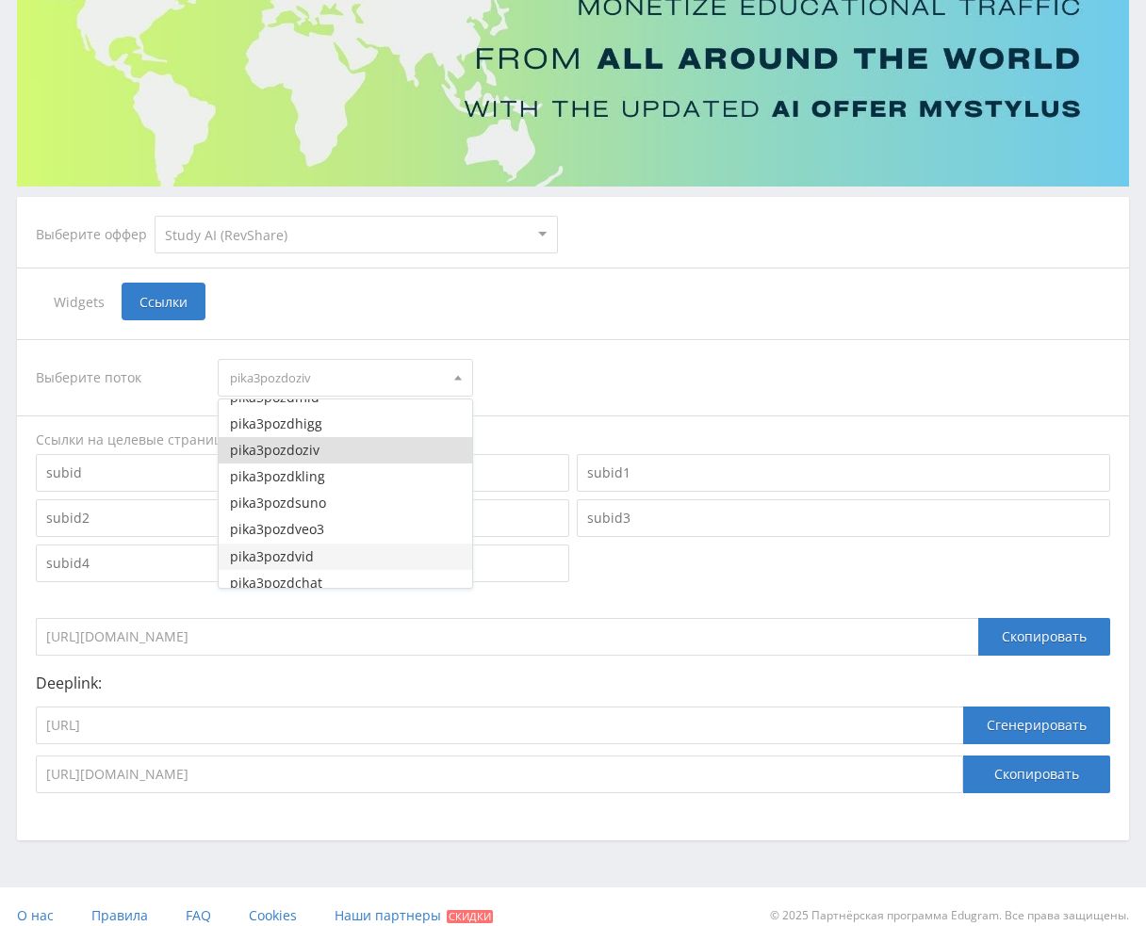
click at [328, 570] on button "pika3pozdchat" at bounding box center [345, 583] width 253 height 26
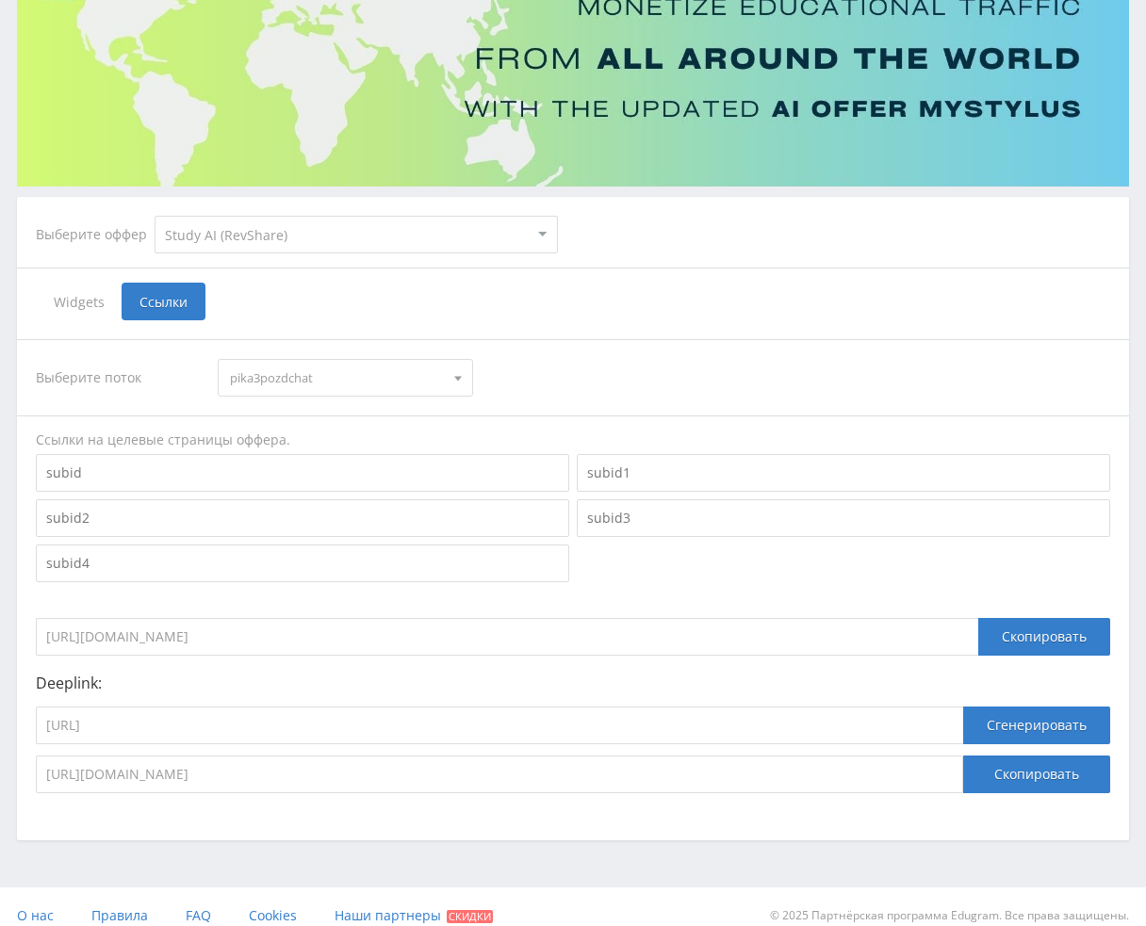
click at [341, 373] on span "pika3pozdchat" at bounding box center [336, 378] width 213 height 36
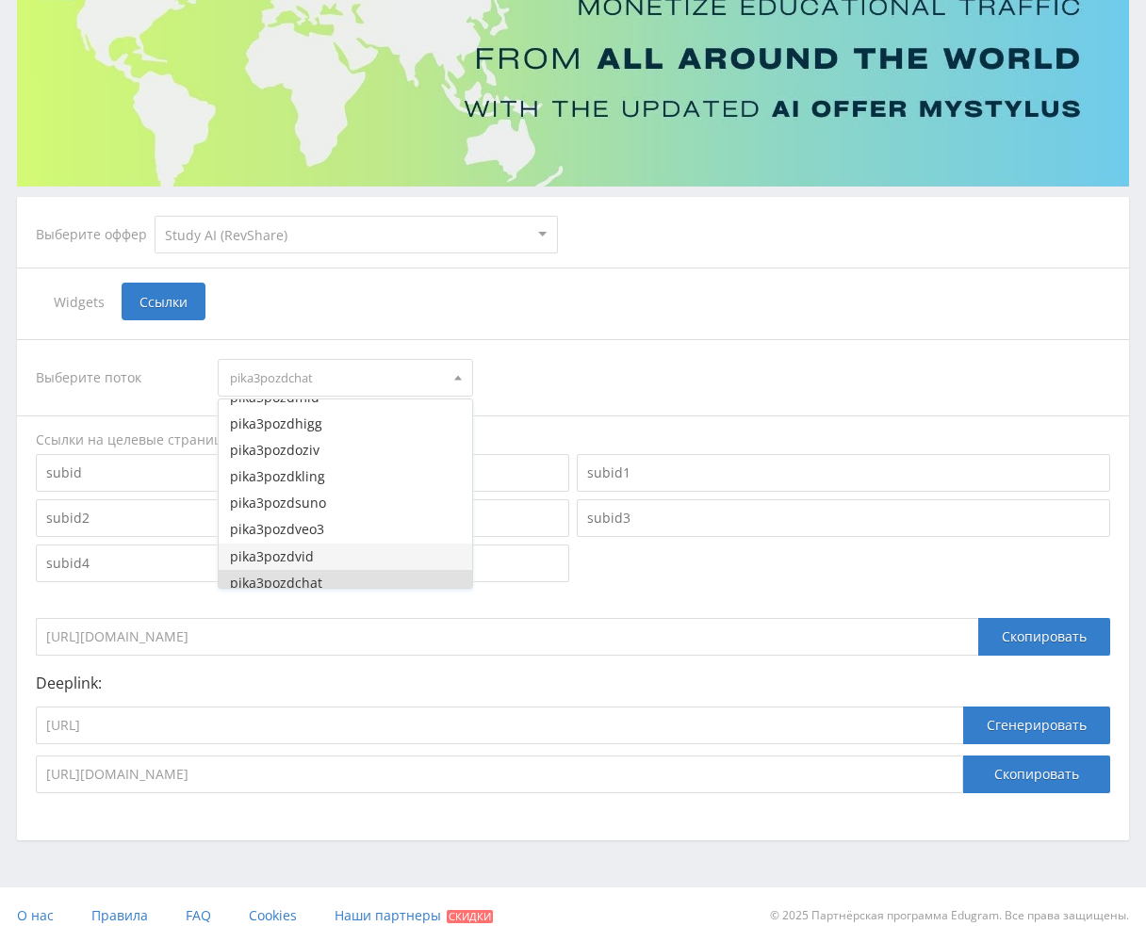
click at [323, 564] on button "pika3pozdvid" at bounding box center [345, 557] width 253 height 26
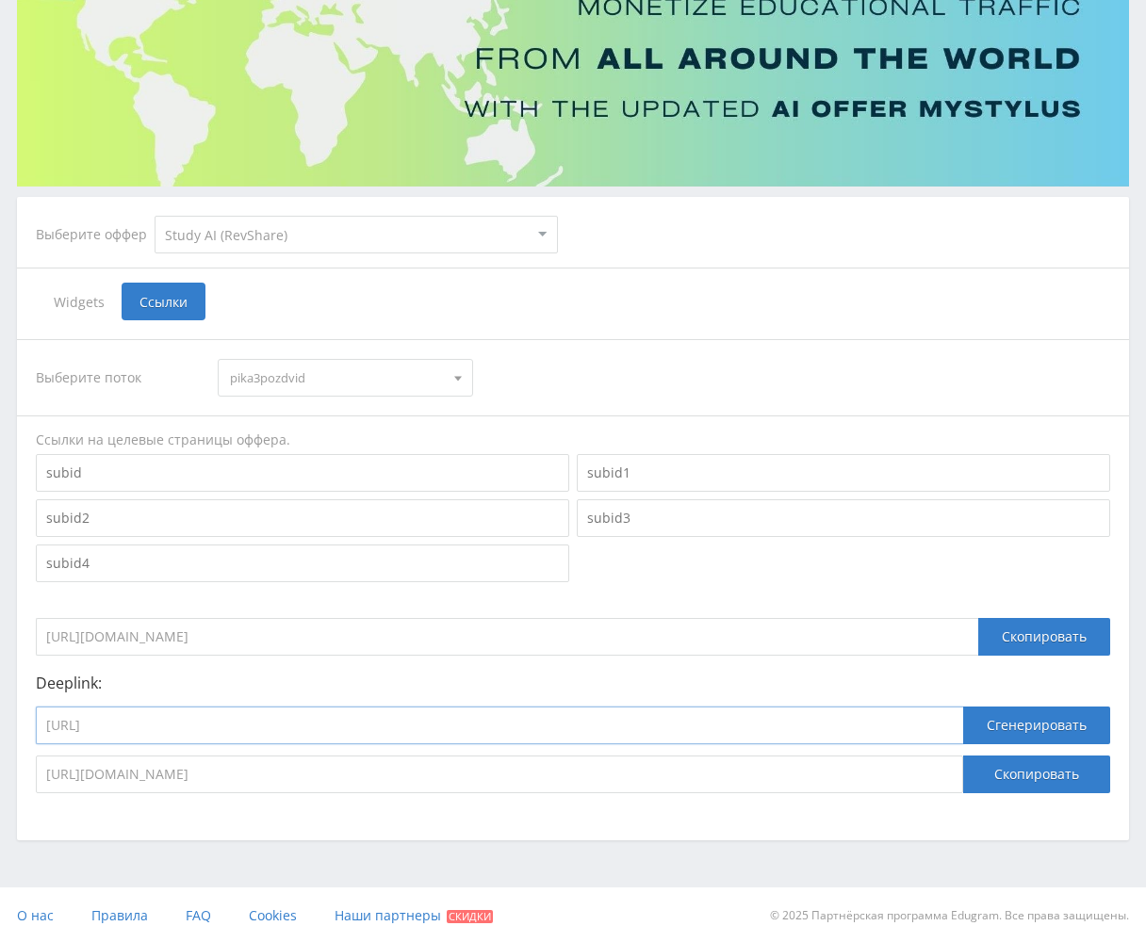
click at [385, 740] on input "https://study24.ai/chat/animating_image" at bounding box center [499, 726] width 927 height 38
paste input "videogen"
type input "https://study24.ai/chat/videogen"
click at [1053, 712] on button "Сгенерировать" at bounding box center [1036, 726] width 147 height 38
click at [1043, 764] on button "Скопировать" at bounding box center [1036, 775] width 147 height 38
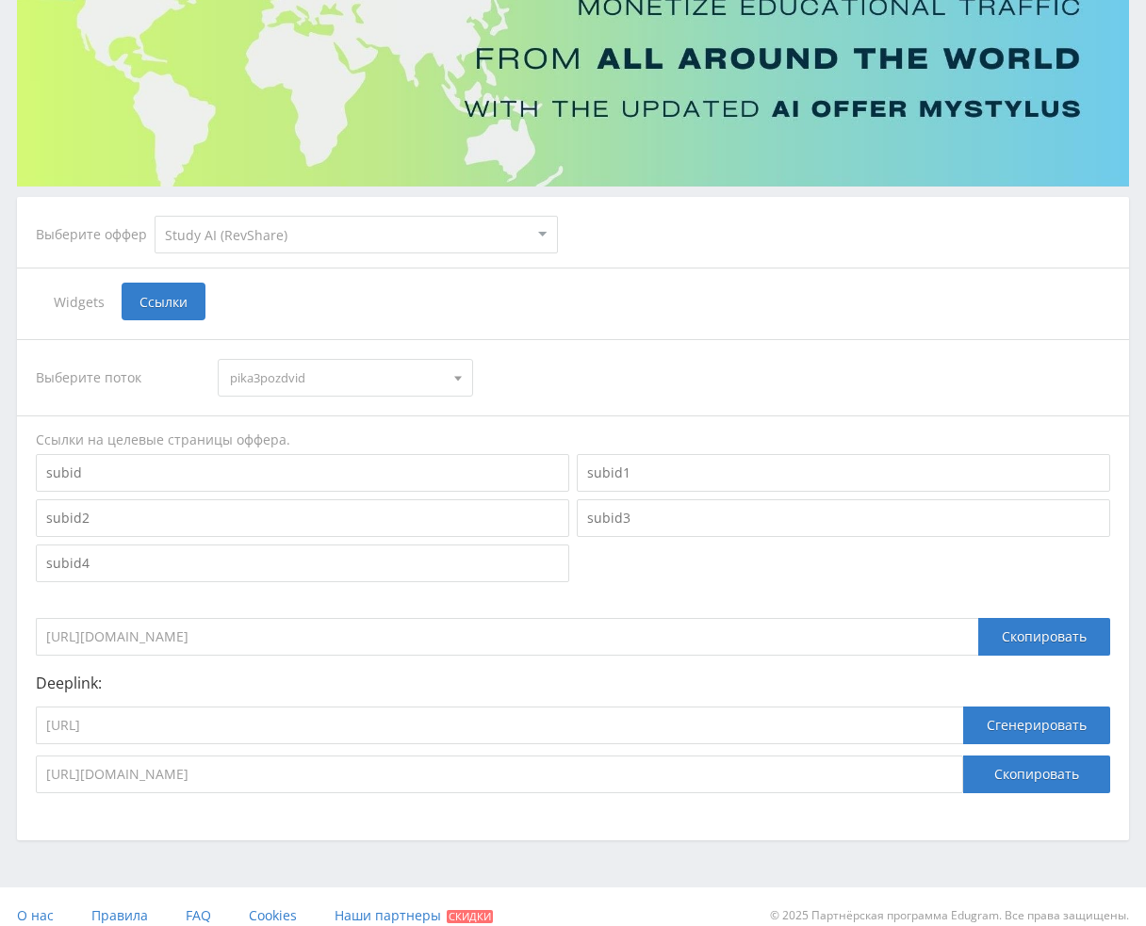
click at [331, 370] on span "pika3pozdvid" at bounding box center [336, 378] width 213 height 36
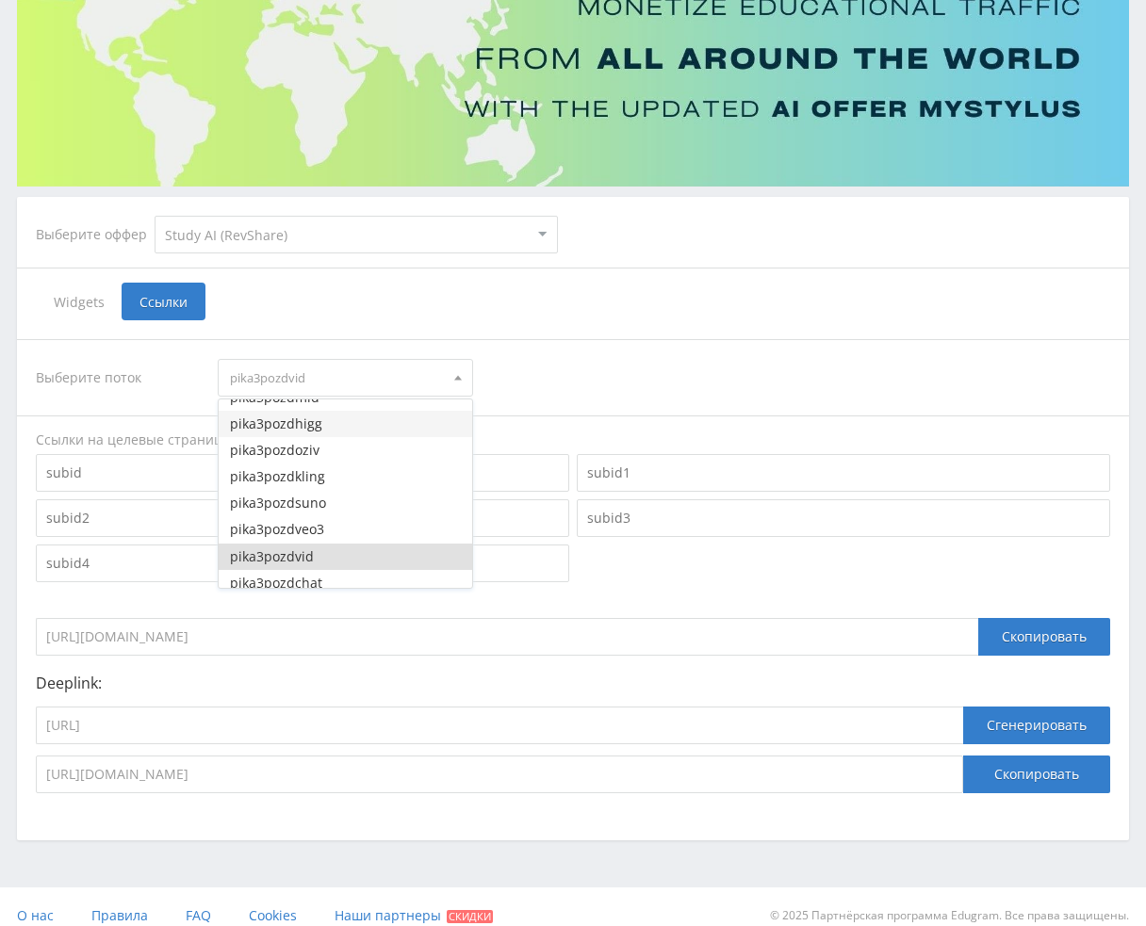
click at [331, 432] on button "pika3pozdhigg" at bounding box center [345, 424] width 253 height 26
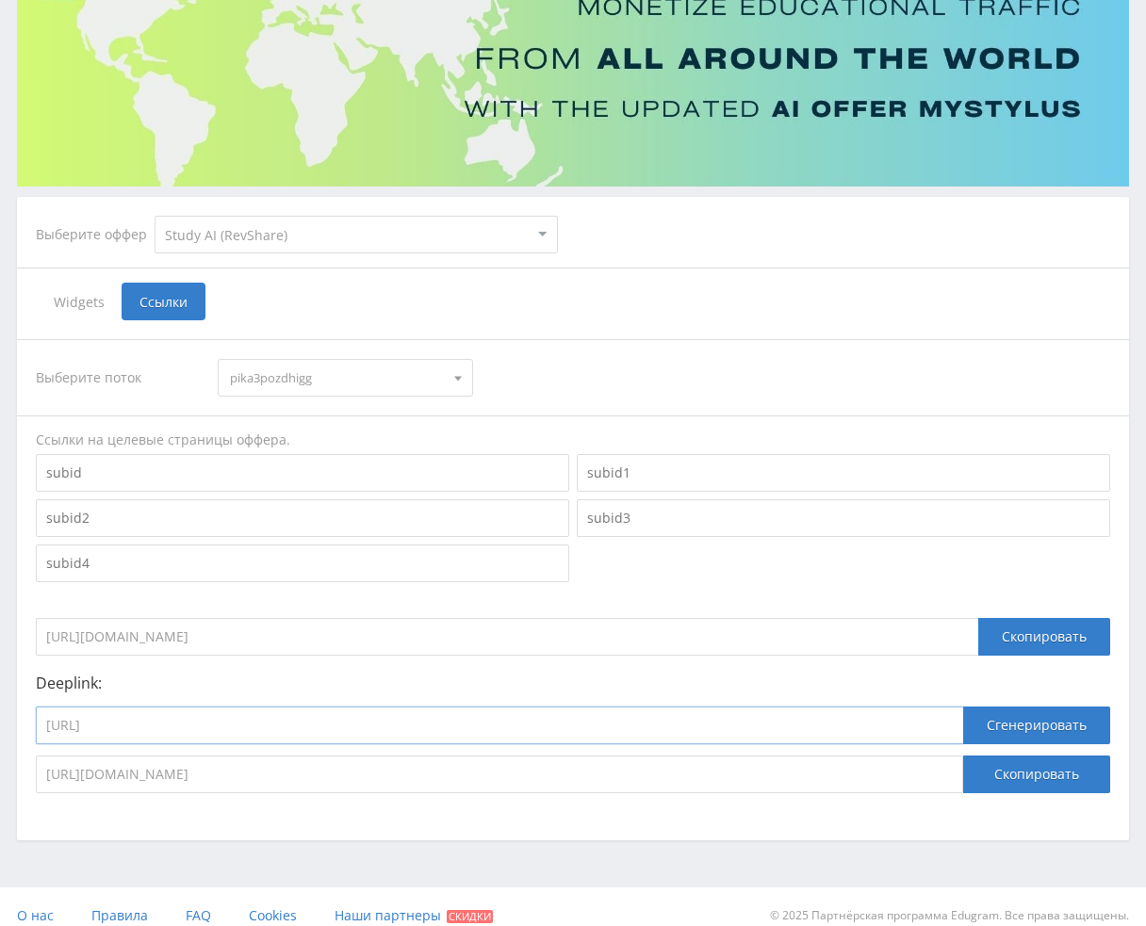
click at [312, 725] on input "https://study24.ai/chat/videogen" at bounding box center [499, 726] width 927 height 38
paste input "higgsfield_soul"
type input "https://study24.ai/chat/higgsfield_soul"
click at [1055, 717] on button "Сгенерировать" at bounding box center [1036, 726] width 147 height 38
click at [1057, 797] on div "Выберите поток pika3pozdhigg dtfgpt pika1uchresh pika1uchai pika1uchprez pika1u…" at bounding box center [573, 566] width 1112 height 492
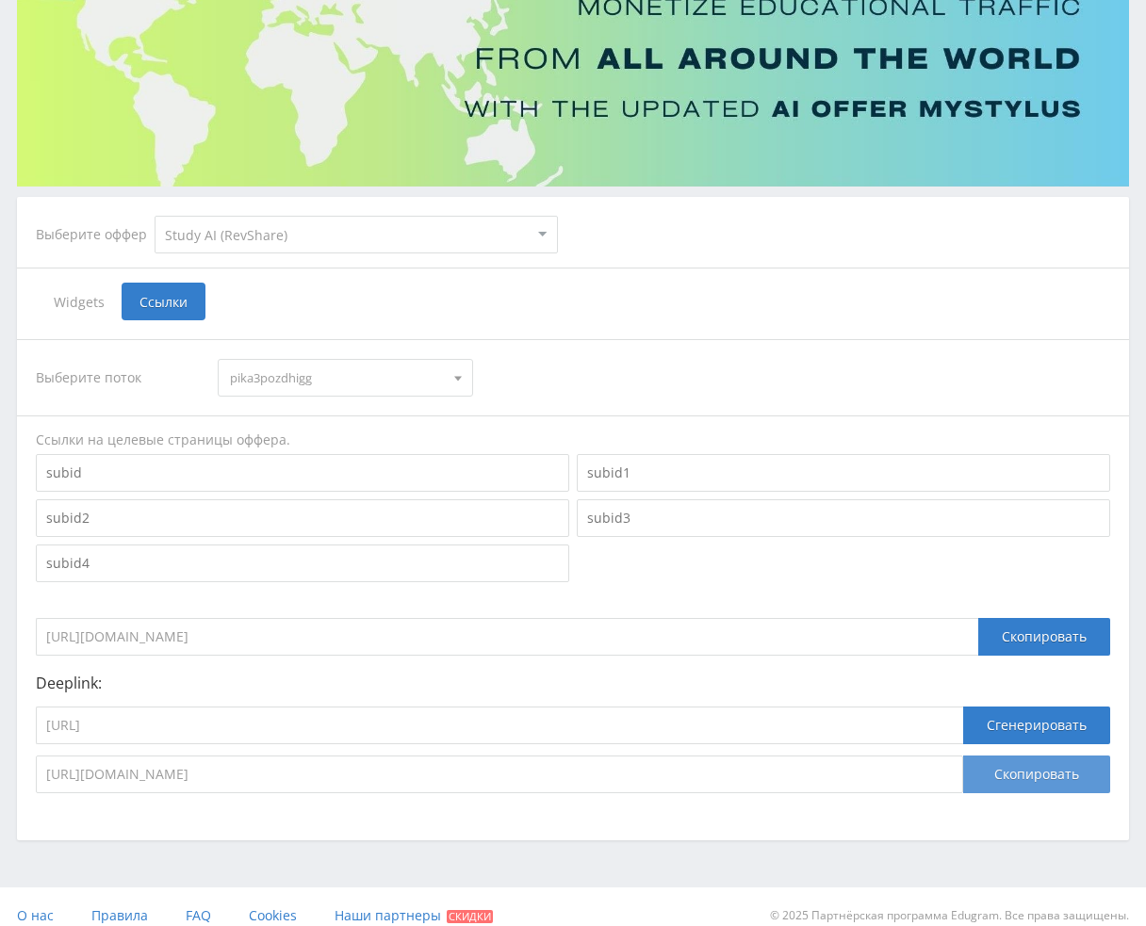
click at [1056, 779] on button "Скопировать" at bounding box center [1036, 775] width 147 height 38
click at [274, 375] on span "pika3pozdhigg" at bounding box center [336, 378] width 213 height 36
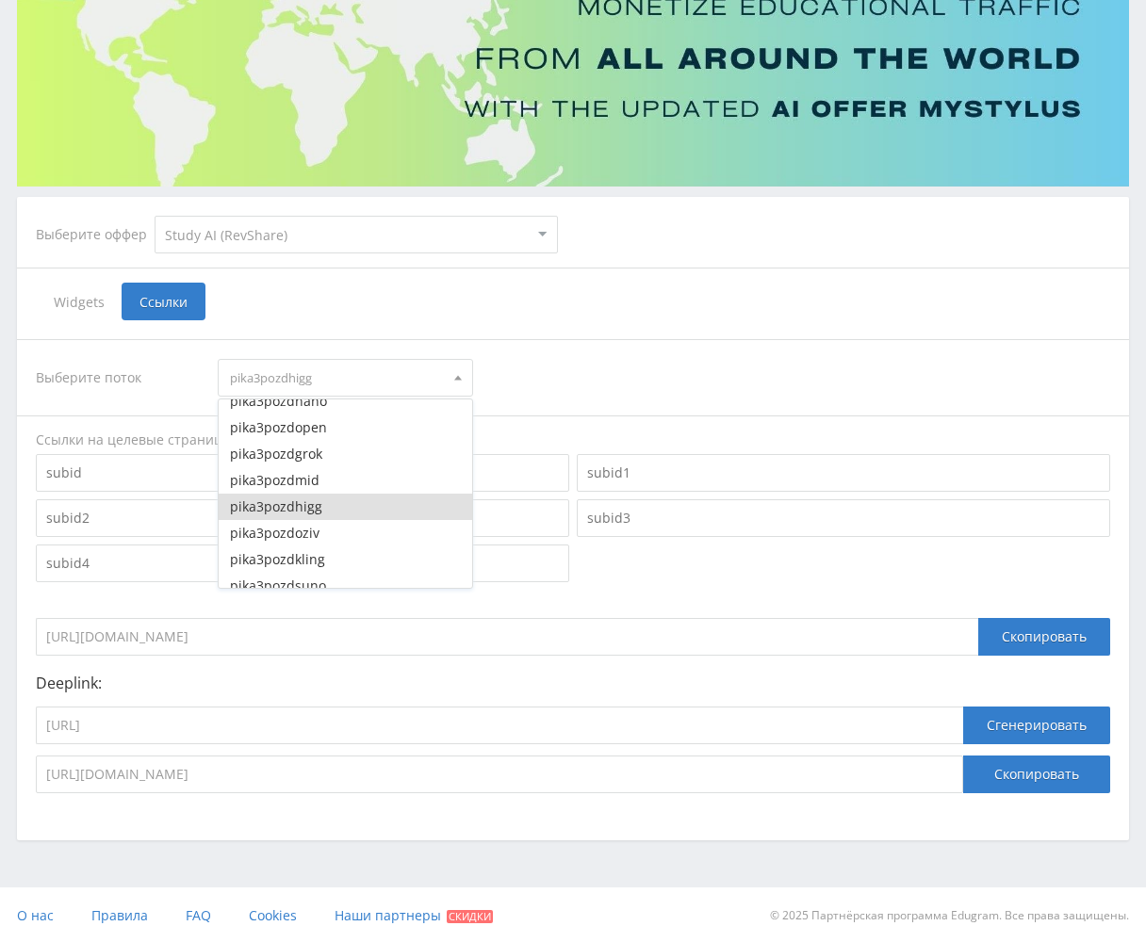
scroll to position [3336, 0]
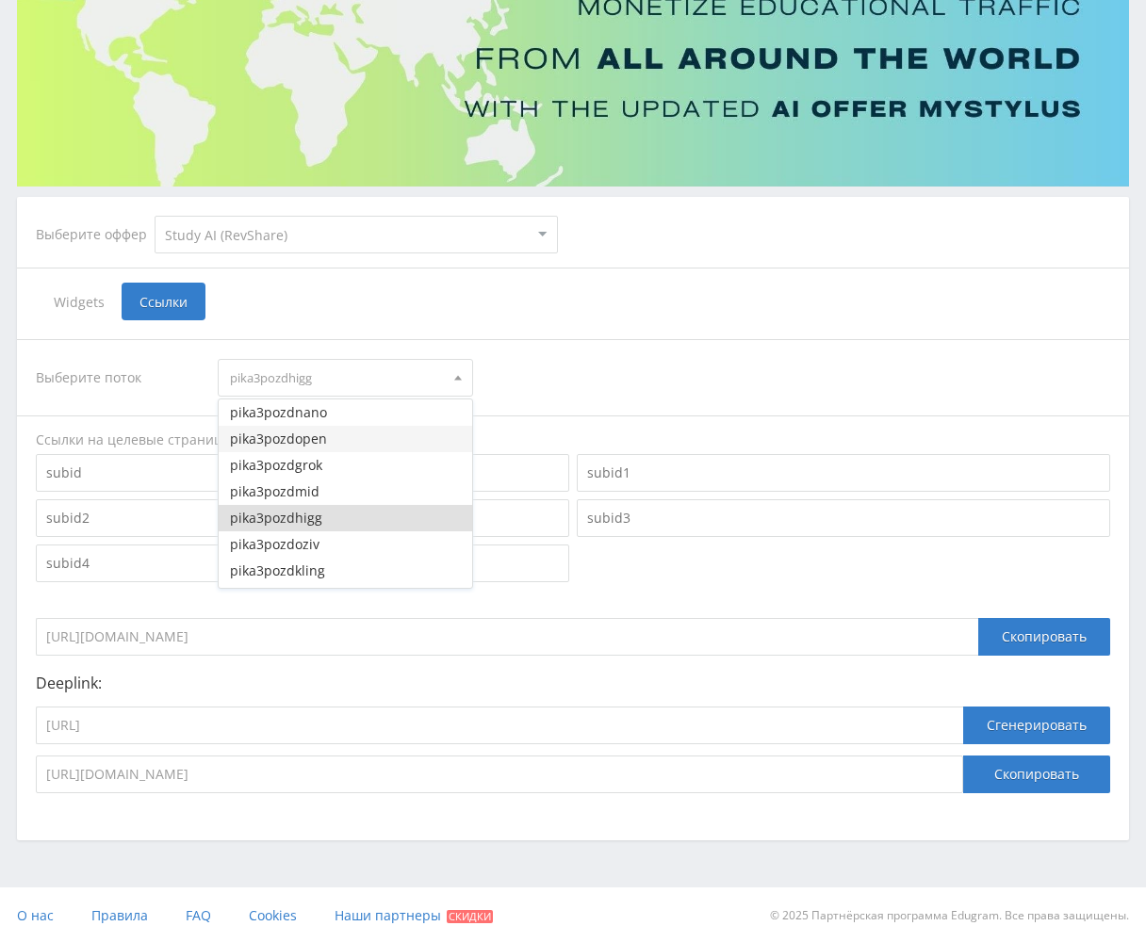
click at [335, 442] on button "pika3pozdopen" at bounding box center [345, 439] width 253 height 26
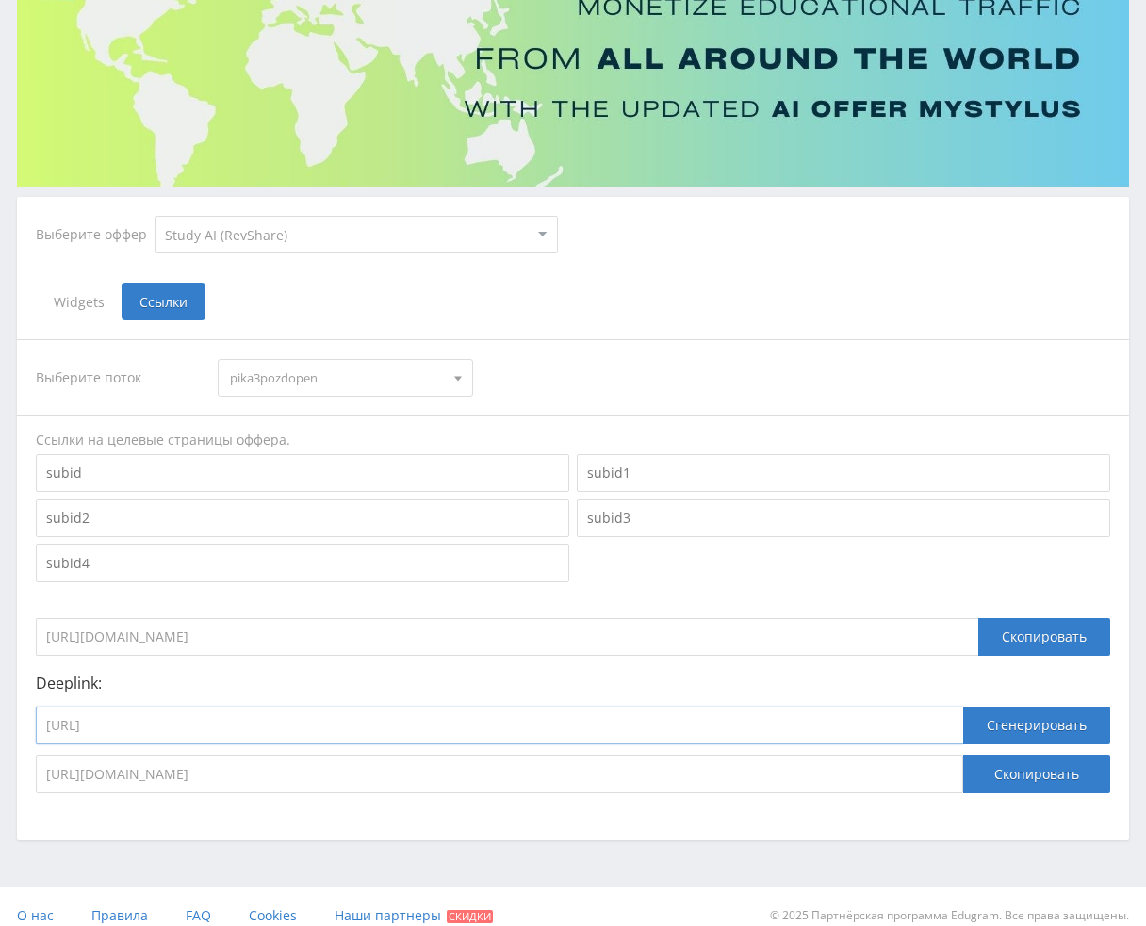
click at [316, 731] on input "https://study24.ai/chat/higgsfield_soul" at bounding box center [499, 726] width 927 height 38
paste input "open_ai_image_bot"
type input "https://study24.ai/chat/open_ai_image_bot"
click at [1040, 717] on button "Сгенерировать" at bounding box center [1036, 726] width 147 height 38
click at [1055, 781] on button "Скопировать" at bounding box center [1036, 775] width 147 height 38
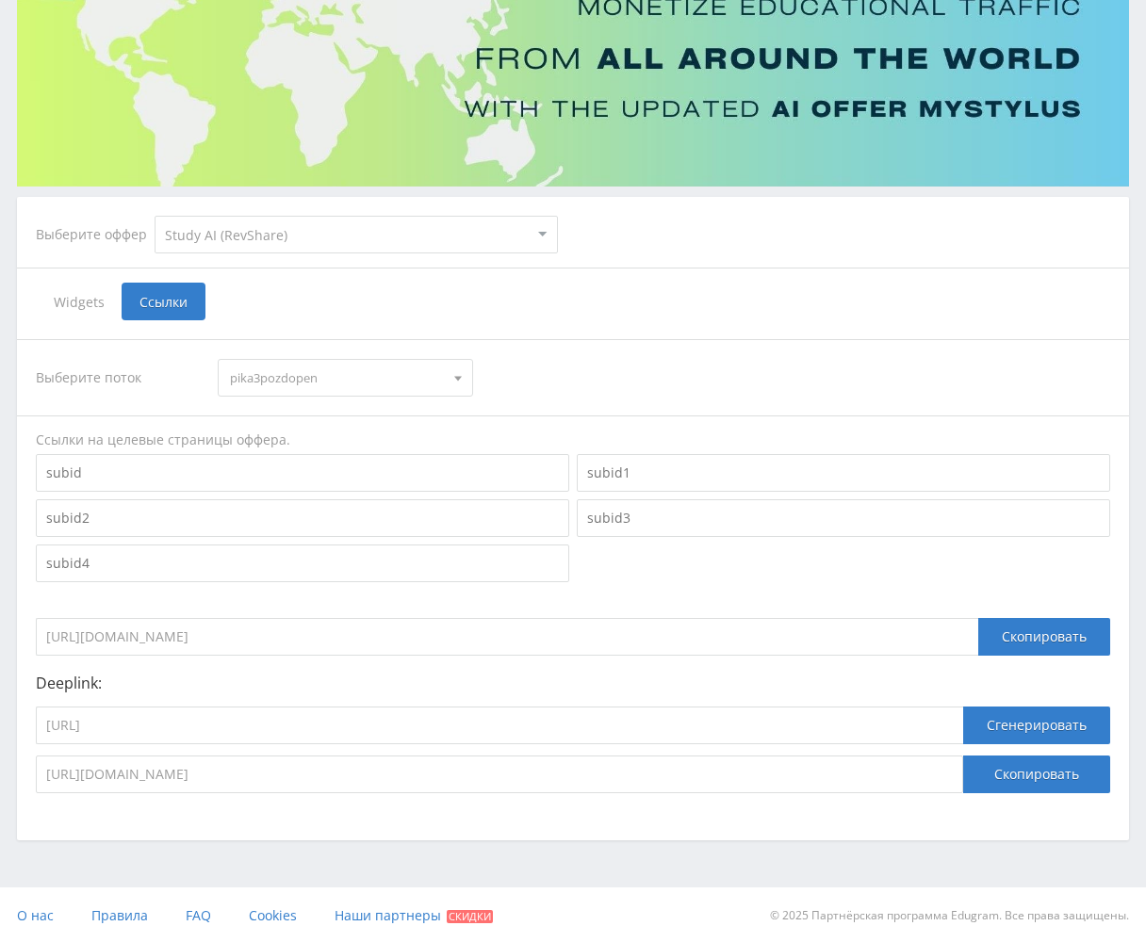
click at [388, 240] on select "MyStylus MyStylus - Revshare Кампус AI Studybay Автор24 Studybay Brazil Study A…" at bounding box center [356, 235] width 403 height 38
click at [481, 712] on input "https://study24.ai/chat/open_ai_image_bot" at bounding box center [499, 726] width 927 height 38
paste input "midjourney_to"
type input "https://study24.ai/chat/midjourney_toe_bot"
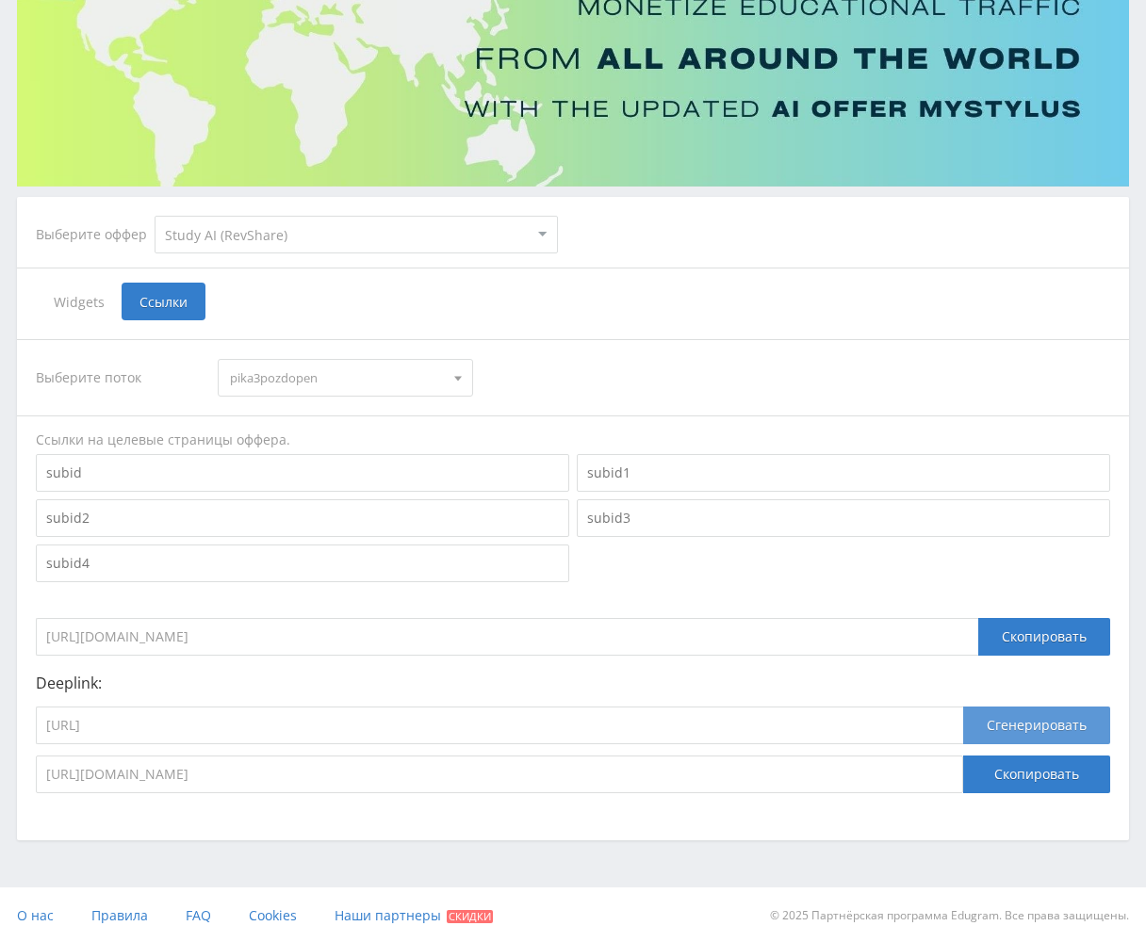
click at [1040, 730] on button "Сгенерировать" at bounding box center [1036, 726] width 147 height 38
click at [1036, 762] on button "Скопировать" at bounding box center [1036, 775] width 147 height 38
click at [282, 390] on span "pika3pozdopen" at bounding box center [336, 378] width 213 height 36
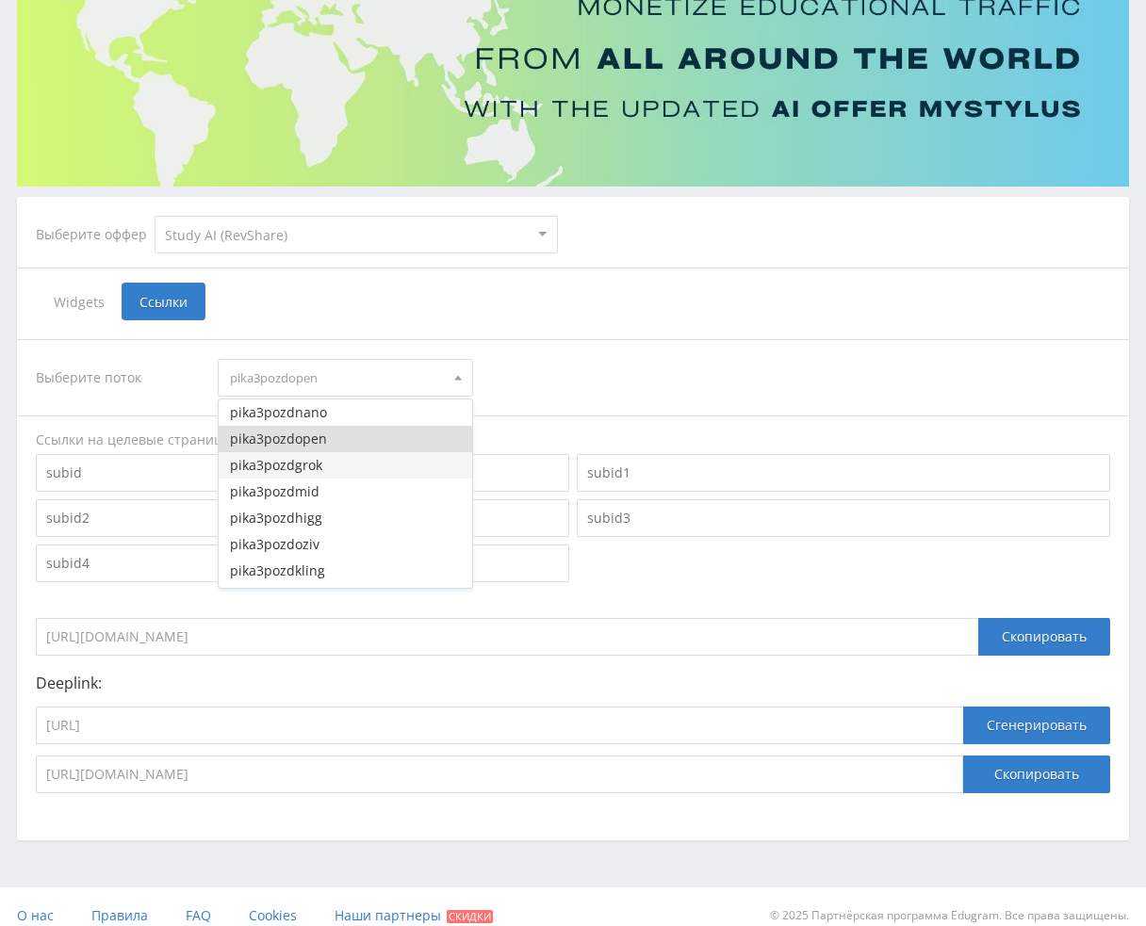
click at [318, 466] on button "pika3pozdgrok" at bounding box center [345, 465] width 253 height 26
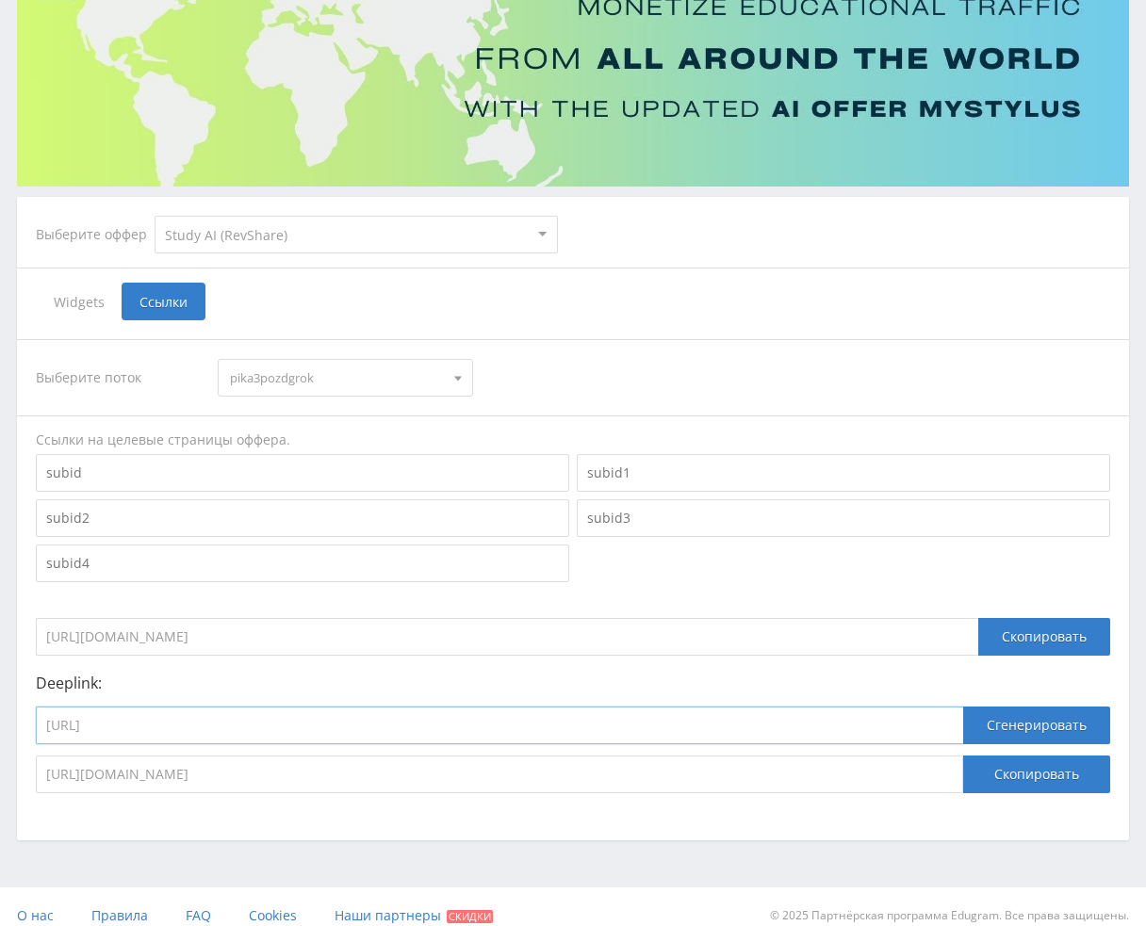
click at [319, 743] on input "https://study24.ai/chat/midjourney_toe_bot" at bounding box center [499, 726] width 927 height 38
paste input "grok4"
type input "https://study24.ai/chat/grok4"
click at [993, 728] on button "Сгенерировать" at bounding box center [1036, 726] width 147 height 38
click at [1021, 791] on button "Скопировать" at bounding box center [1036, 775] width 147 height 38
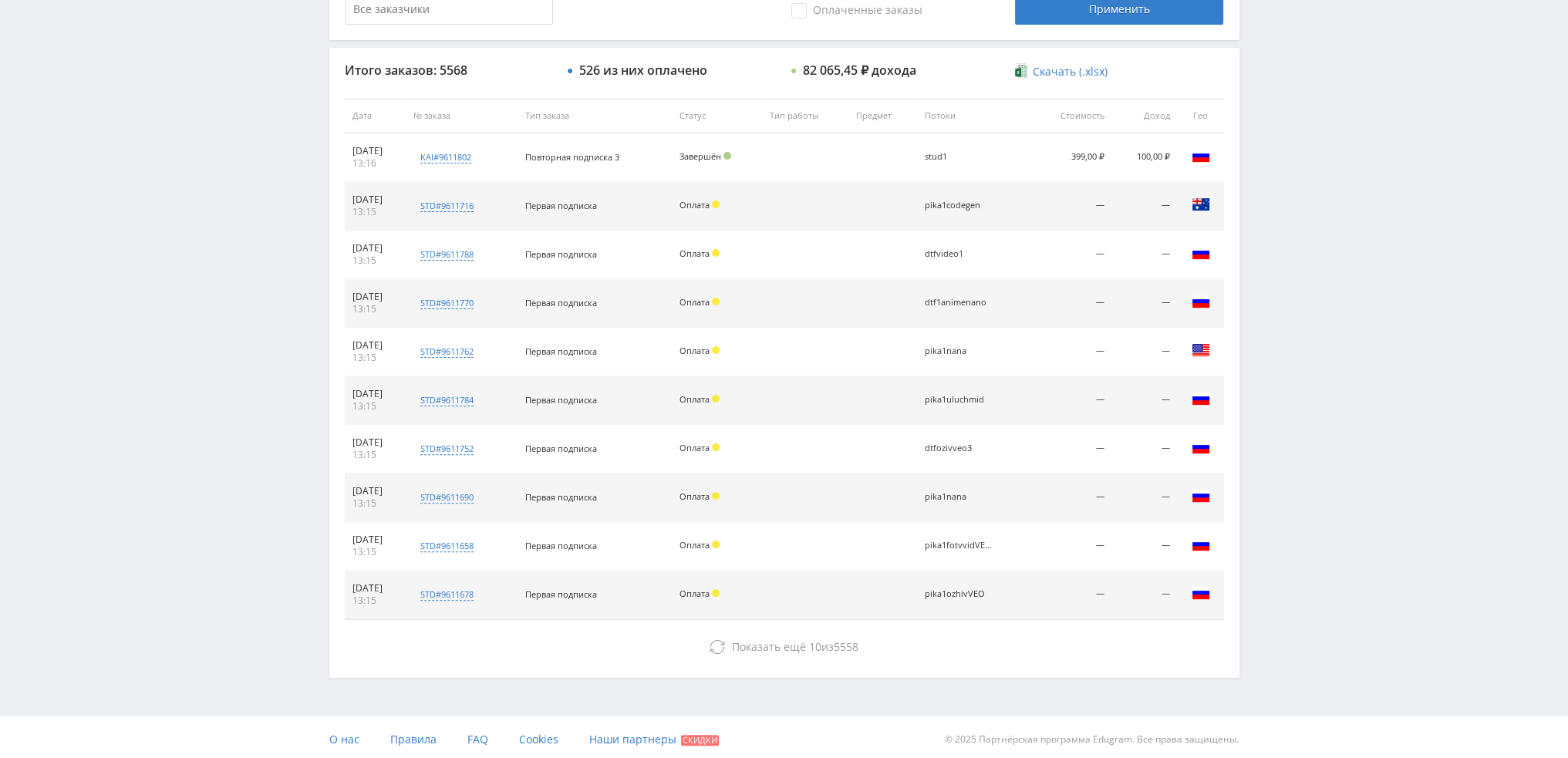
scroll to position [534, 0]
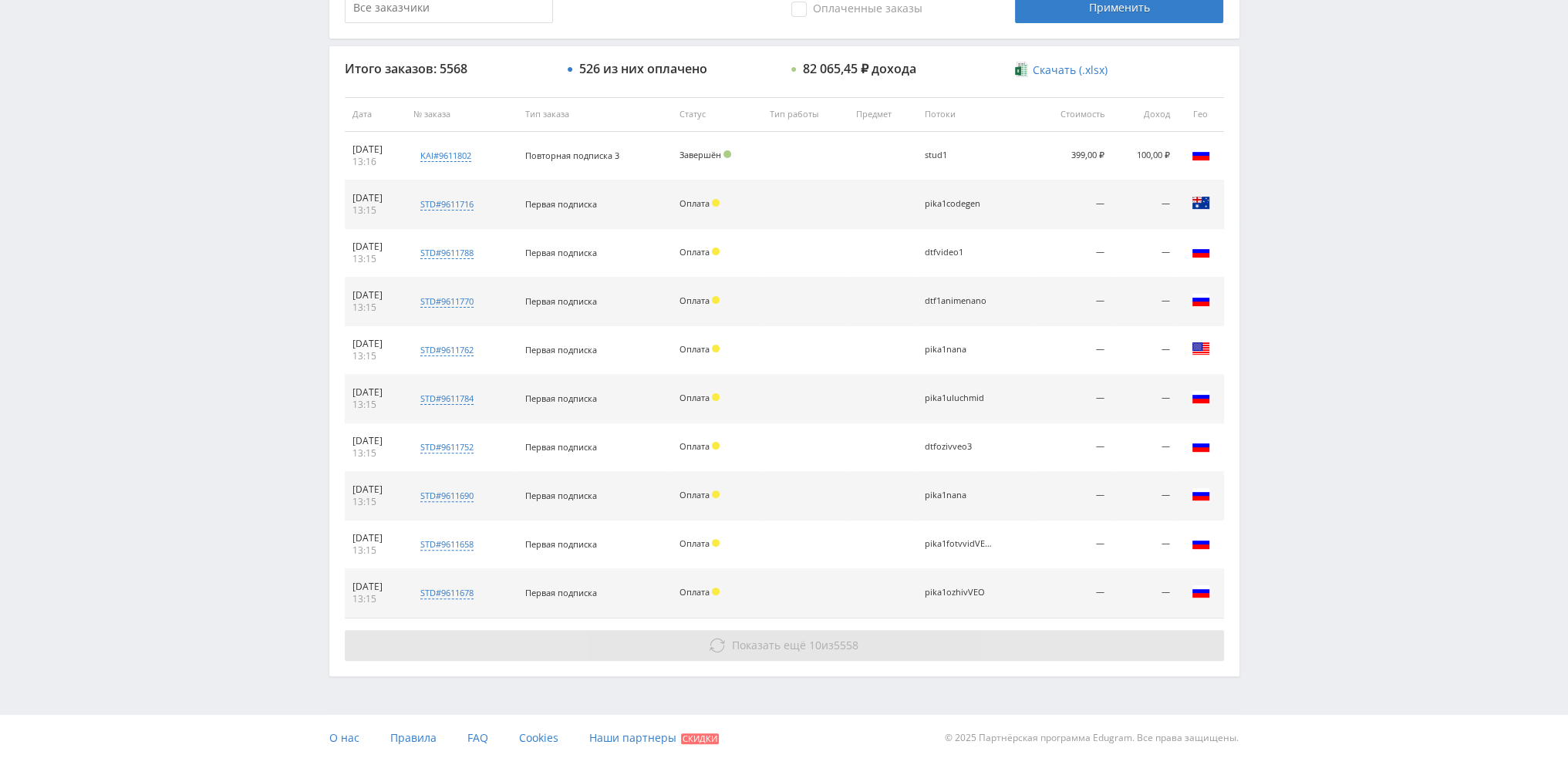
click at [816, 644] on span "10" at bounding box center [815, 645] width 12 height 15
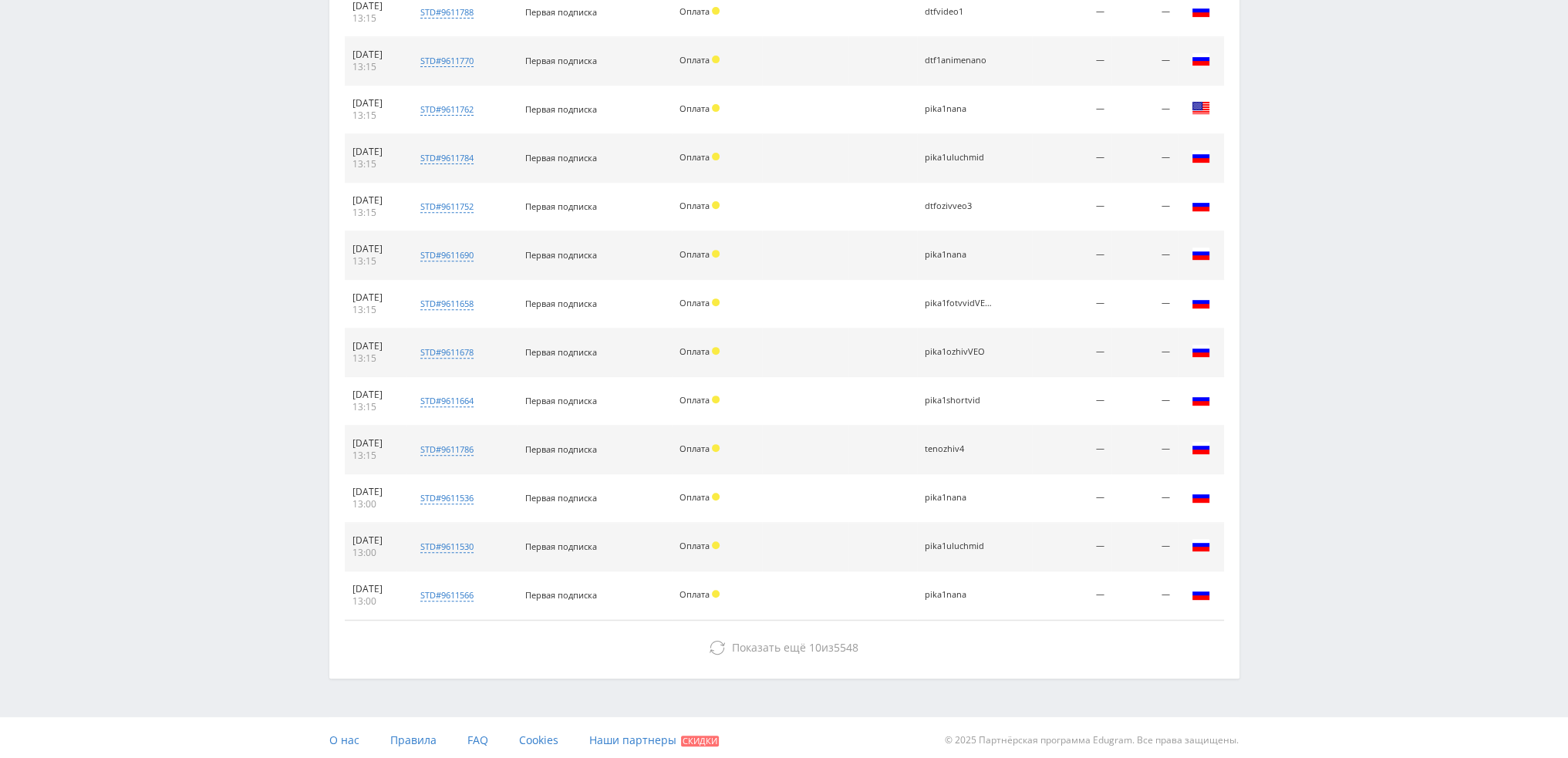
scroll to position [777, 0]
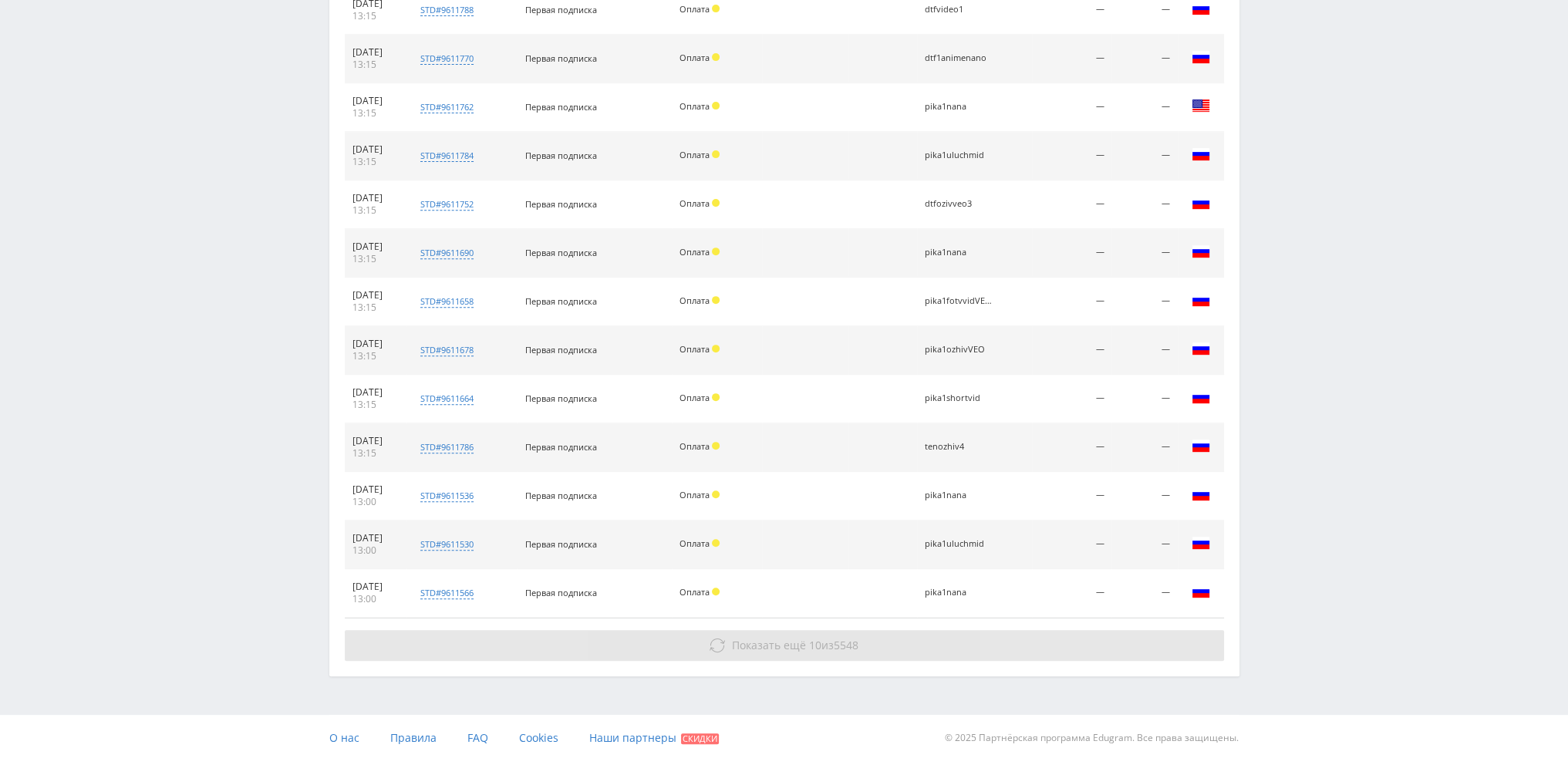
click at [818, 647] on span "10" at bounding box center [815, 645] width 12 height 15
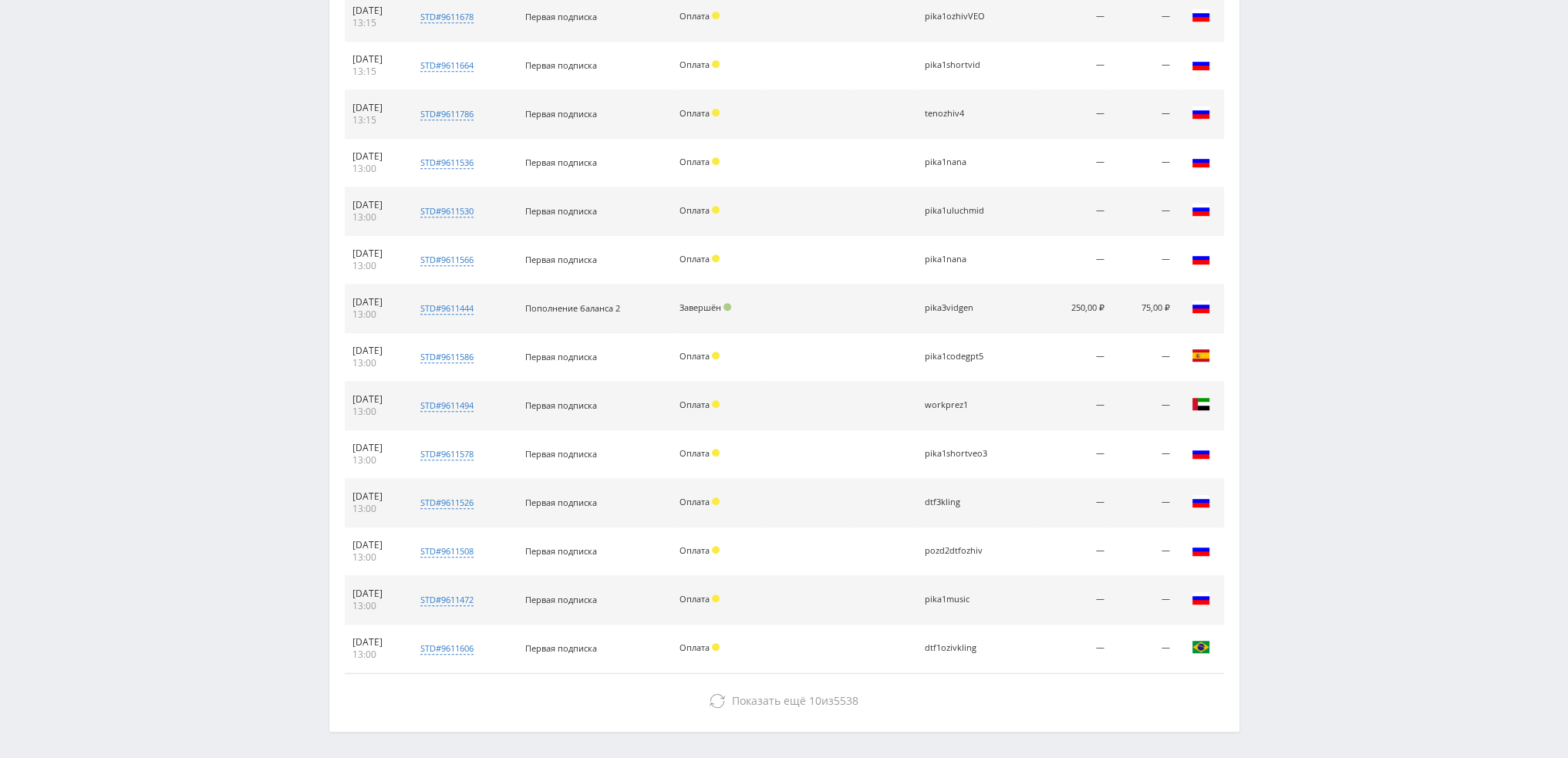
scroll to position [1164, 0]
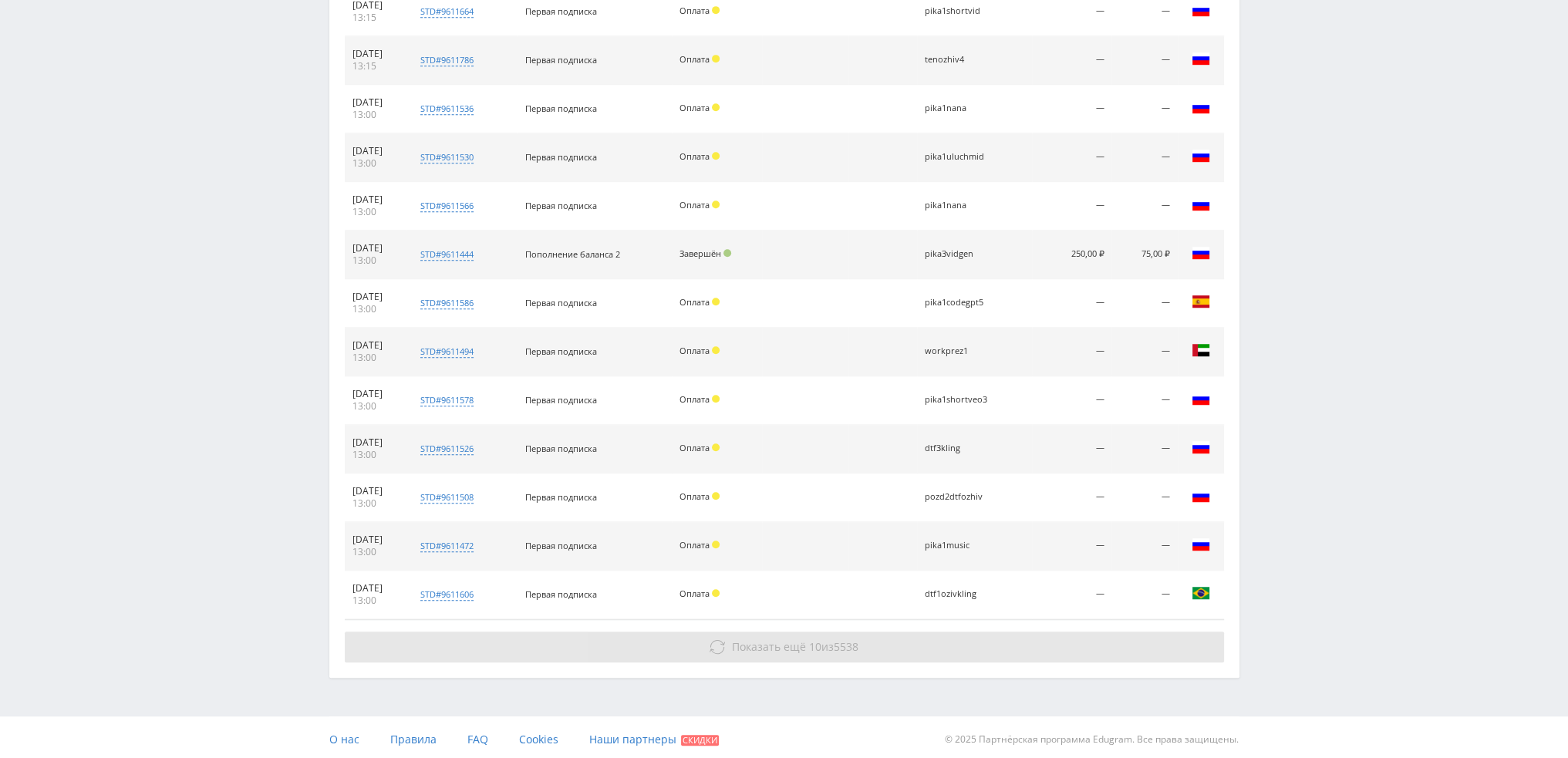
click at [752, 639] on span "Показать ещё" at bounding box center [768, 647] width 74 height 15
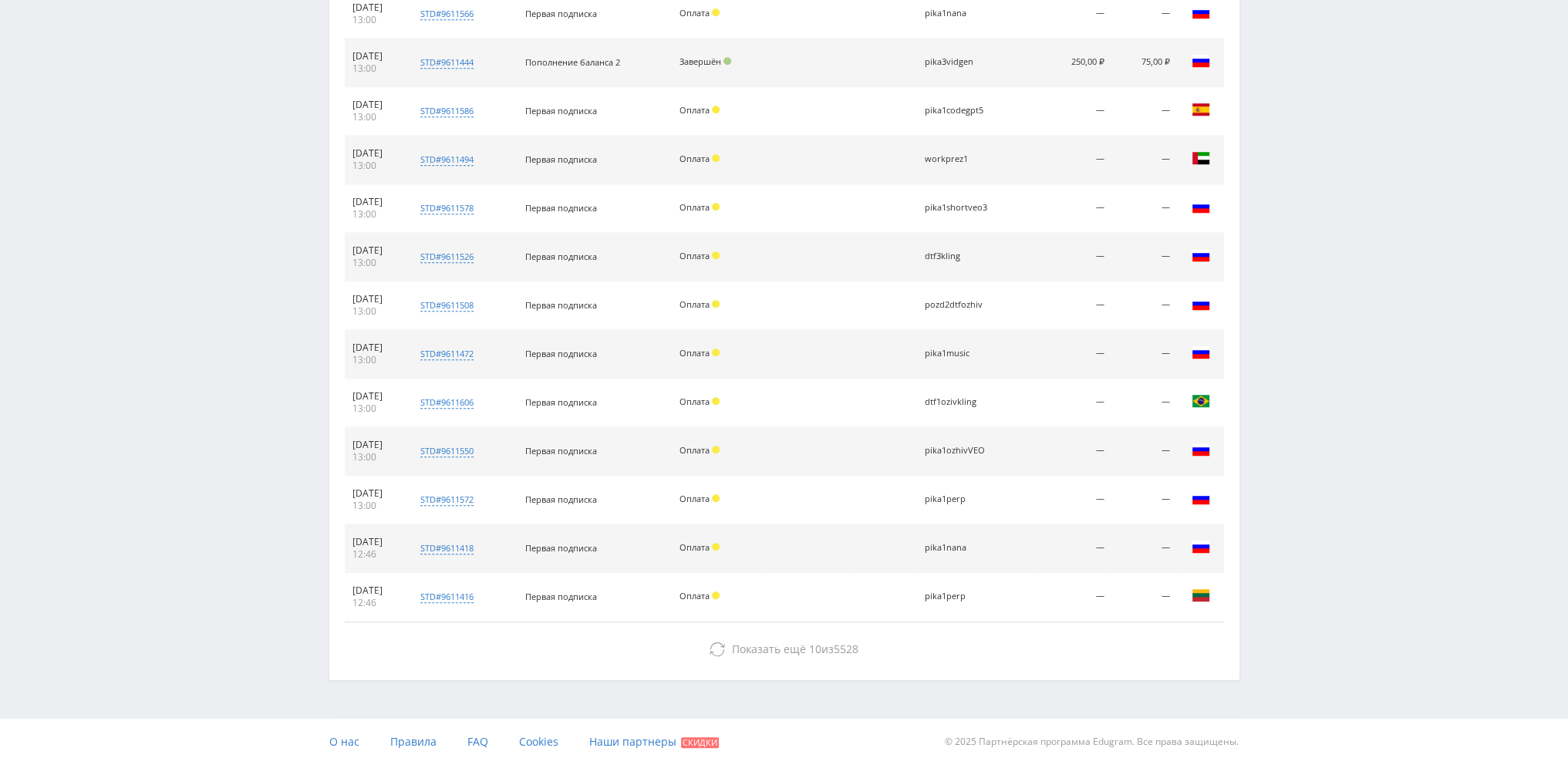
scroll to position [1358, 0]
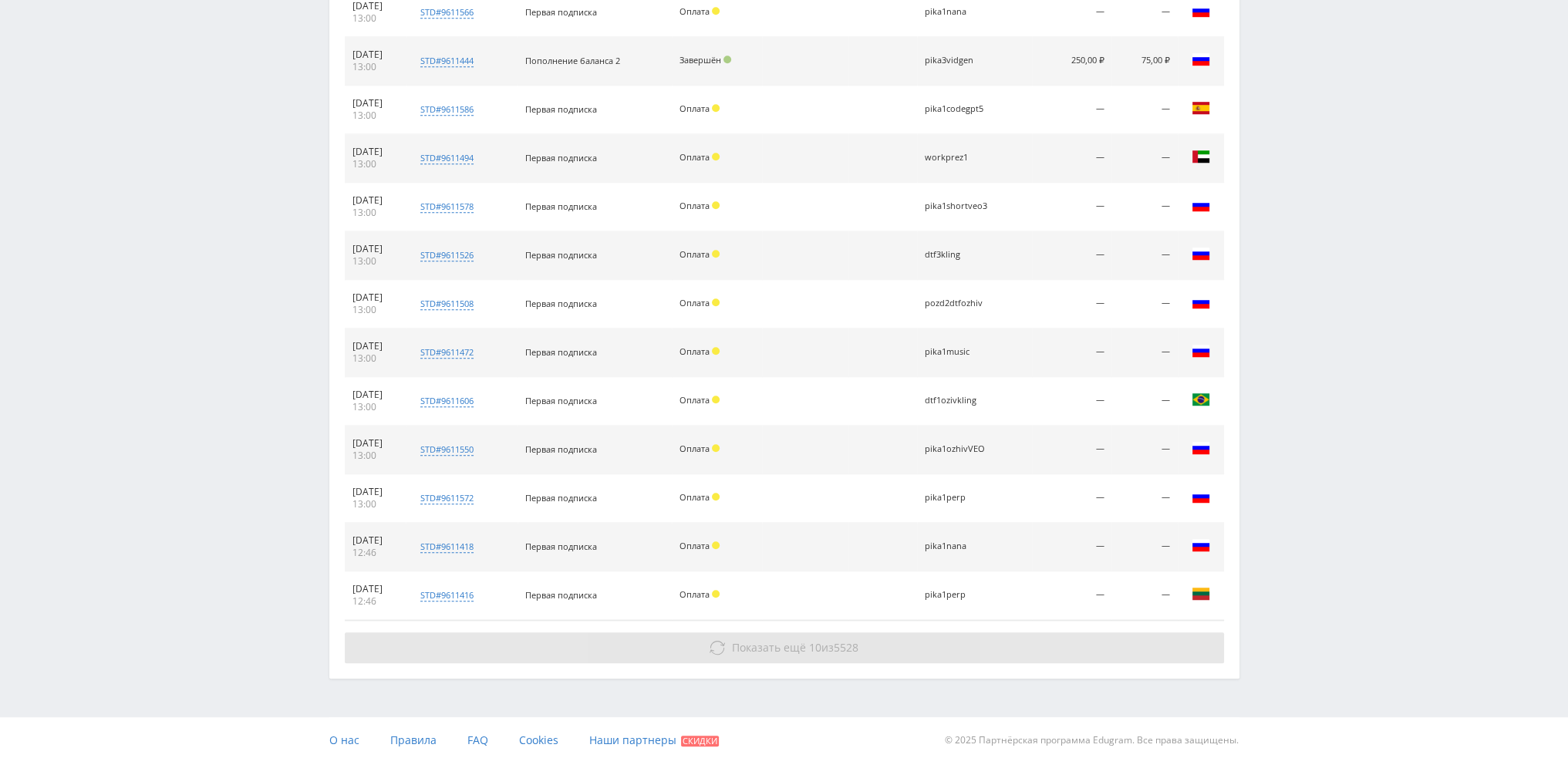
click at [765, 633] on button "Показать ещё 10 из 5528" at bounding box center [784, 648] width 879 height 31
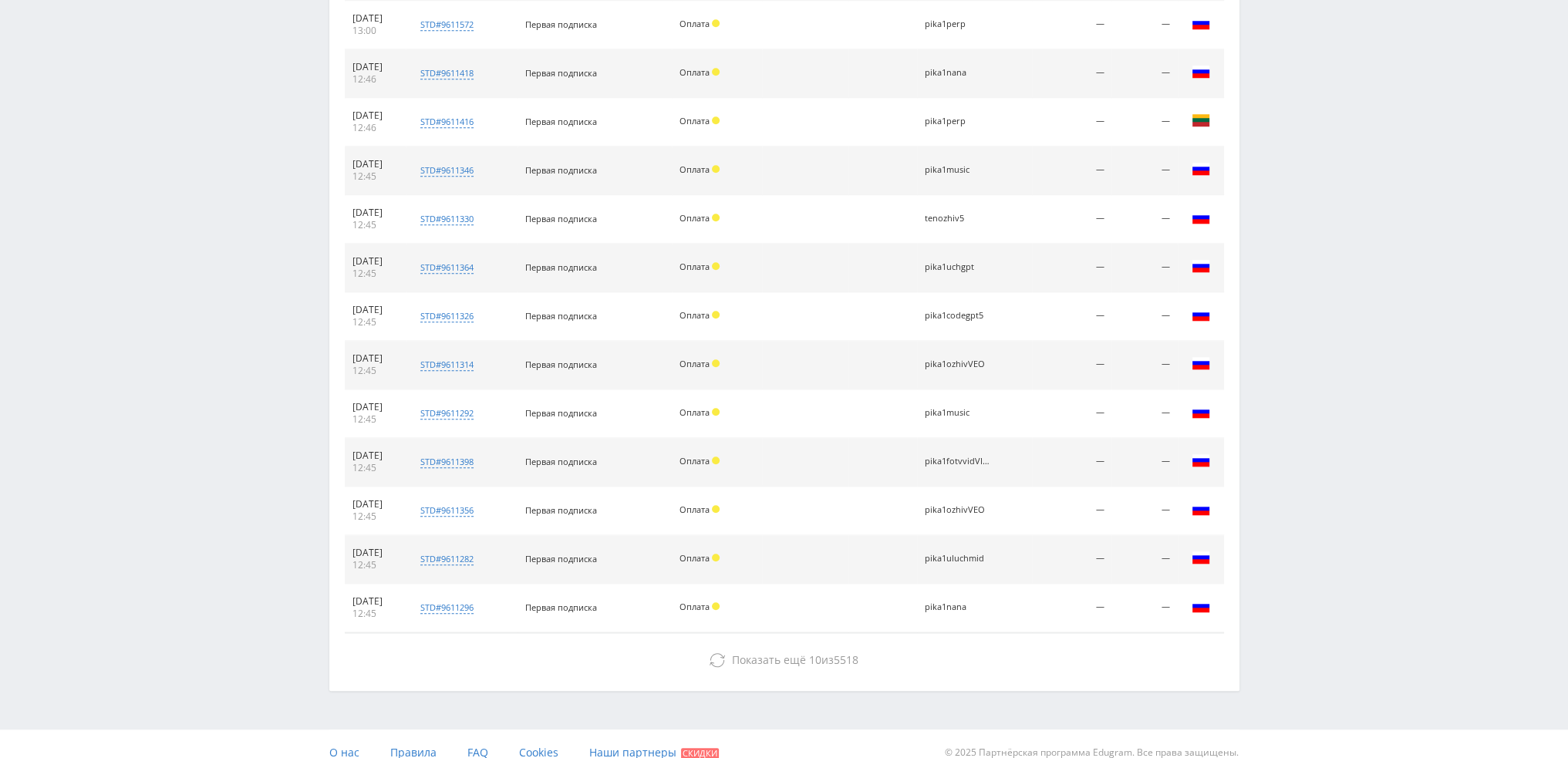
scroll to position [1843, 0]
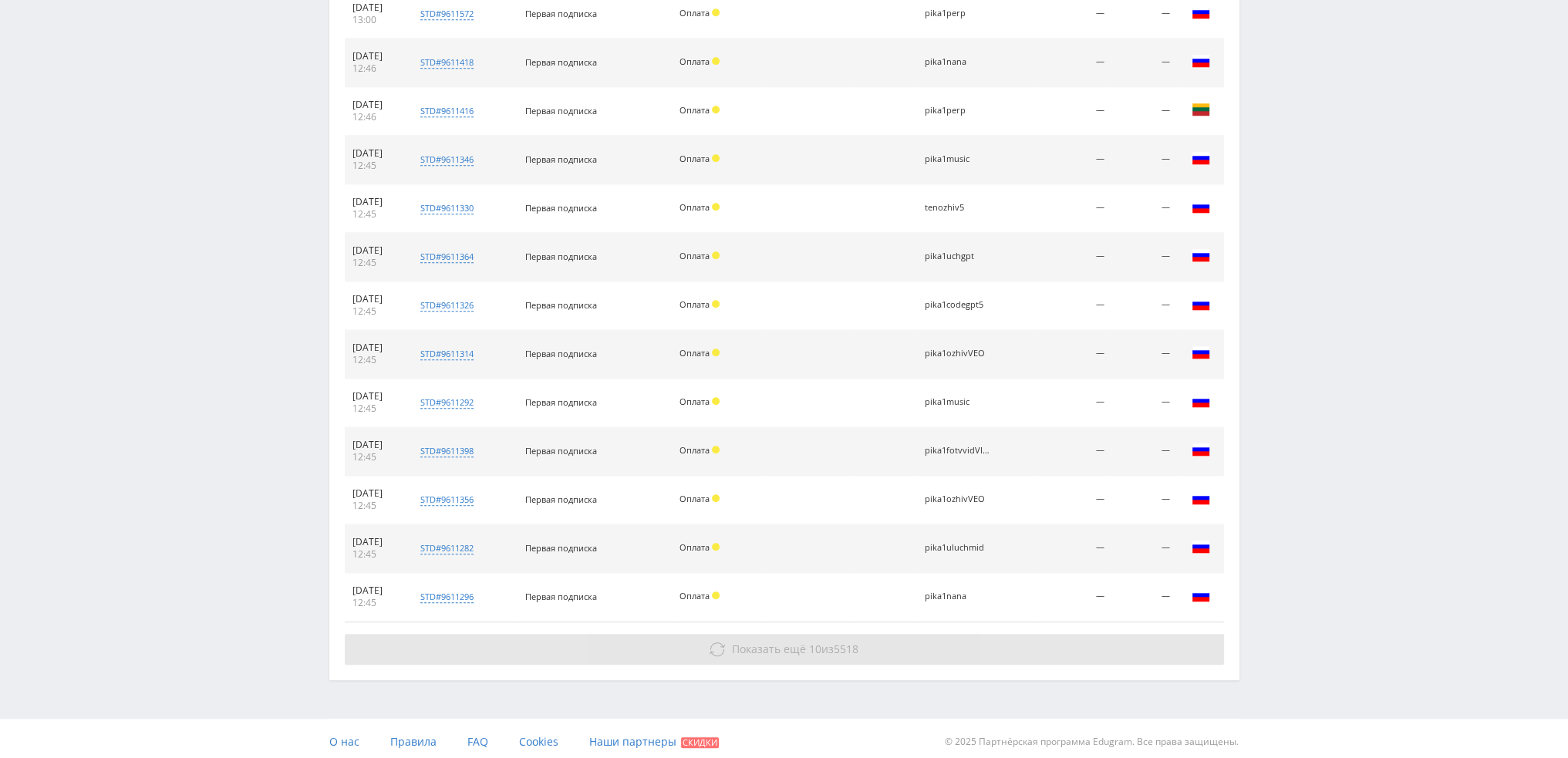
click at [811, 647] on span "10" at bounding box center [815, 649] width 12 height 15
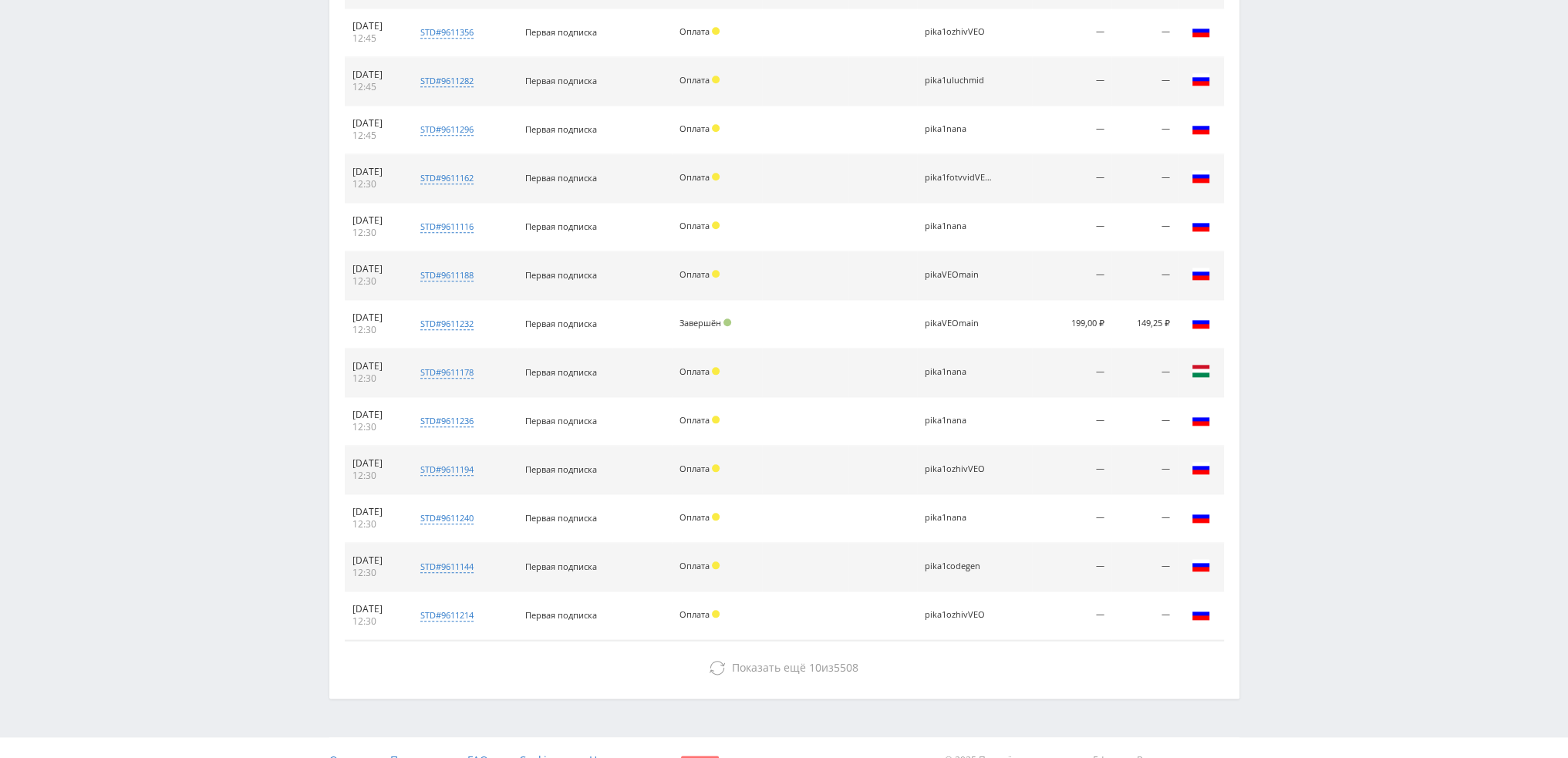
scroll to position [2326, 0]
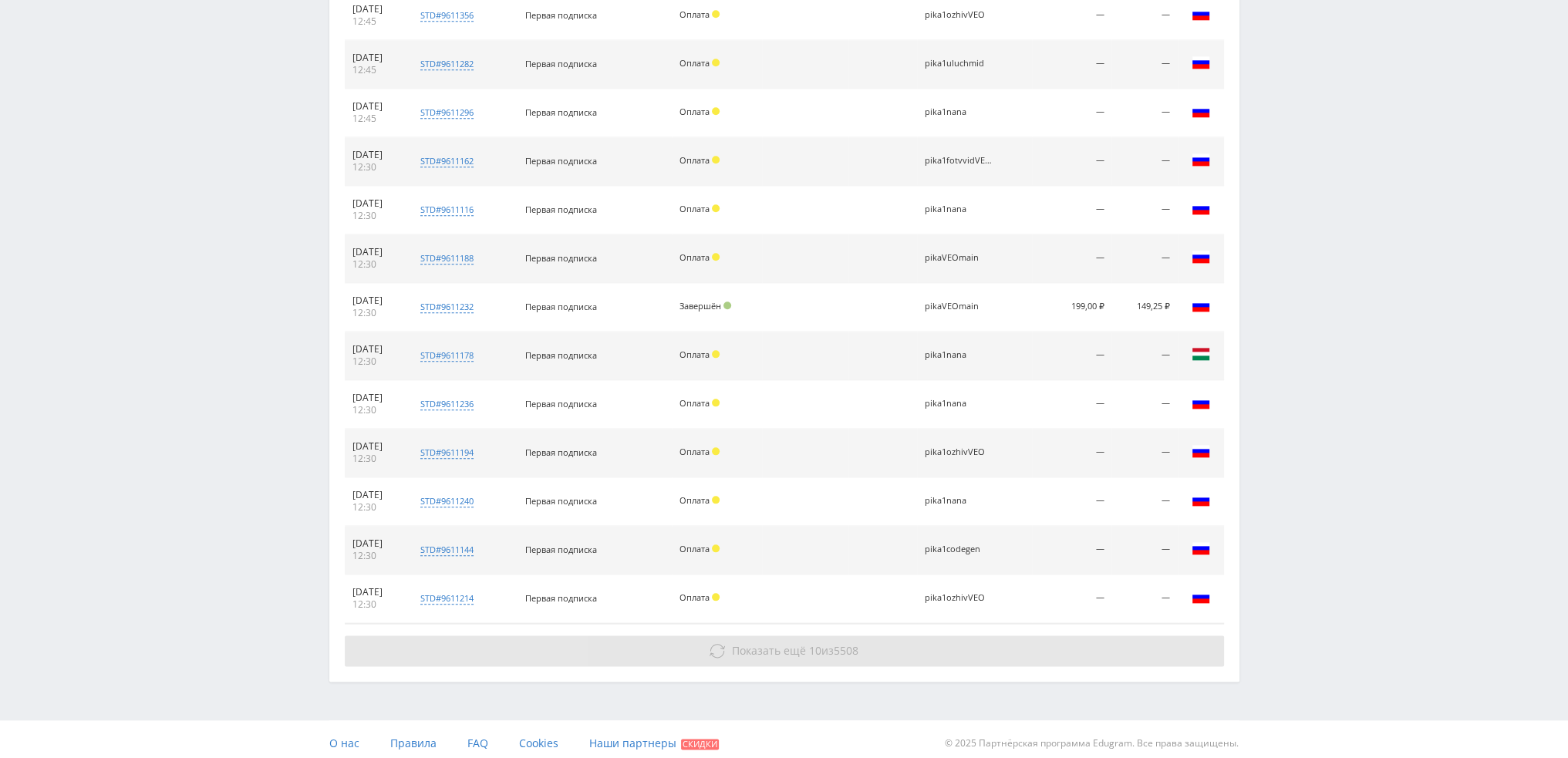
click at [816, 636] on button "Показать ещё 10 из 5508" at bounding box center [784, 652] width 879 height 31
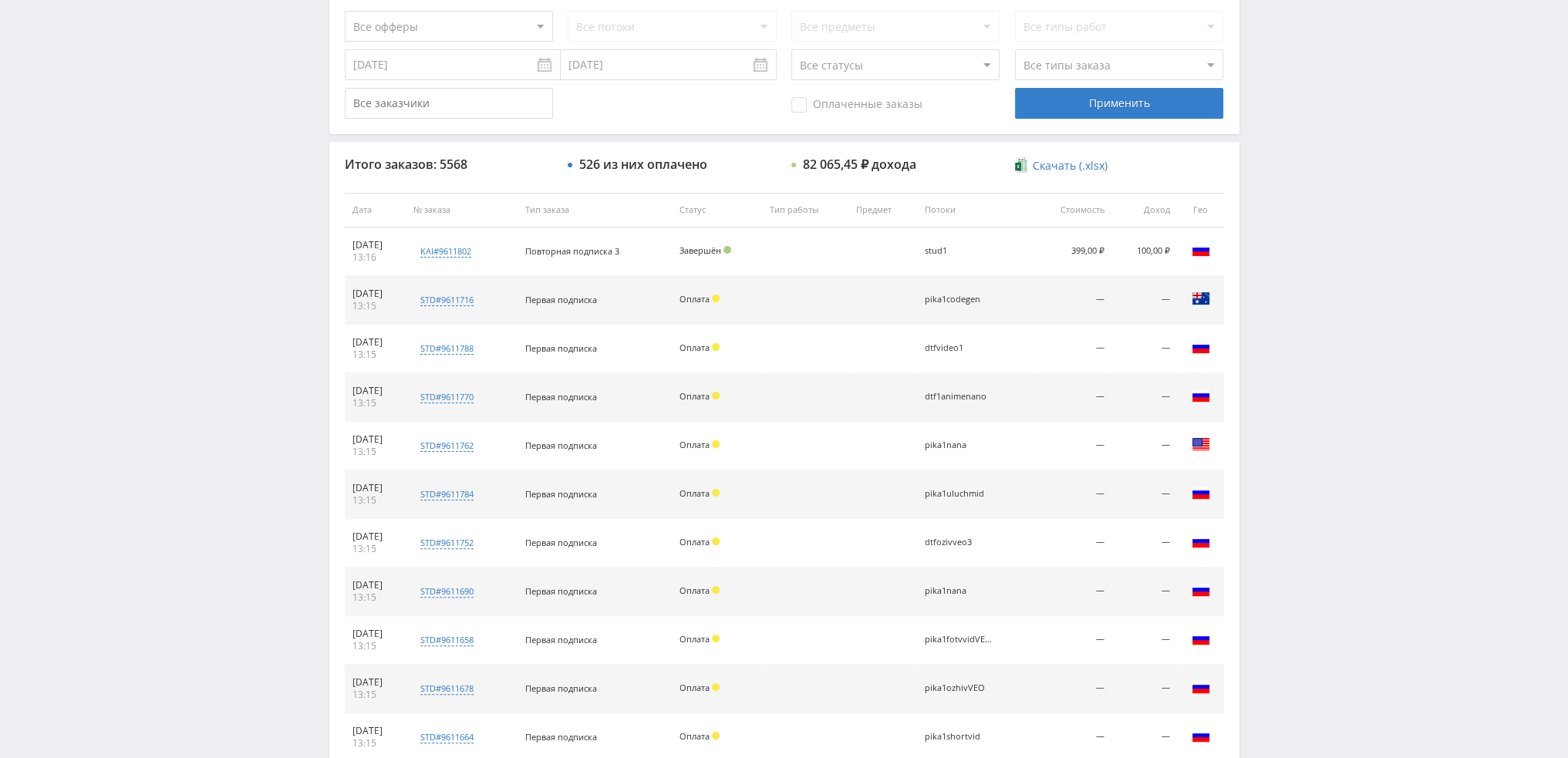
scroll to position [0, 0]
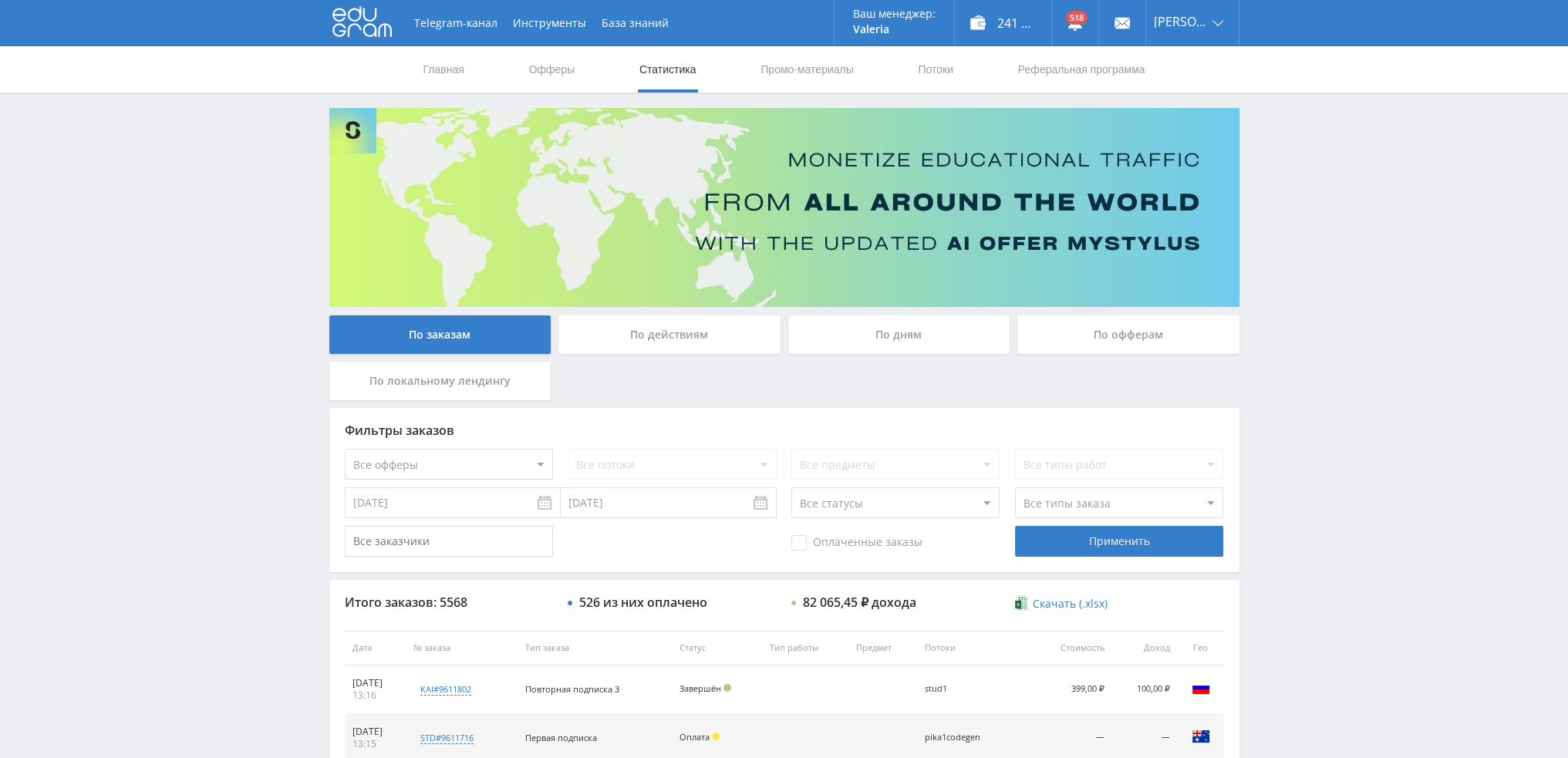
click at [904, 332] on div "По дням" at bounding box center [899, 334] width 222 height 38
click at [0, 0] on input "По дням" at bounding box center [0, 0] width 0 height 0
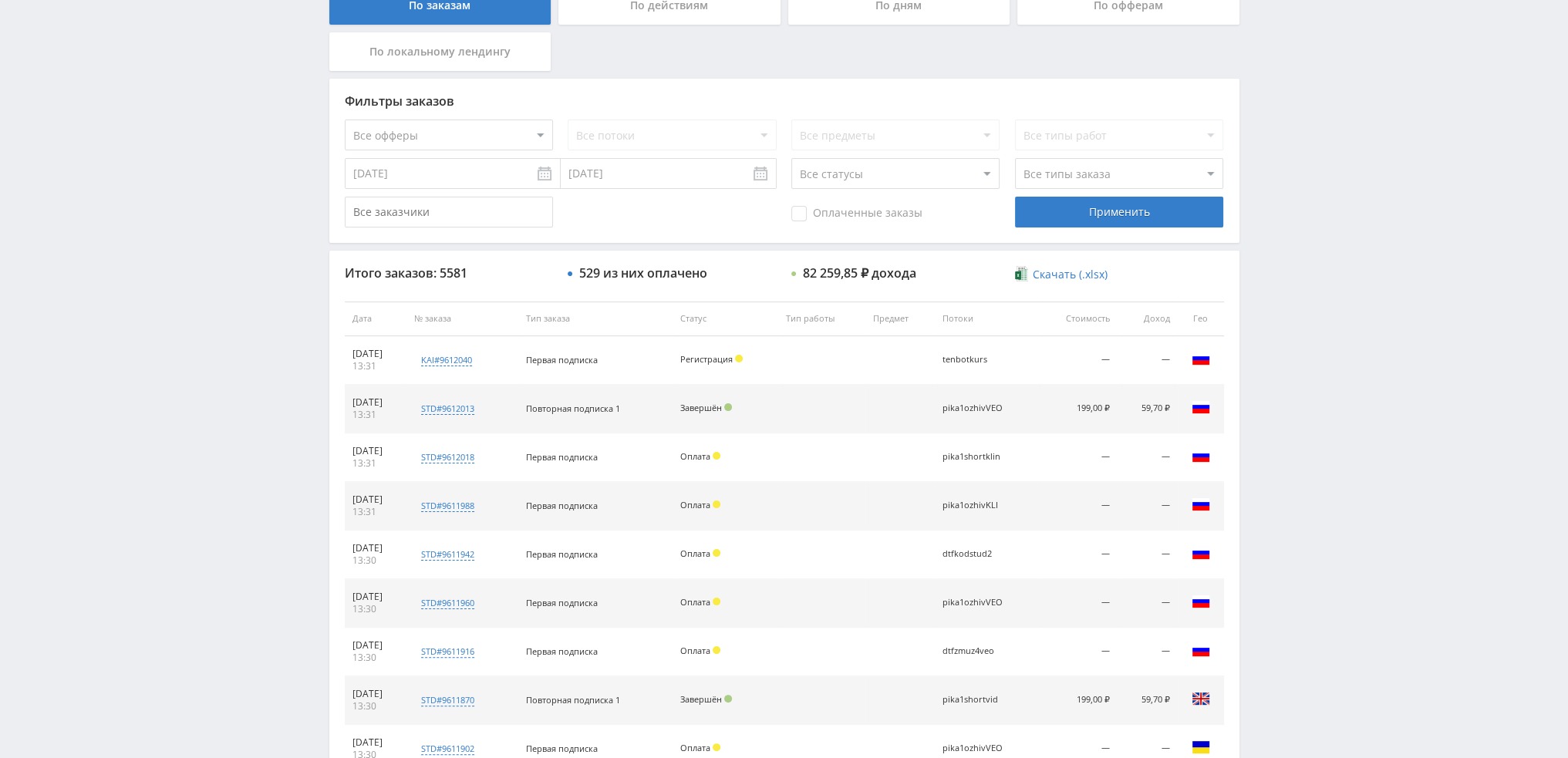
scroll to position [462, 0]
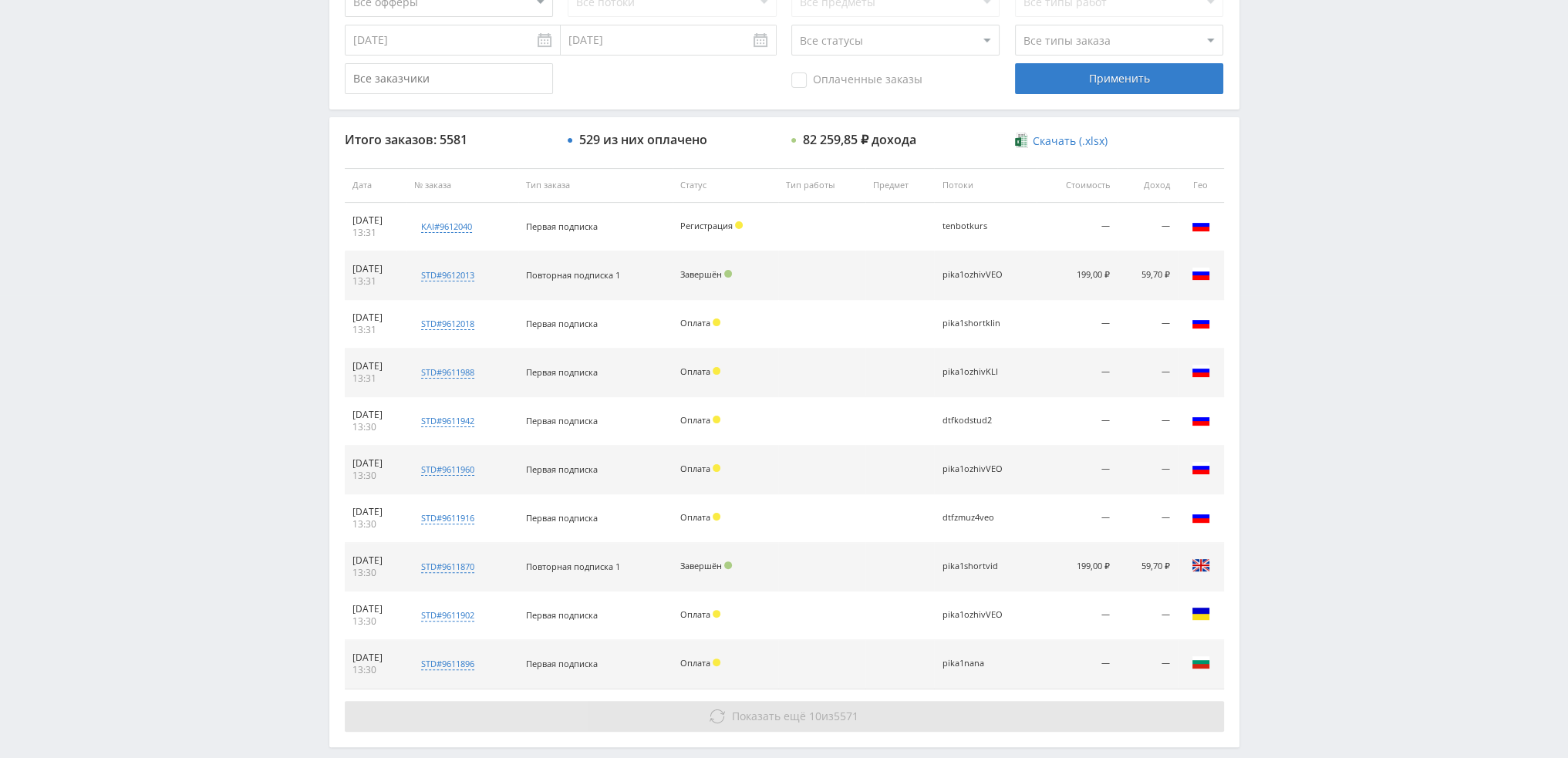
click at [793, 713] on span "Показать ещё" at bounding box center [768, 716] width 74 height 15
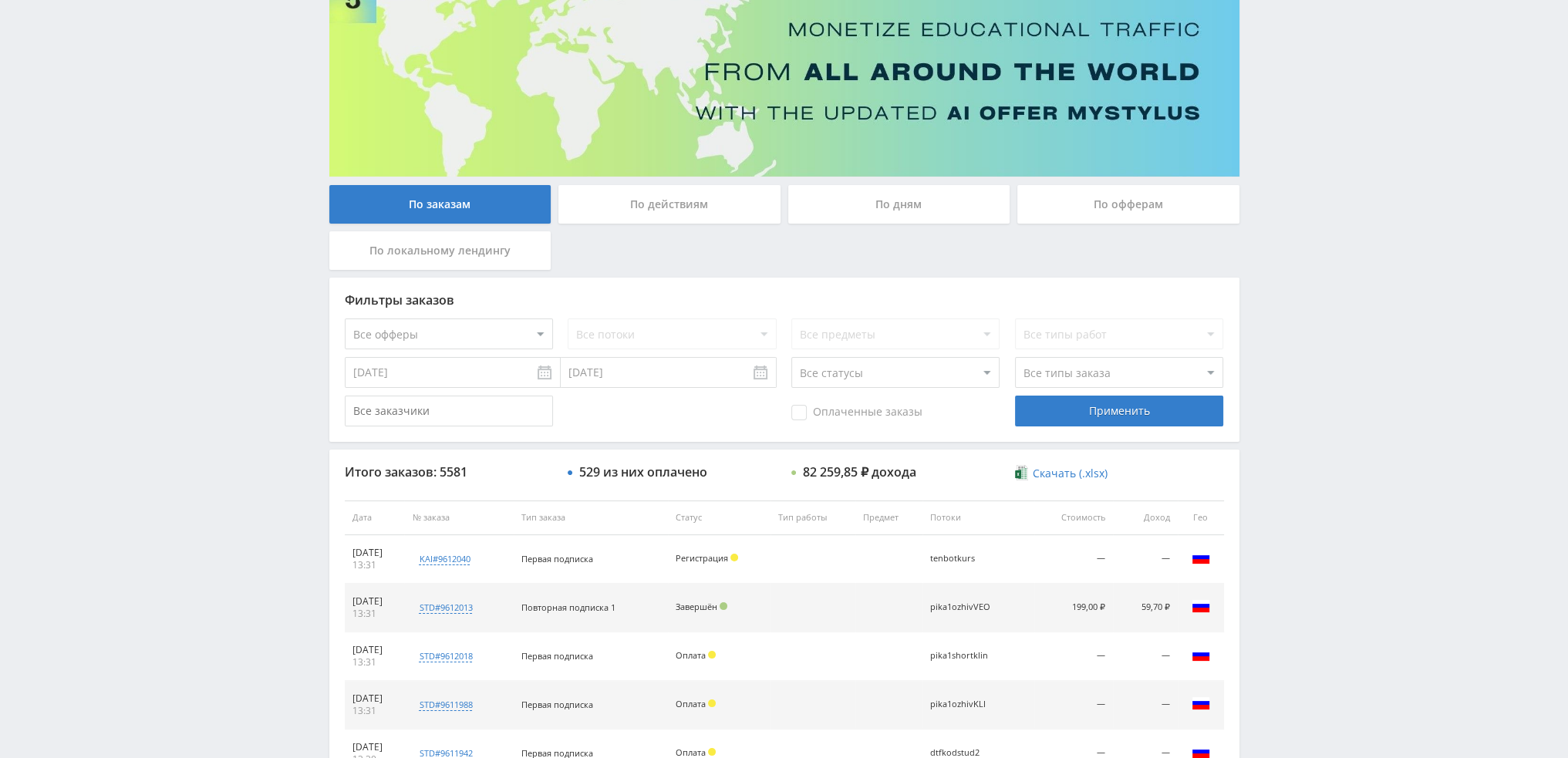
scroll to position [77, 0]
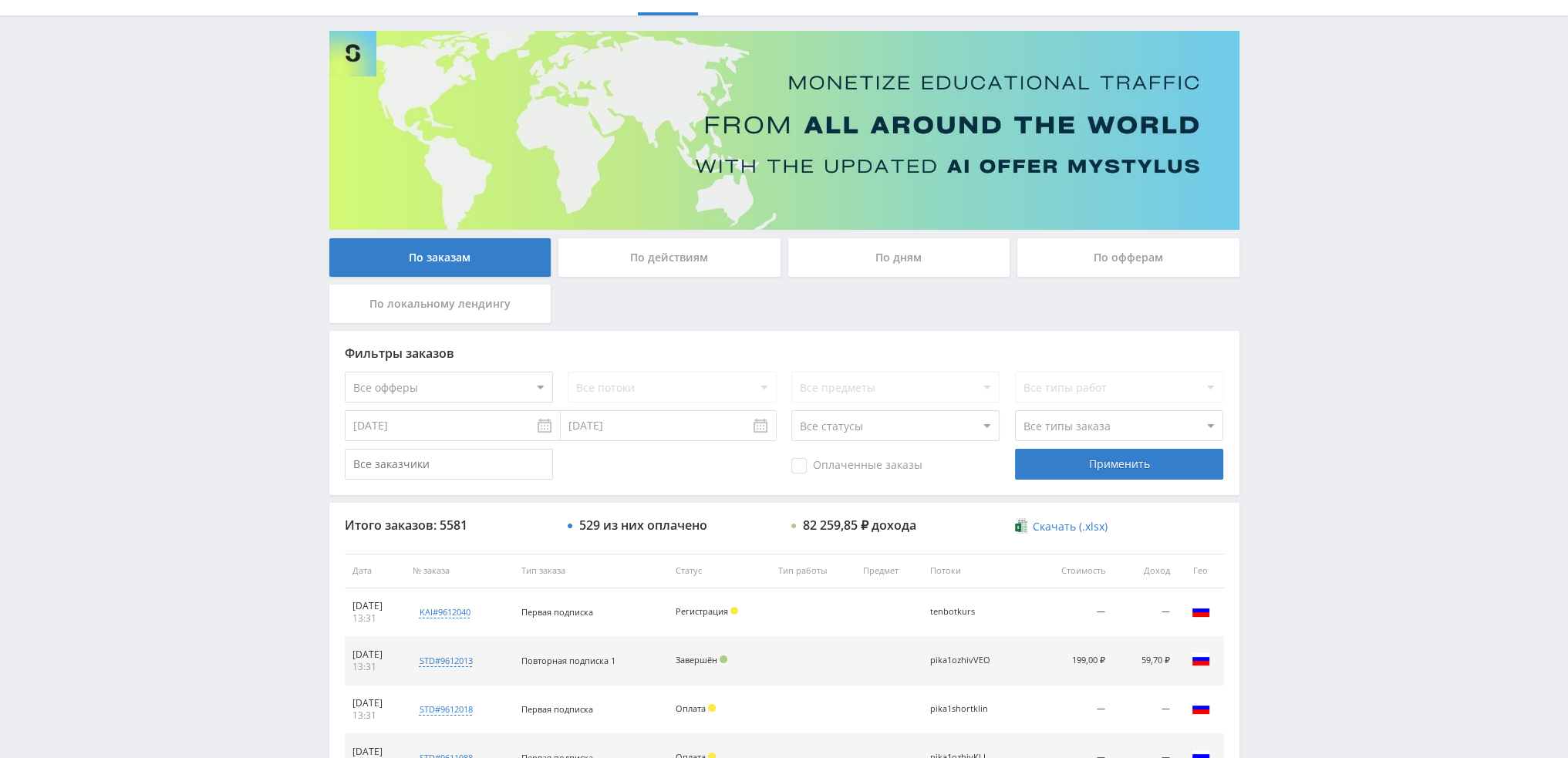
click at [899, 260] on div "По дням" at bounding box center [899, 257] width 222 height 38
click at [0, 0] on input "По дням" at bounding box center [0, 0] width 0 height 0
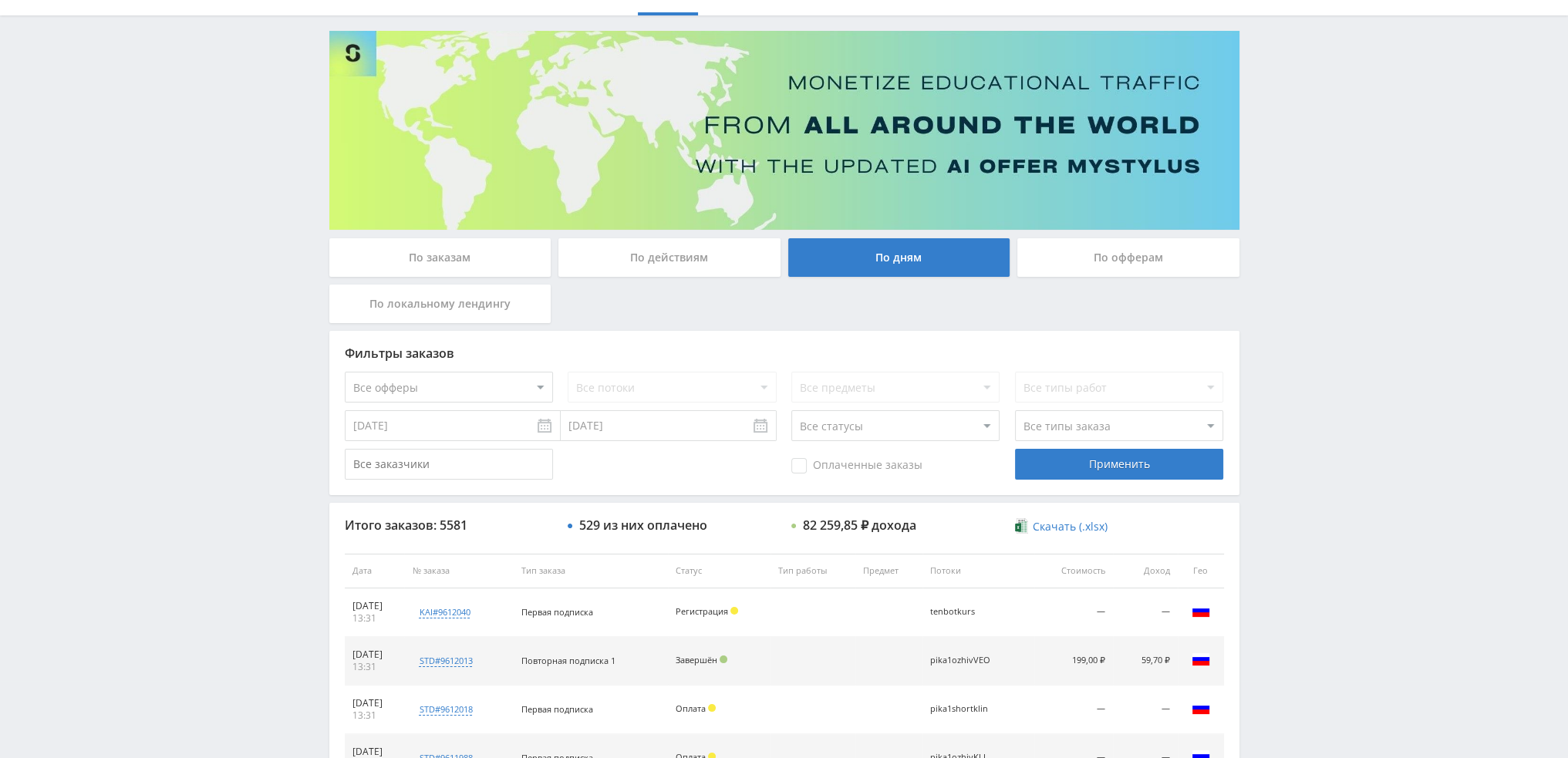
scroll to position [0, 0]
